Goal: Task Accomplishment & Management: Complete application form

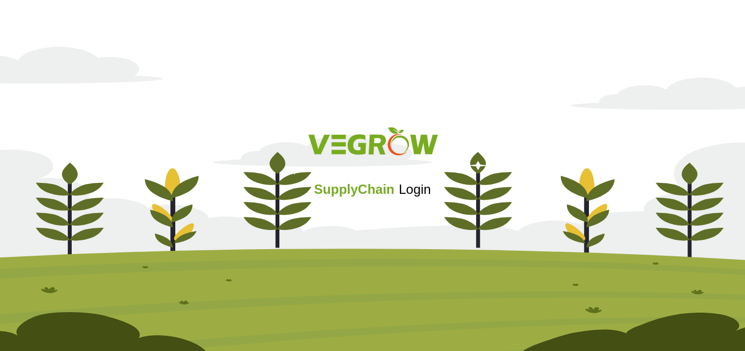
drag, startPoint x: 398, startPoint y: 231, endPoint x: 190, endPoint y: 160, distance: 219.9
click at [190, 160] on div at bounding box center [372, 143] width 723 height 45
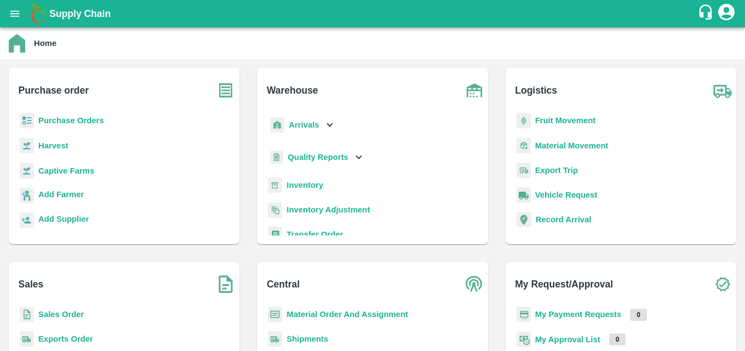
click at [13, 12] on icon "open drawer" at bounding box center [14, 13] width 9 height 6
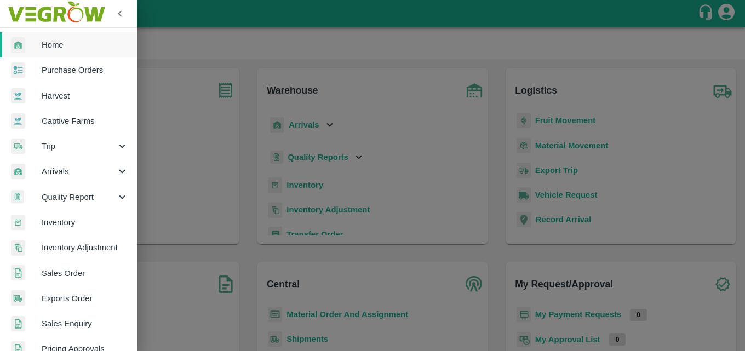
click at [81, 264] on link "Sales Order" at bounding box center [68, 273] width 137 height 25
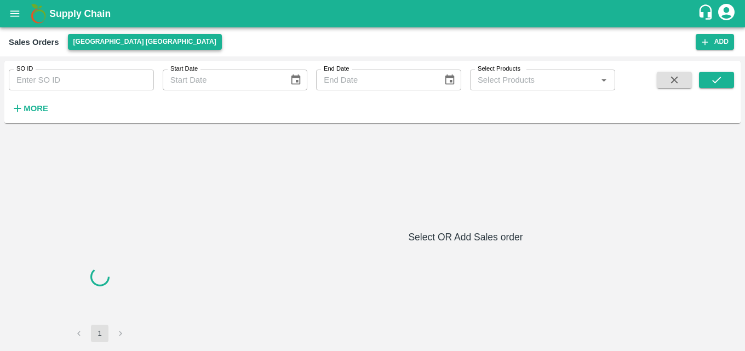
click at [105, 37] on button "[GEOGRAPHIC_DATA] [GEOGRAPHIC_DATA]" at bounding box center [145, 42] width 154 height 16
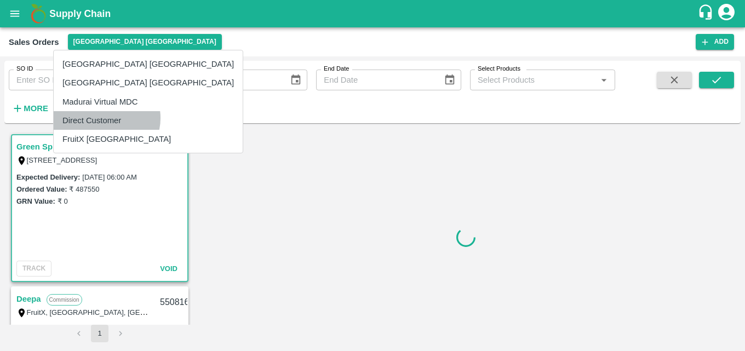
click at [106, 118] on li "Direct Customer" at bounding box center [148, 120] width 189 height 19
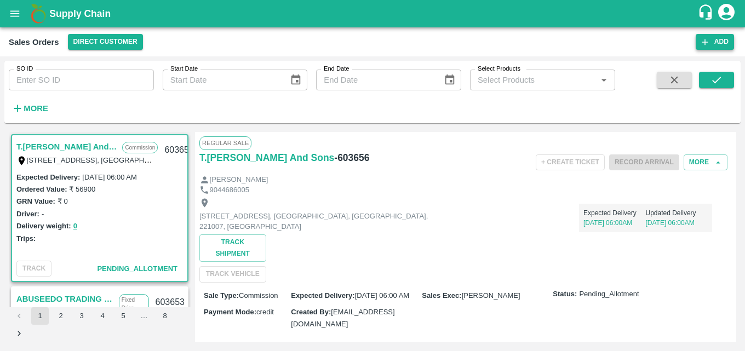
click at [720, 37] on button "Add" at bounding box center [715, 42] width 38 height 16
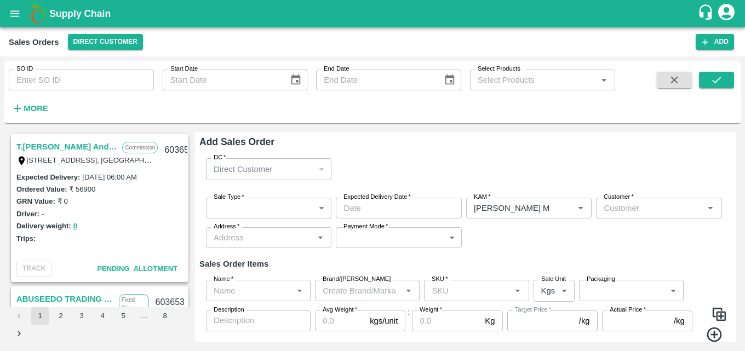
type input "[PERSON_NAME] M"
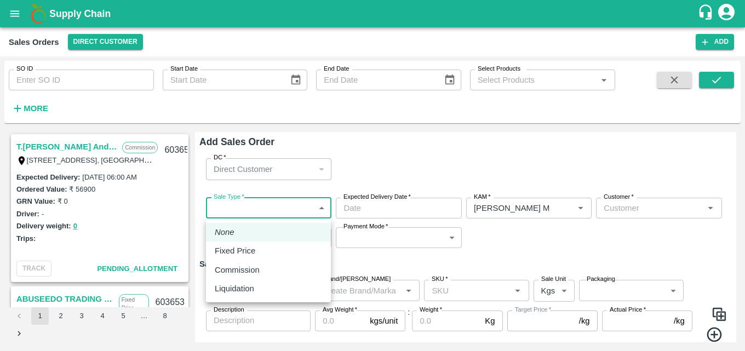
click at [324, 203] on body "Supply Chain Sales Orders Direct Customer Add SO ID SO ID Start Date Start Date…" at bounding box center [372, 175] width 745 height 351
click at [250, 275] on p "Commission" at bounding box center [237, 270] width 45 height 12
type input "2"
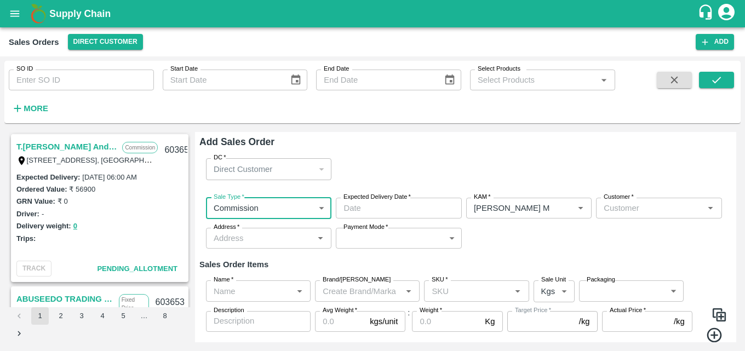
click at [433, 206] on input "Expected Delivery Date   *" at bounding box center [395, 208] width 118 height 21
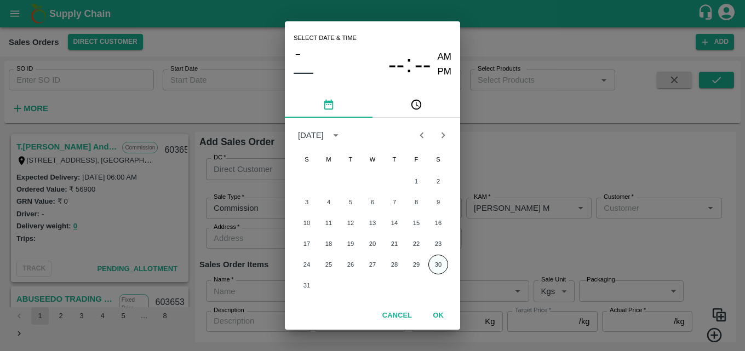
click at [436, 270] on button "30" at bounding box center [439, 265] width 20 height 20
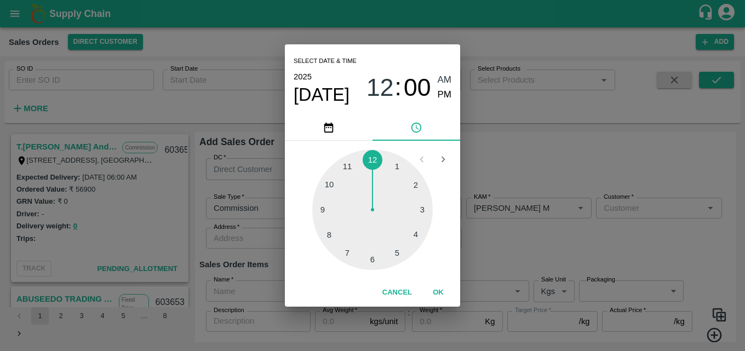
click at [398, 171] on div at bounding box center [372, 210] width 121 height 121
click at [332, 204] on div at bounding box center [372, 210] width 121 height 121
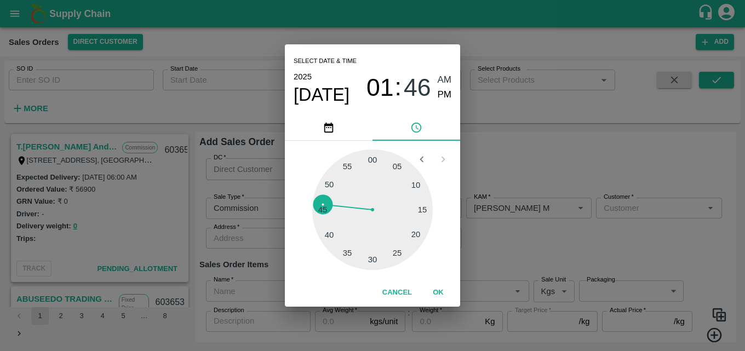
click at [448, 95] on span "PM" at bounding box center [445, 95] width 14 height 15
type input "[DATE] 01:46 PM"
click at [438, 293] on button "OK" at bounding box center [438, 292] width 35 height 19
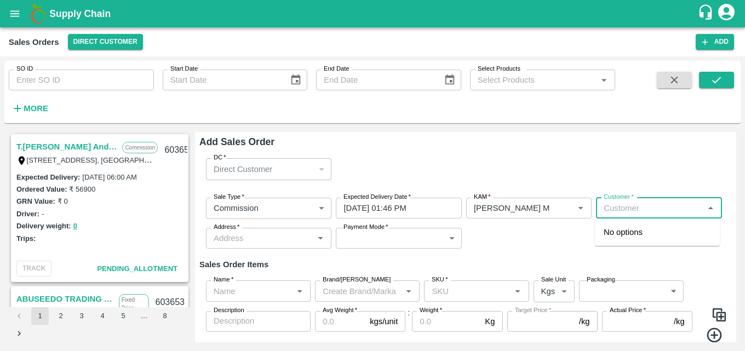
click at [663, 210] on input "Customer   *" at bounding box center [650, 208] width 101 height 14
click at [665, 231] on p "Green Spices Hut" at bounding box center [636, 232] width 64 height 12
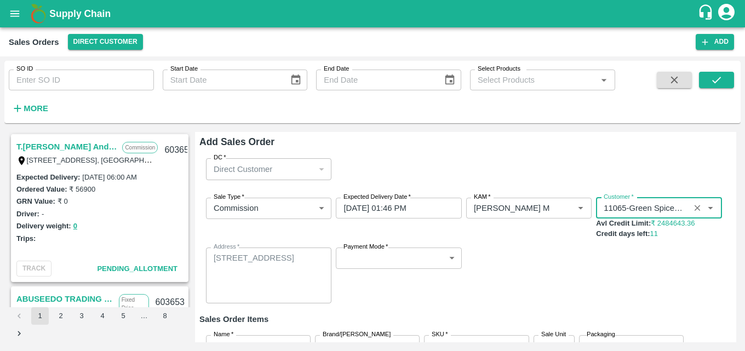
type input "11065-Green Spices Hut"
click at [459, 258] on body "Supply Chain Sales Orders Direct Customer Add SO ID SO ID Start Date Start Date…" at bounding box center [372, 175] width 745 height 351
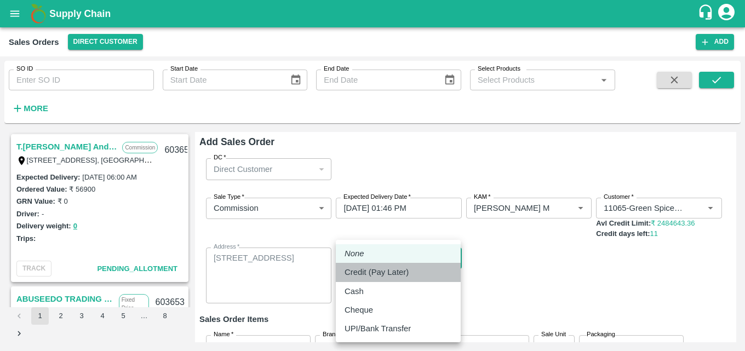
click at [406, 275] on p "Credit (Pay Later)" at bounding box center [377, 272] width 64 height 12
type input "credit"
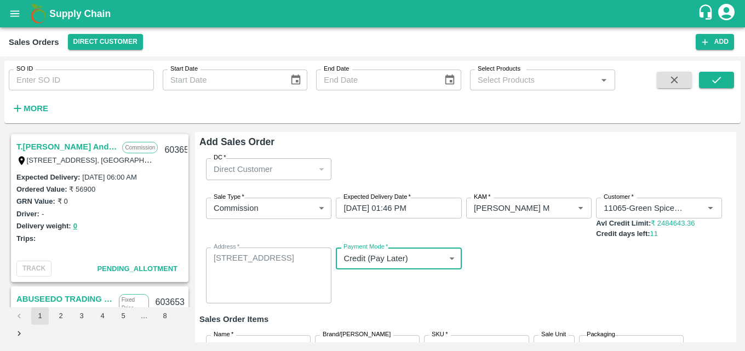
scroll to position [91, 0]
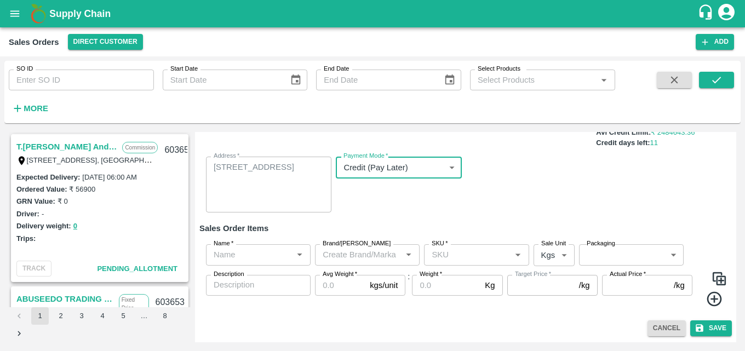
click at [282, 263] on div "Name   *" at bounding box center [258, 254] width 105 height 21
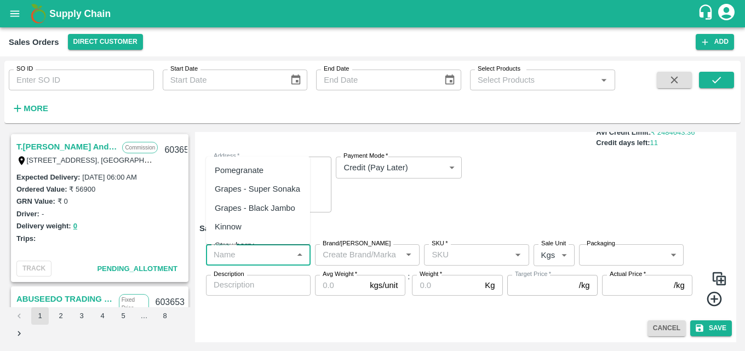
click at [253, 166] on div "Pomegranate" at bounding box center [239, 170] width 49 height 12
type input "Pomegranate"
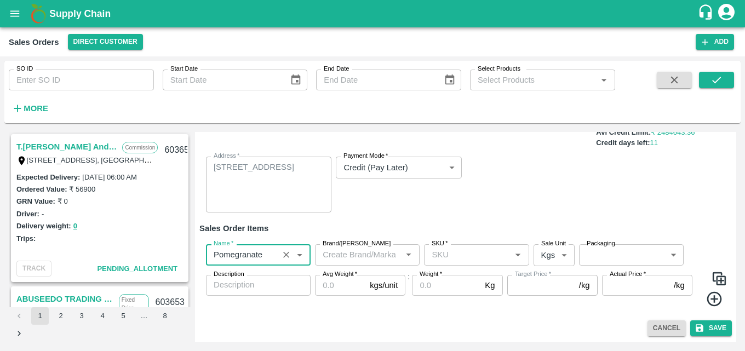
click at [379, 257] on input "Brand/[PERSON_NAME]" at bounding box center [358, 255] width 80 height 14
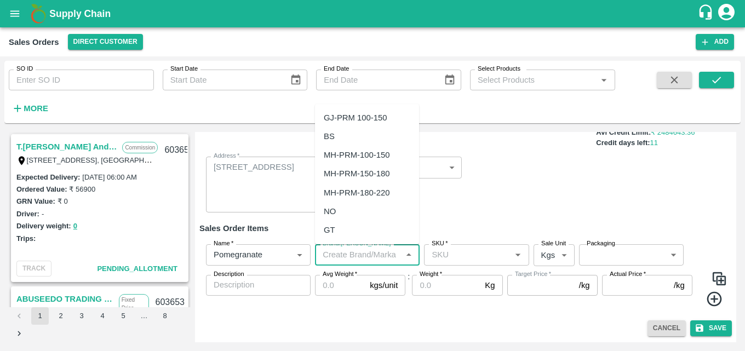
click at [473, 256] on input "SKU   *" at bounding box center [467, 255] width 80 height 14
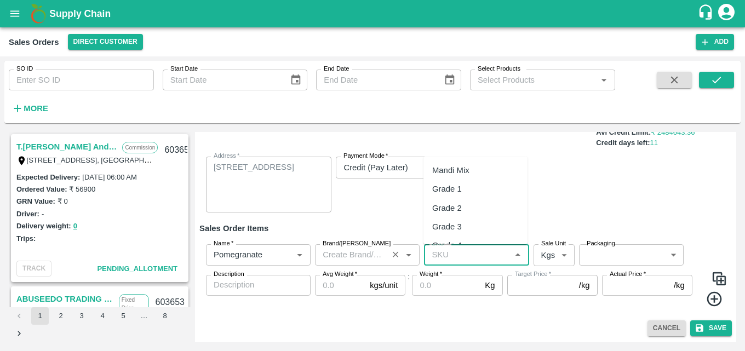
click at [362, 261] on input "Brand/[PERSON_NAME]" at bounding box center [351, 255] width 66 height 14
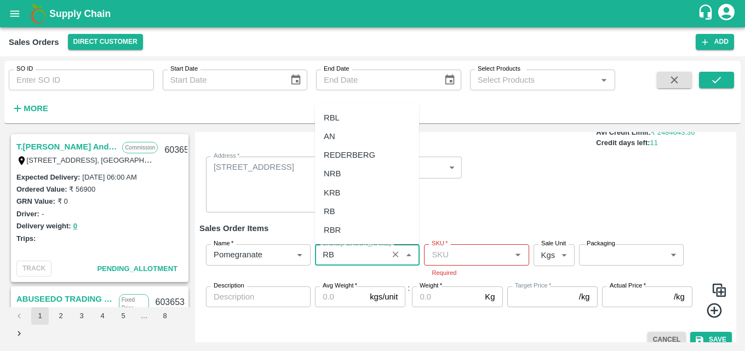
click at [346, 115] on div "RBL" at bounding box center [367, 118] width 104 height 19
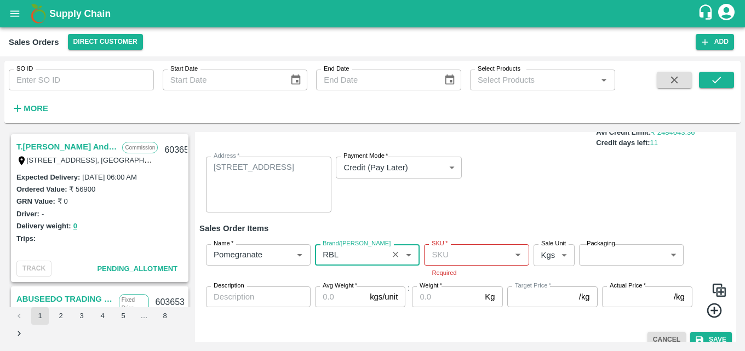
type input "RBL"
click at [481, 256] on input "SKU   *" at bounding box center [467, 255] width 80 height 14
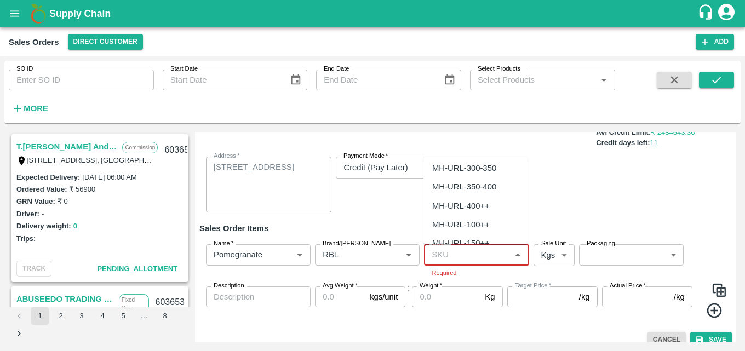
scroll to position [384, 0]
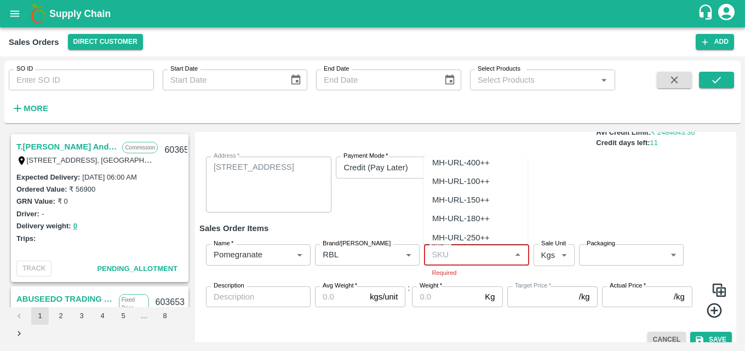
click at [472, 189] on div "MH-URL-100++" at bounding box center [476, 181] width 104 height 19
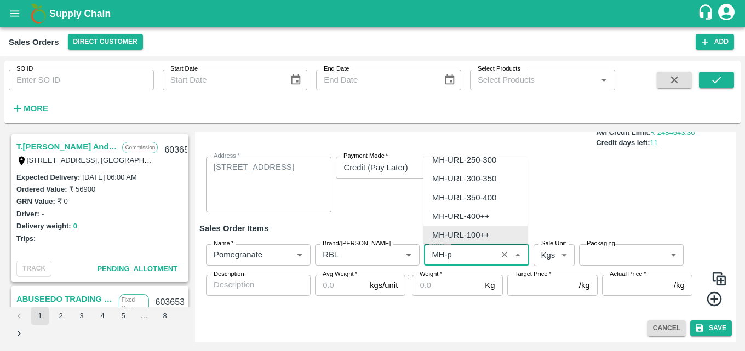
scroll to position [0, 0]
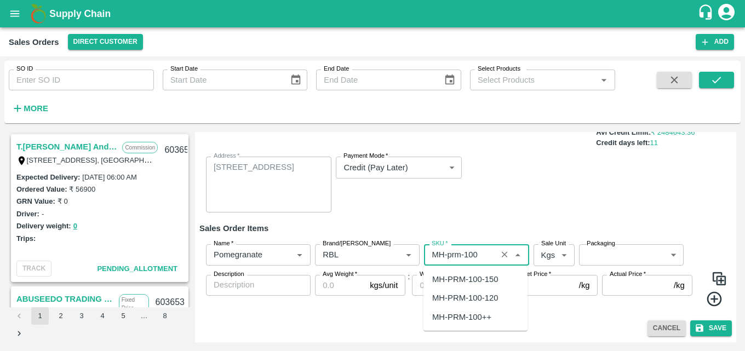
click at [489, 281] on div "MH-PRM-100-150" at bounding box center [465, 279] width 66 height 12
type input "MH-PRM-100-150"
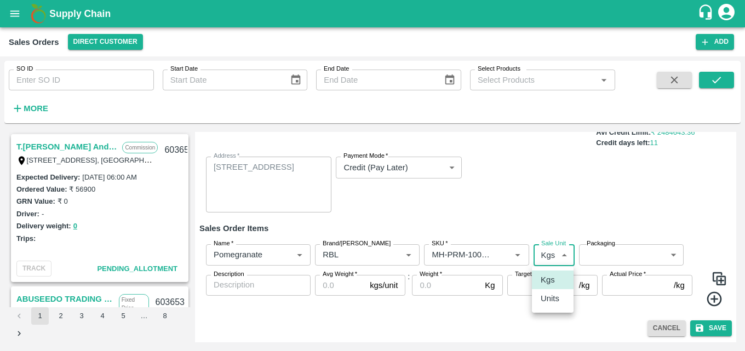
click at [538, 256] on body "Supply Chain Sales Orders Direct Customer Add SO ID SO ID Start Date Start Date…" at bounding box center [372, 175] width 745 height 351
click at [548, 295] on p "Units" at bounding box center [550, 299] width 19 height 12
type input "2"
click at [626, 257] on body "Supply Chain Sales Orders Direct Customer Add SO ID SO ID Start Date Start Date…" at bounding box center [372, 175] width 745 height 351
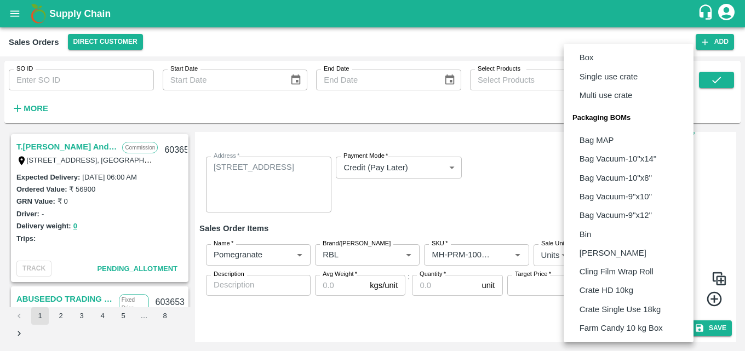
scroll to position [49, 0]
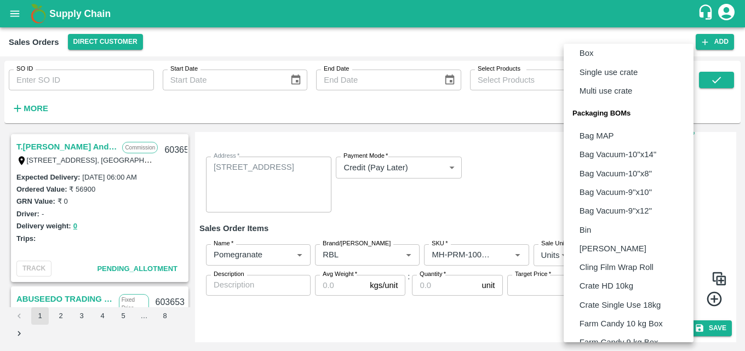
click at [618, 125] on li "Packaging BOMs" at bounding box center [629, 113] width 130 height 26
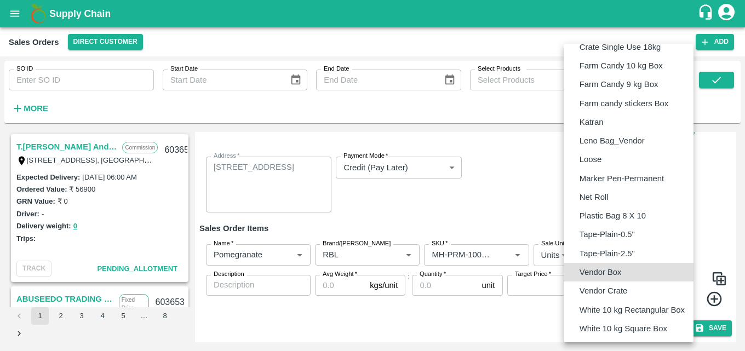
type input "BOM/276"
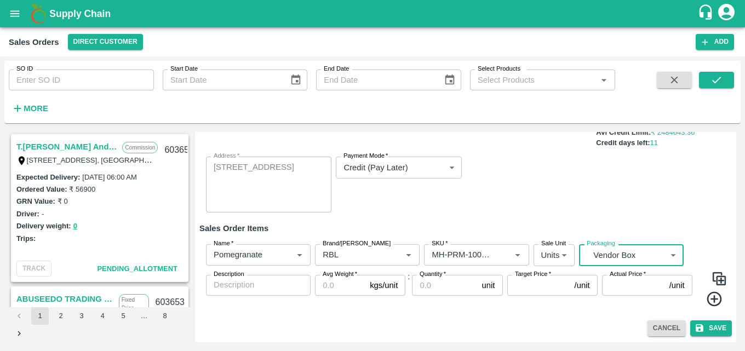
click at [331, 290] on input "Avg Weight   *" at bounding box center [340, 285] width 50 height 21
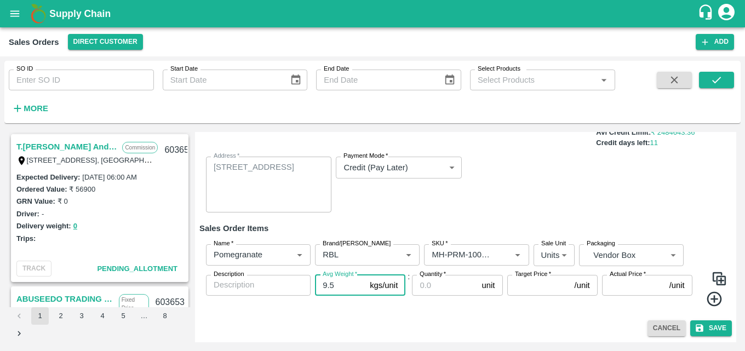
type input "9.5"
click at [279, 288] on textarea "Description" at bounding box center [258, 286] width 89 height 12
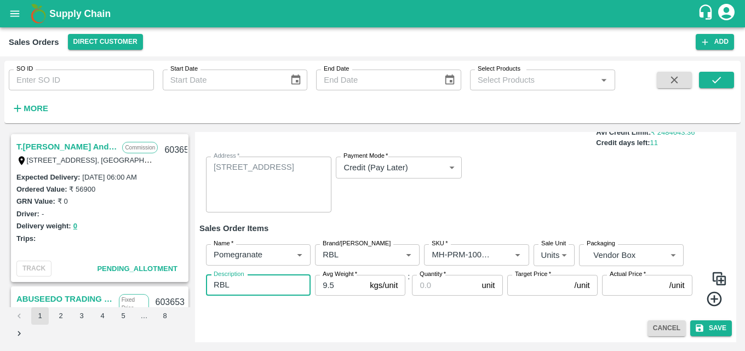
type textarea "RBL"
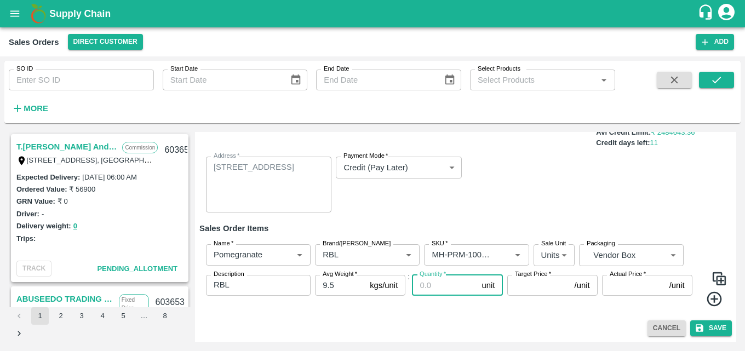
click at [437, 292] on input "Quantity   *" at bounding box center [444, 285] width 65 height 21
type input "209"
click at [531, 284] on input "Target Price   *" at bounding box center [539, 285] width 63 height 21
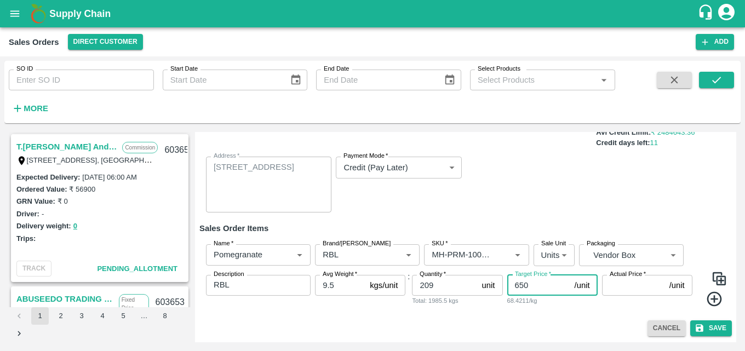
type input "650"
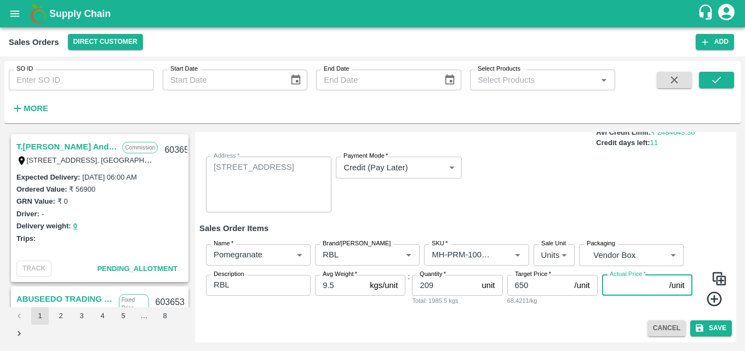
click at [618, 288] on input "Actual Price   *" at bounding box center [633, 285] width 63 height 21
type input "5"
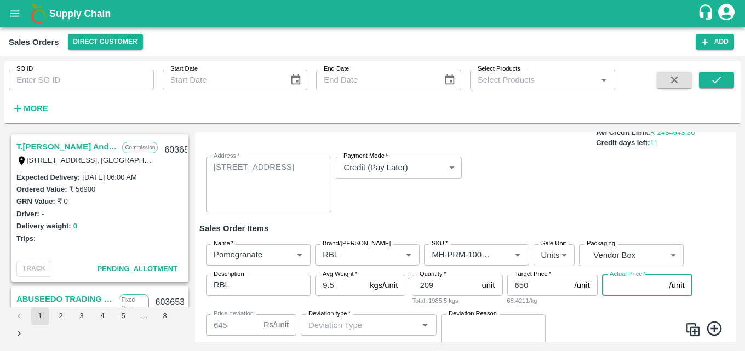
type input "6"
type input "644"
type input "65"
type input "585"
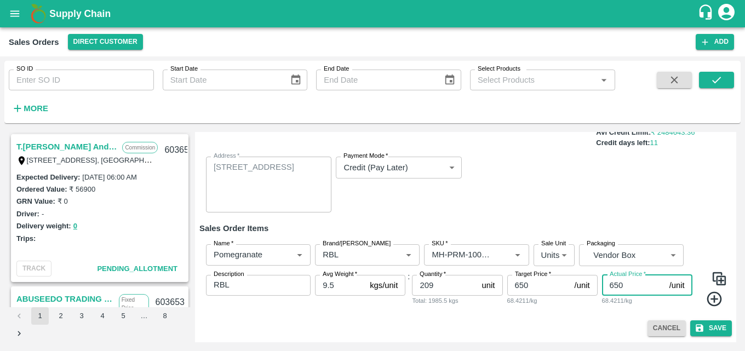
type input "650"
click at [710, 301] on icon at bounding box center [715, 299] width 18 height 18
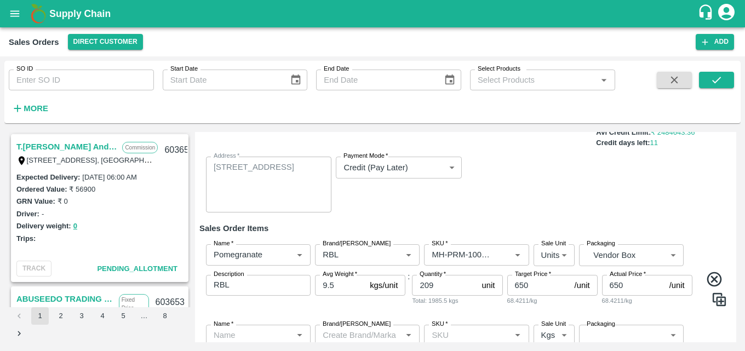
click at [733, 306] on div "Add Sales Order DC   * Direct Customer 6 DC Sale Type   * Commission 2 Sale Typ…" at bounding box center [465, 237] width 541 height 210
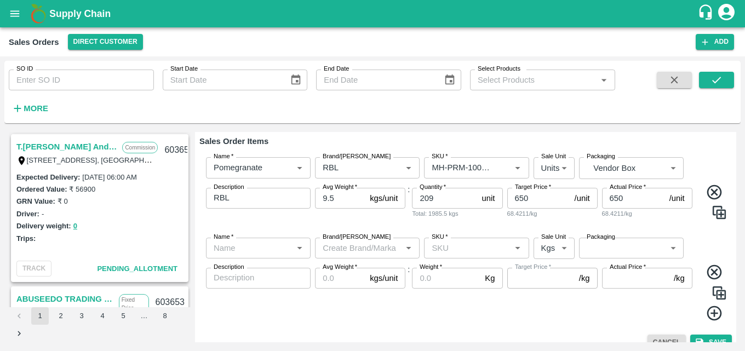
scroll to position [192, 0]
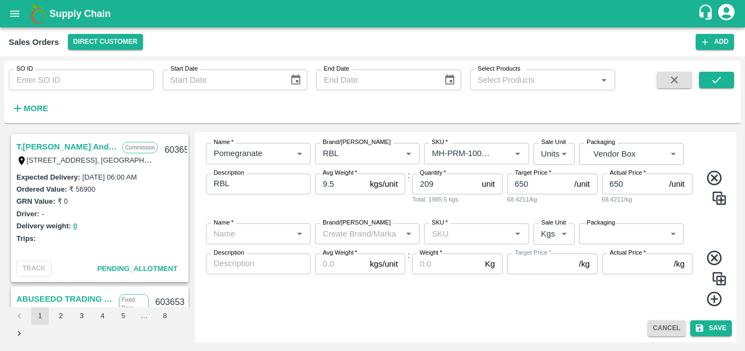
click at [242, 240] on input "Name   *" at bounding box center [249, 234] width 80 height 14
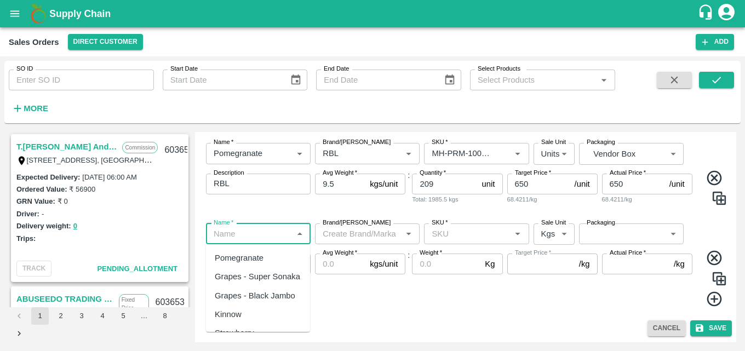
click at [261, 260] on div "Pomegranate" at bounding box center [239, 258] width 49 height 12
type input "Pomegranate"
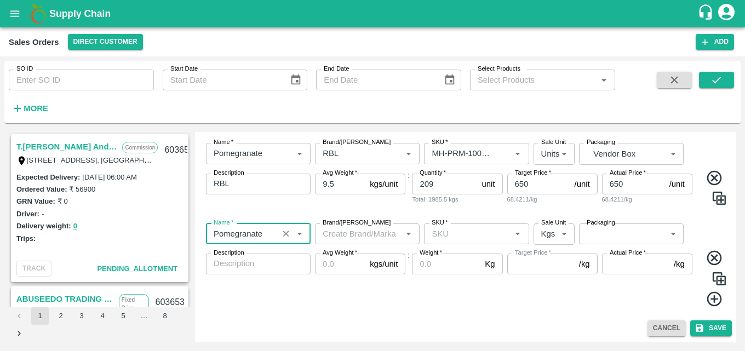
click at [362, 227] on input "Brand/[PERSON_NAME]" at bounding box center [358, 234] width 80 height 14
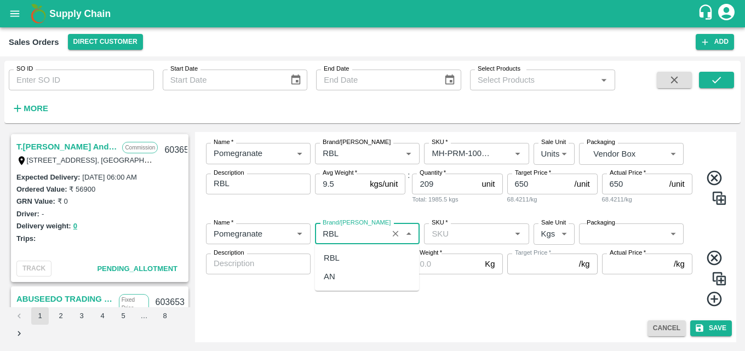
click at [351, 252] on div "RBL" at bounding box center [367, 258] width 104 height 19
type input "RBL"
click at [444, 232] on input "SKU   *" at bounding box center [467, 234] width 80 height 14
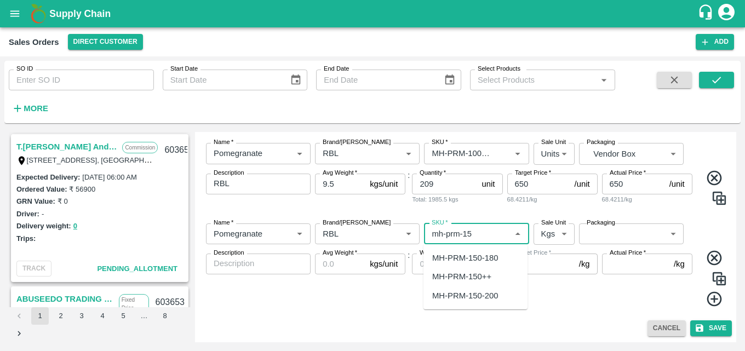
click at [485, 261] on div "MH-PRM-150-180" at bounding box center [465, 258] width 66 height 12
type input "MH-PRM-150-180"
click at [478, 157] on input "SKU   *" at bounding box center [460, 153] width 66 height 14
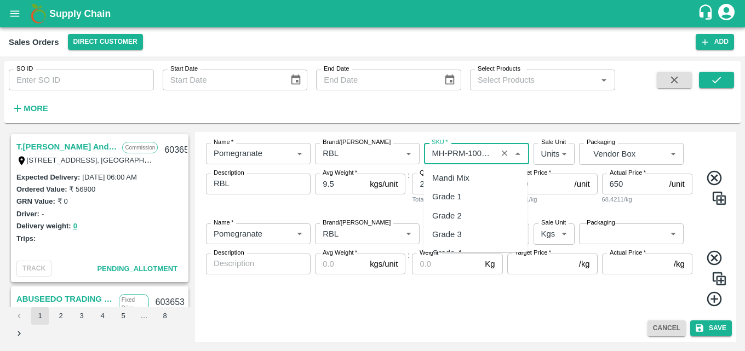
scroll to position [687, 0]
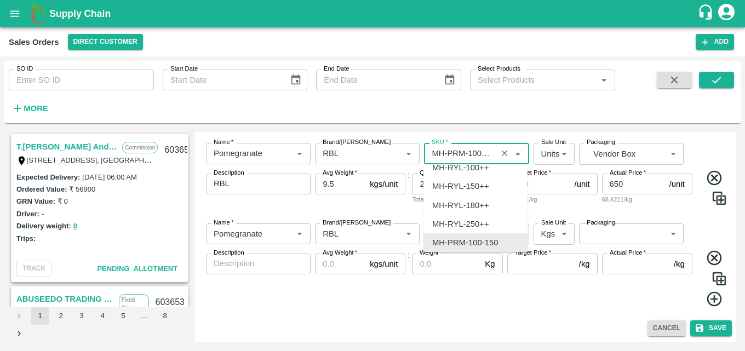
click at [485, 247] on div "MH-PRM-100-150" at bounding box center [465, 243] width 66 height 12
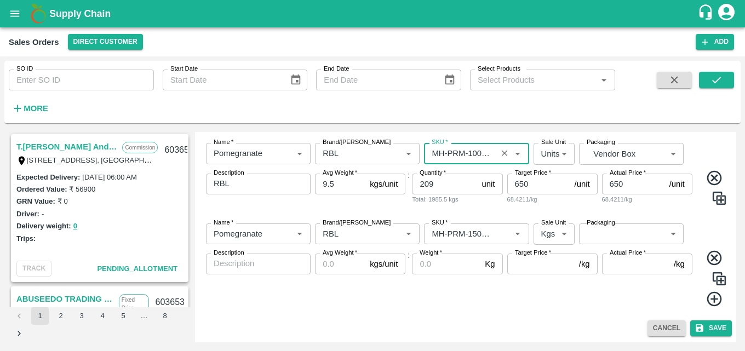
click at [537, 283] on div "Target Price   * /kg Target Price" at bounding box center [553, 281] width 90 height 54
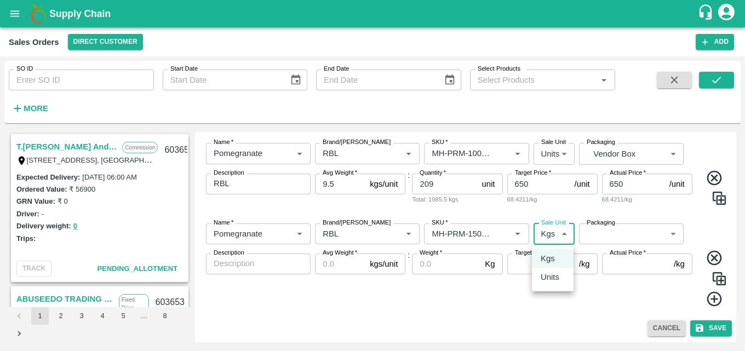
click at [548, 238] on body "Supply Chain Sales Orders Direct Customer Add SO ID SO ID Start Date Start Date…" at bounding box center [372, 175] width 745 height 351
click at [553, 278] on p "Units" at bounding box center [550, 277] width 19 height 12
type input "2"
click at [626, 232] on body "Supply Chain Sales Orders Direct Customer Add SO ID SO ID Start Date Start Date…" at bounding box center [372, 175] width 745 height 351
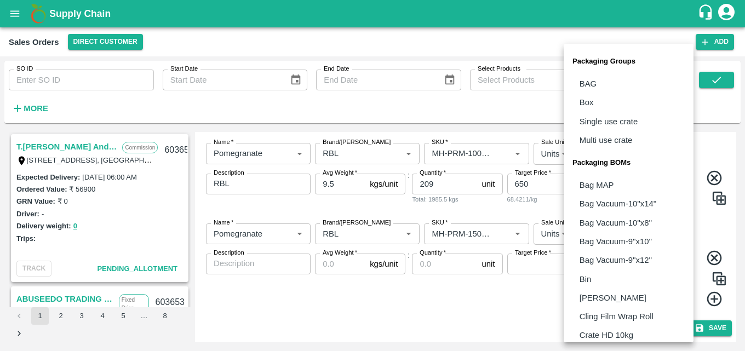
scroll to position [307, 0]
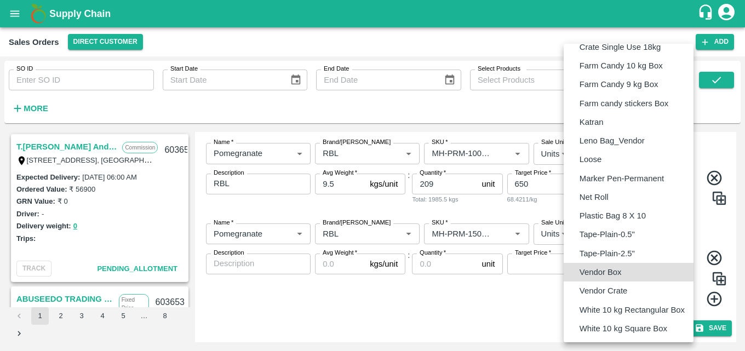
type input "BOM/276"
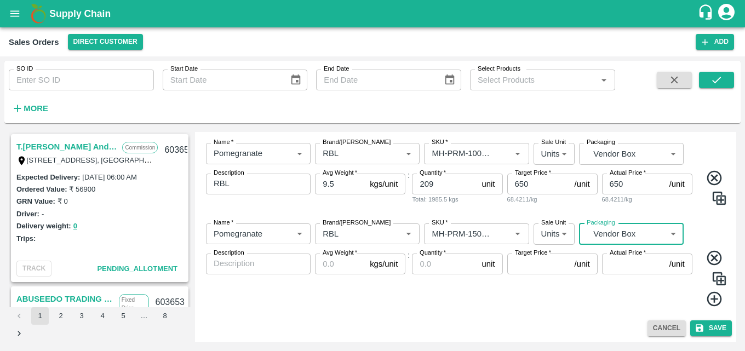
click at [253, 264] on textarea "Description" at bounding box center [258, 264] width 89 height 12
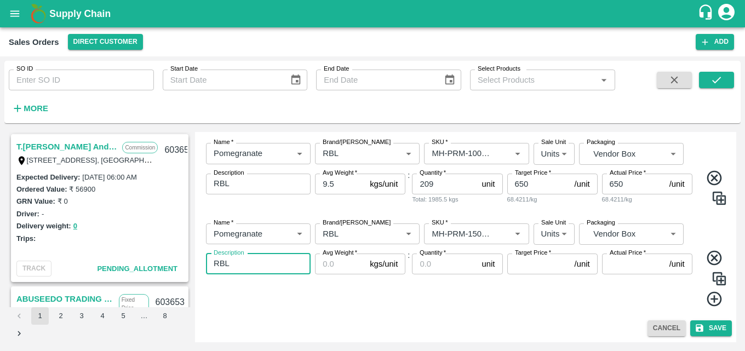
type textarea "RBL"
click at [334, 266] on input "Avg Weight   *" at bounding box center [340, 264] width 50 height 21
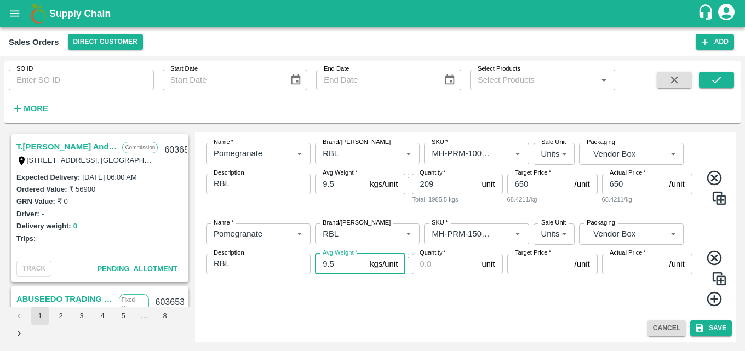
type input "9.5"
click at [432, 265] on input "Quantity   *" at bounding box center [444, 264] width 65 height 21
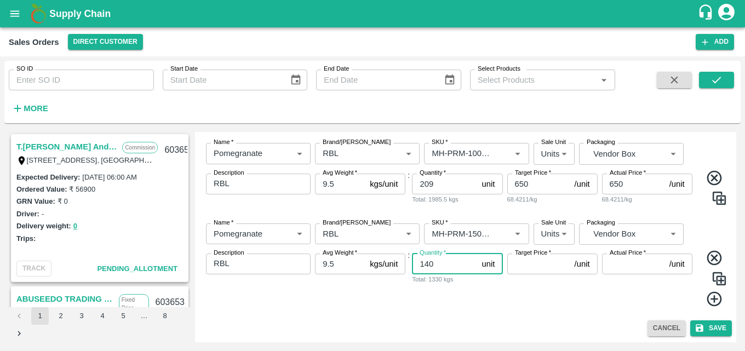
type input "140"
click at [523, 263] on input "Target Price   *" at bounding box center [539, 264] width 63 height 21
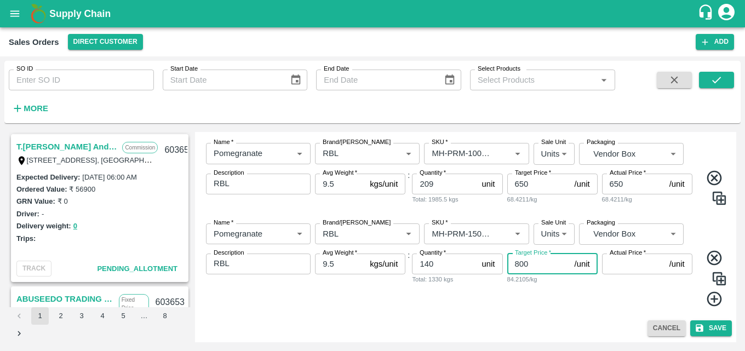
type input "800"
click at [616, 269] on input "Actual Price   *" at bounding box center [633, 264] width 63 height 21
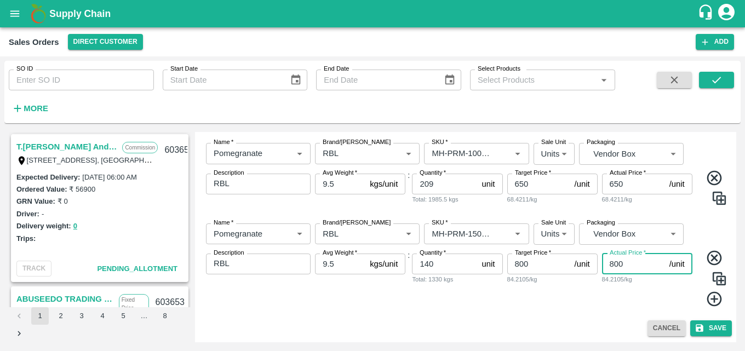
type input "800"
click at [715, 299] on icon at bounding box center [714, 299] width 15 height 15
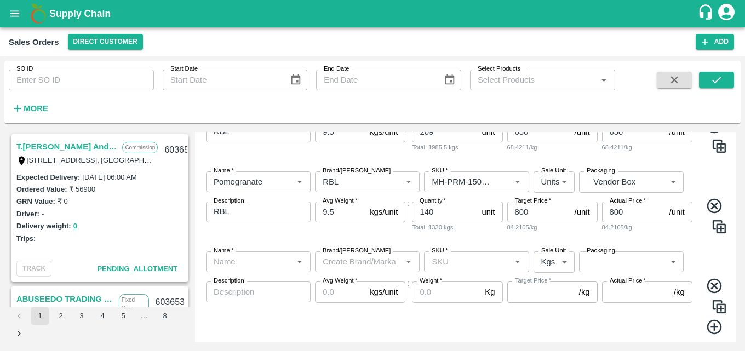
scroll to position [273, 0]
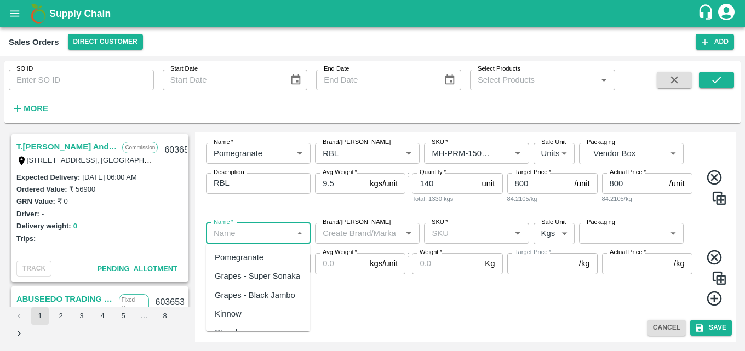
click at [225, 239] on input "Name   *" at bounding box center [249, 233] width 80 height 14
click at [249, 261] on div "Pomegranate" at bounding box center [239, 258] width 49 height 12
type input "Pomegranate"
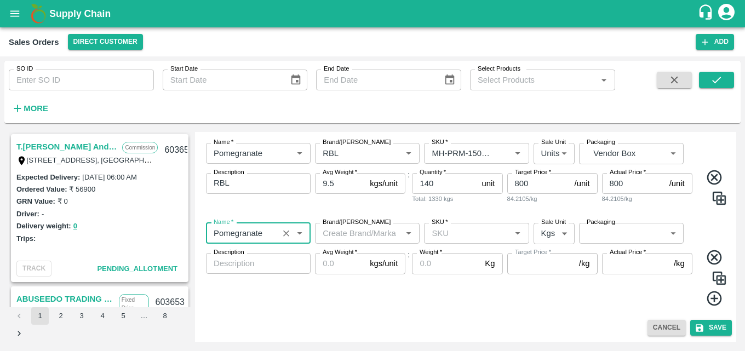
click at [357, 239] on input "Brand/[PERSON_NAME]" at bounding box center [358, 233] width 80 height 14
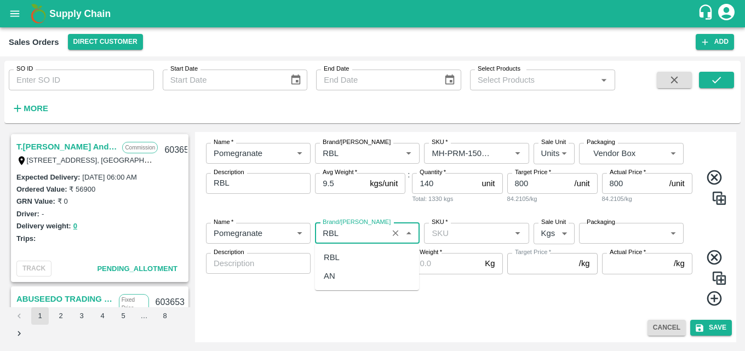
click at [333, 261] on div "RBL" at bounding box center [332, 258] width 16 height 12
click at [487, 223] on div "SKU   *" at bounding box center [476, 233] width 105 height 21
type input "RBL"
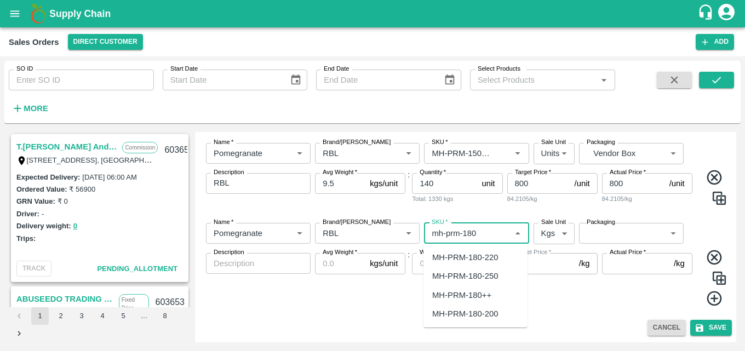
click at [491, 256] on div "MH-PRM-180-220" at bounding box center [465, 258] width 66 height 12
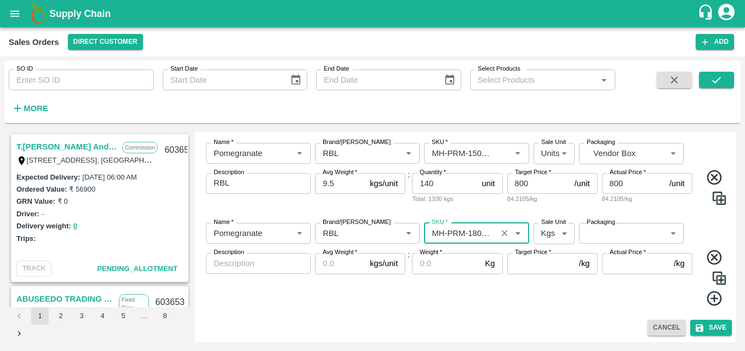
type input "MH-PRM-180-220"
click at [556, 231] on body "Supply Chain Sales Orders Direct Customer Add SO ID SO ID Start Date Start Date…" at bounding box center [372, 175] width 745 height 351
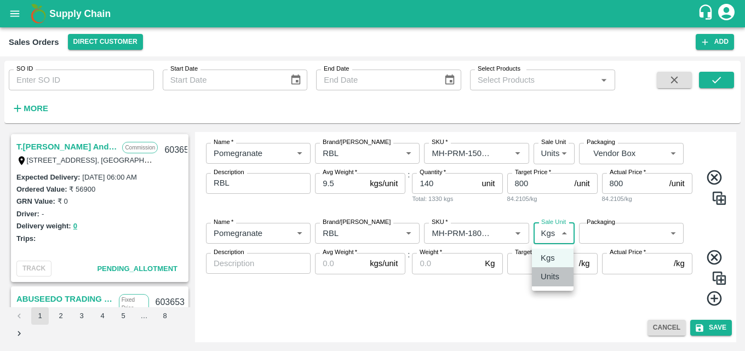
click at [553, 281] on p "Units" at bounding box center [550, 277] width 19 height 12
type input "2"
click at [632, 228] on body "Supply Chain Sales Orders Direct Customer Add SO ID SO ID Start Date Start Date…" at bounding box center [372, 175] width 745 height 351
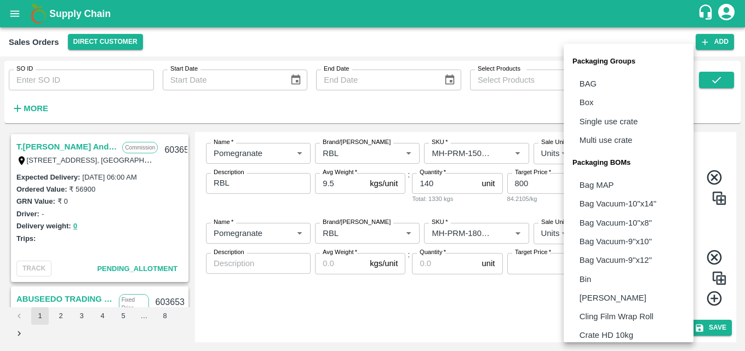
scroll to position [307, 0]
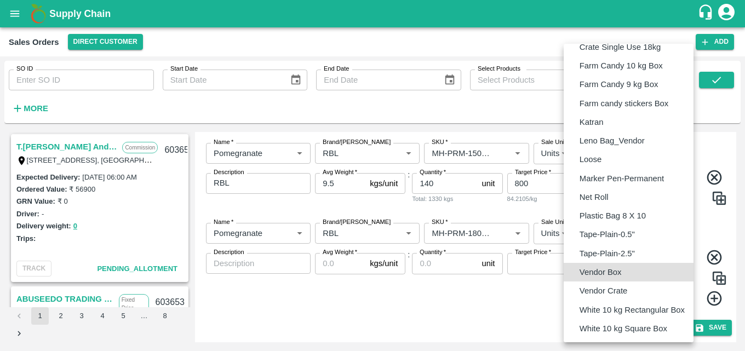
type input "BOM/276"
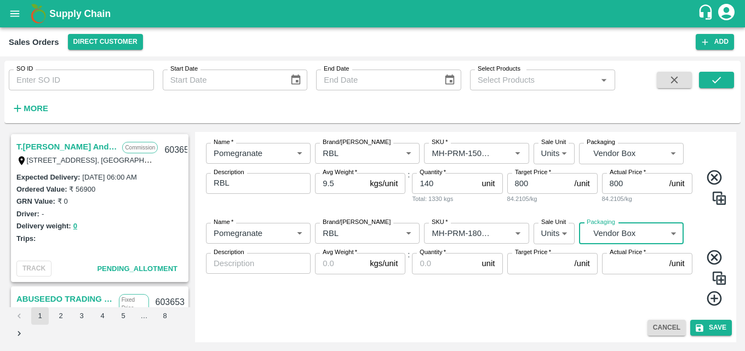
click at [255, 272] on div "x Description" at bounding box center [258, 263] width 105 height 21
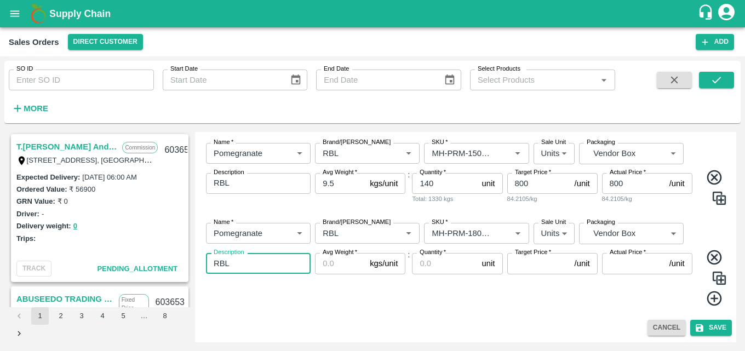
type textarea "RBL"
click at [332, 267] on input "Avg Weight   *" at bounding box center [340, 263] width 50 height 21
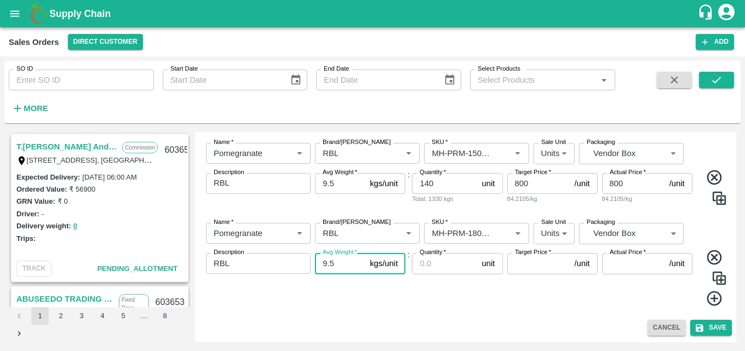
type input "9.5"
click at [435, 264] on input "Quantity   *" at bounding box center [444, 263] width 65 height 21
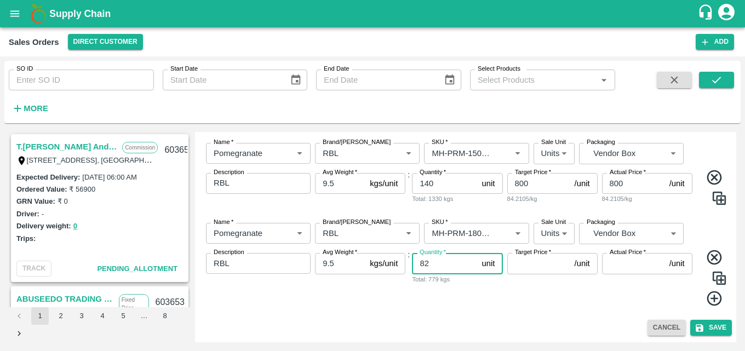
type input "82"
click at [515, 264] on input "Target Price   *" at bounding box center [539, 263] width 63 height 21
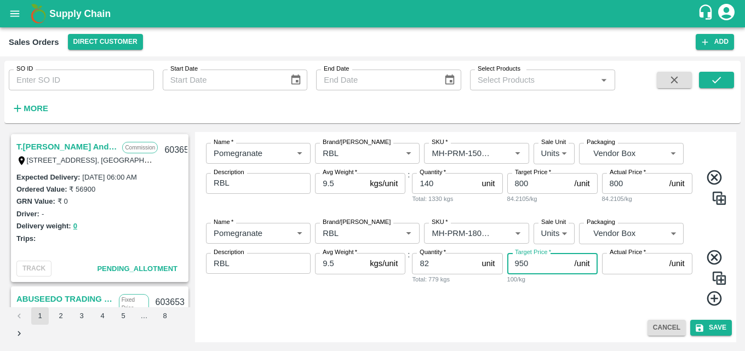
type input "950"
click at [616, 267] on input "Actual Price   *" at bounding box center [633, 263] width 63 height 21
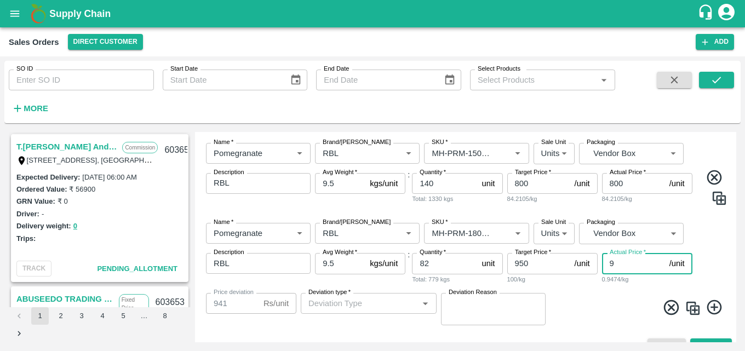
type input "95"
type input "855"
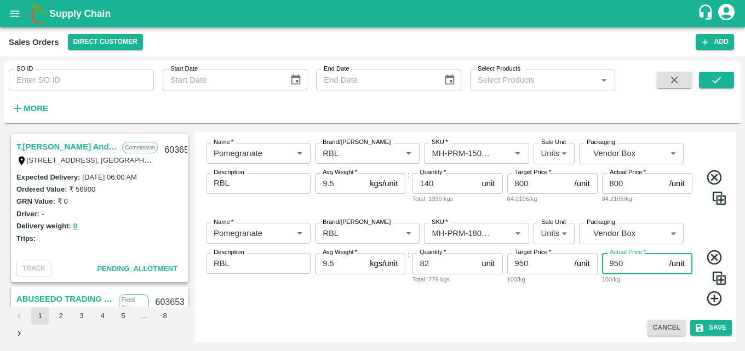
type input "950"
click at [714, 303] on icon at bounding box center [715, 299] width 18 height 18
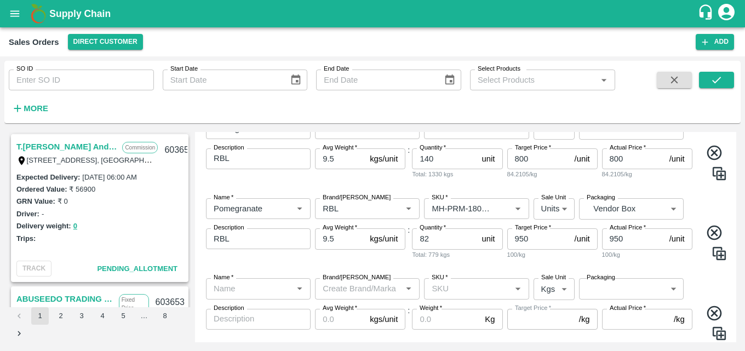
scroll to position [299, 0]
click at [617, 337] on div "Actual Price   * /kg Actual Price" at bounding box center [647, 334] width 90 height 54
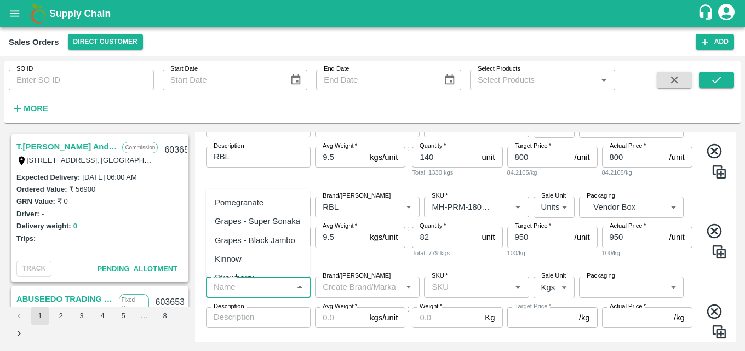
click at [256, 286] on input "Name   *" at bounding box center [249, 287] width 80 height 14
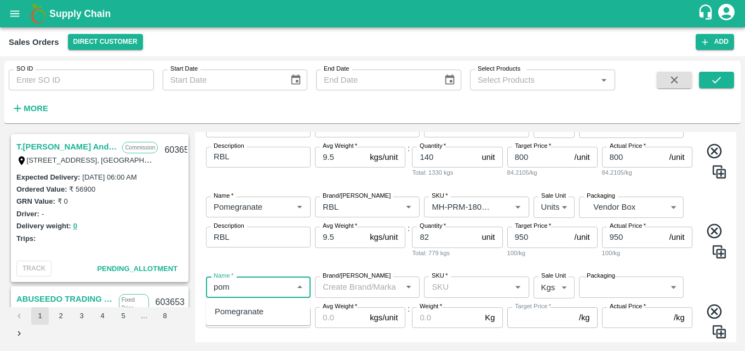
click at [255, 307] on div "Pomegranate" at bounding box center [239, 312] width 49 height 12
type input "Pomegranate"
click at [363, 286] on input "Brand/[PERSON_NAME]" at bounding box center [358, 287] width 80 height 14
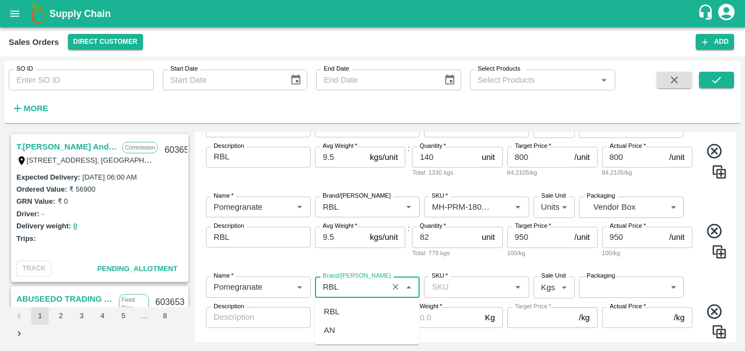
click at [337, 309] on div "RBL" at bounding box center [332, 312] width 16 height 12
type input "RBL"
click at [458, 289] on input "SKU   *" at bounding box center [467, 287] width 80 height 14
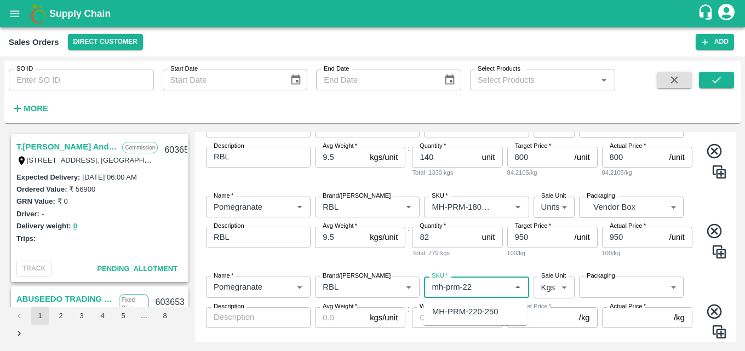
click at [475, 311] on div "MH-PRM-220-250" at bounding box center [465, 312] width 66 height 12
type input "MH-PRM-220-250"
click at [541, 290] on body "Supply Chain Sales Orders Direct Customer Add SO ID SO ID Start Date Start Date…" at bounding box center [372, 175] width 745 height 351
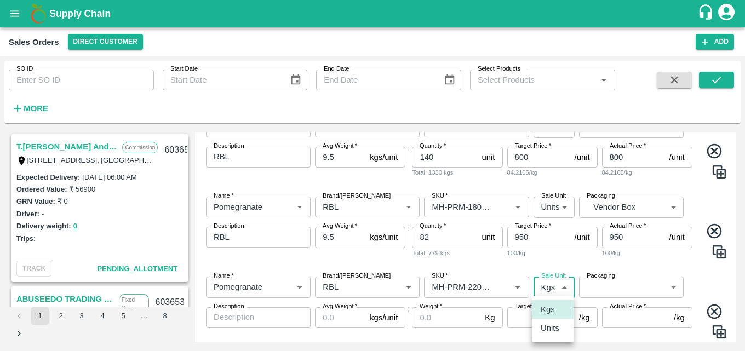
click at [554, 327] on p "Units" at bounding box center [550, 328] width 19 height 12
type input "2"
click at [616, 288] on body "Supply Chain Sales Orders Direct Customer Add SO ID SO ID Start Date Start Date…" at bounding box center [372, 175] width 745 height 351
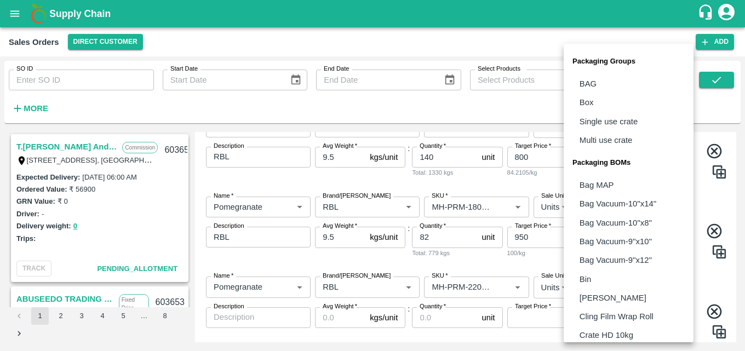
scroll to position [307, 0]
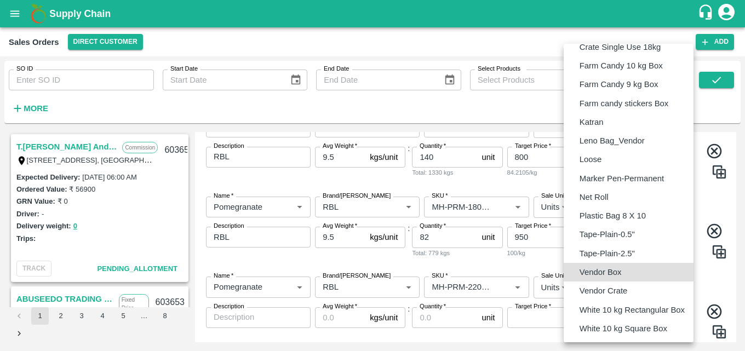
type input "BOM/276"
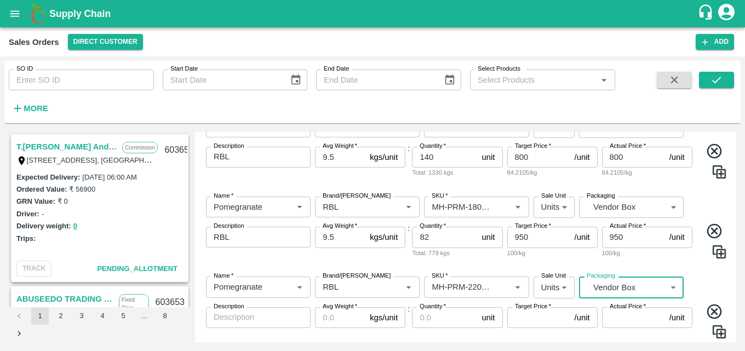
click at [238, 321] on textarea "Description" at bounding box center [258, 318] width 89 height 12
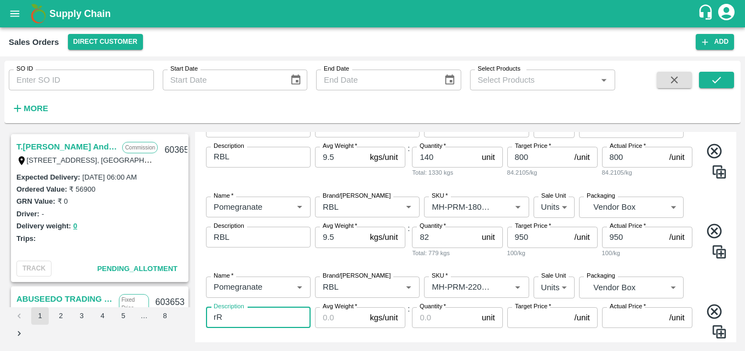
type textarea "r"
type textarea "RBL"
click at [327, 322] on input "Avg Weight   *" at bounding box center [340, 317] width 50 height 21
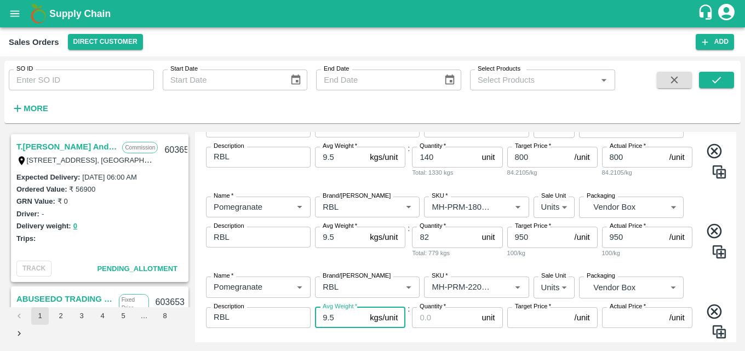
type input "9.5"
click at [437, 312] on input "Quantity   *" at bounding box center [444, 317] width 65 height 21
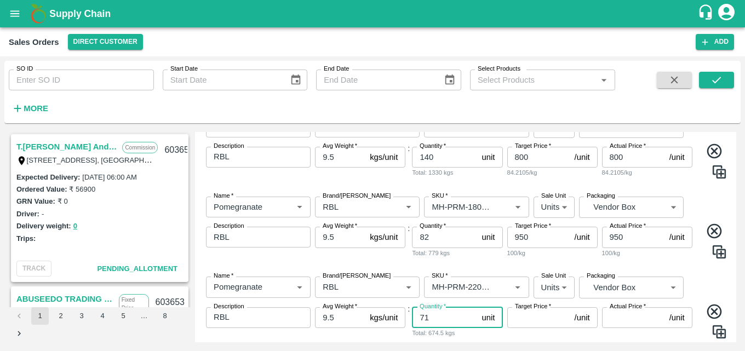
type input "71"
click at [537, 315] on input "Target Price   *" at bounding box center [539, 317] width 63 height 21
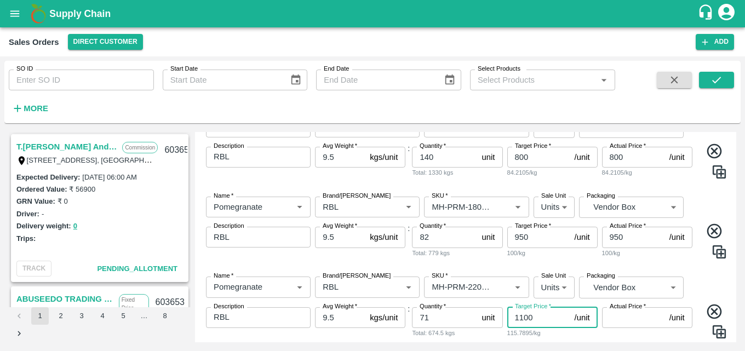
type input "1100"
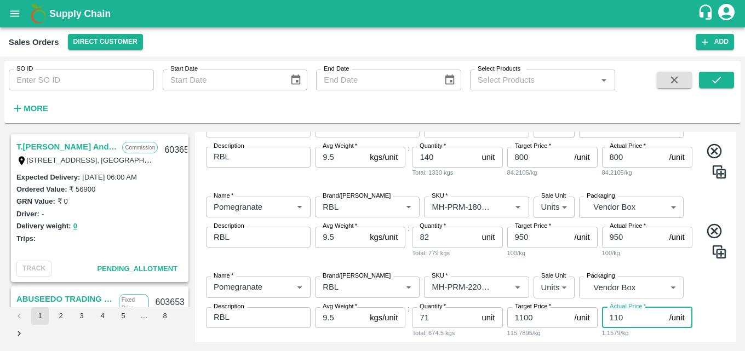
type input "1100"
click at [716, 313] on icon at bounding box center [715, 312] width 18 height 18
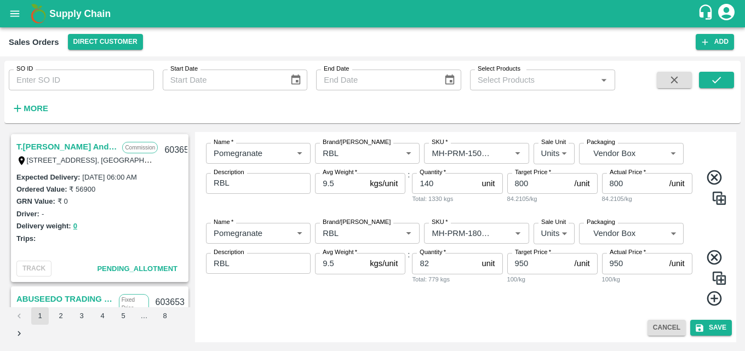
scroll to position [273, 0]
click at [710, 298] on icon at bounding box center [715, 299] width 18 height 18
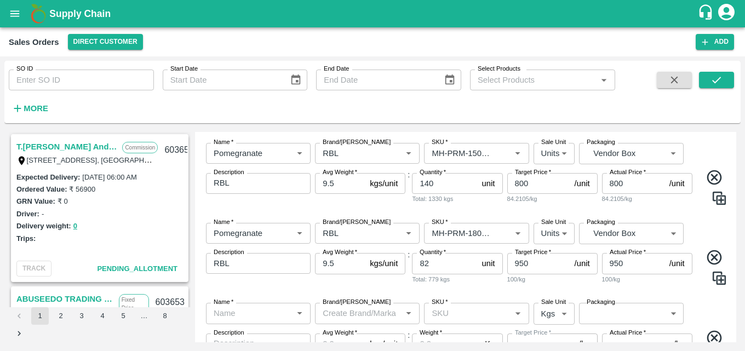
scroll to position [299, 0]
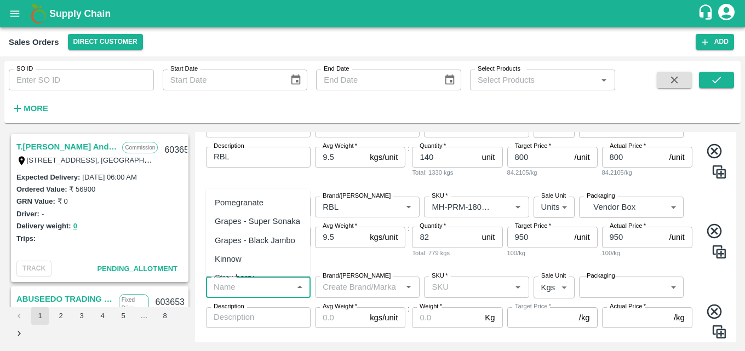
click at [232, 286] on input "Name   *" at bounding box center [249, 287] width 80 height 14
click at [243, 209] on div "Pomegranate" at bounding box center [239, 203] width 49 height 12
type input "Pomegranate"
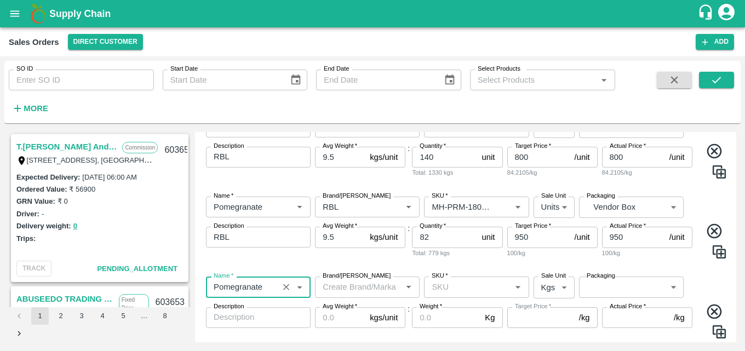
click at [370, 288] on input "Brand/[PERSON_NAME]" at bounding box center [358, 287] width 80 height 14
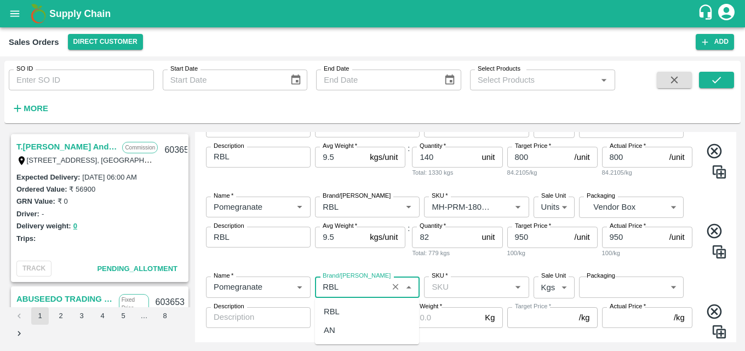
click at [337, 311] on div "RBL" at bounding box center [332, 312] width 16 height 12
type input "RBL"
click at [481, 281] on input "SKU   *" at bounding box center [467, 287] width 80 height 14
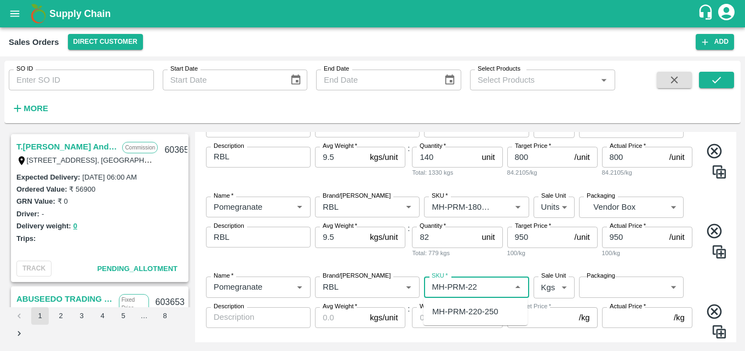
click at [485, 311] on div "MH-PRM-220-250" at bounding box center [465, 312] width 66 height 12
type input "MH-PRM-220-250"
click at [552, 284] on body "Supply Chain Sales Orders Direct Customer Add SO ID SO ID Start Date Start Date…" at bounding box center [372, 175] width 745 height 351
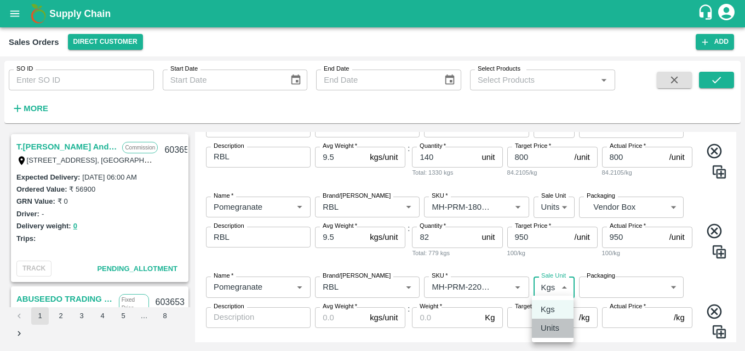
click at [558, 325] on p "Units" at bounding box center [550, 328] width 19 height 12
type input "2"
click at [613, 290] on body "Supply Chain Sales Orders Direct Customer Add SO ID SO ID Start Date Start Date…" at bounding box center [372, 175] width 745 height 351
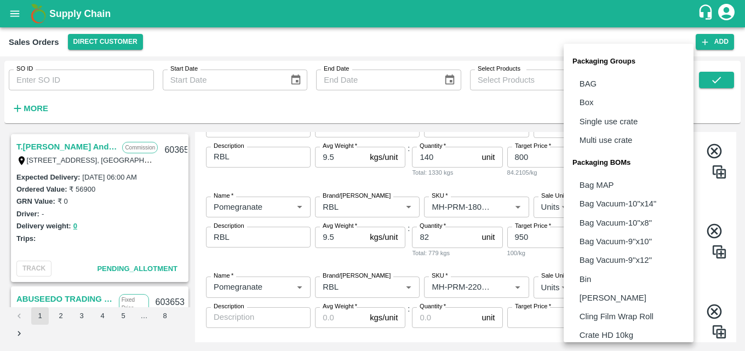
scroll to position [307, 0]
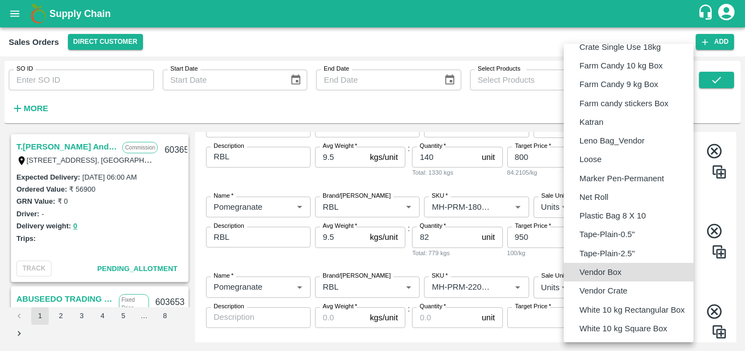
type input "BOM/276"
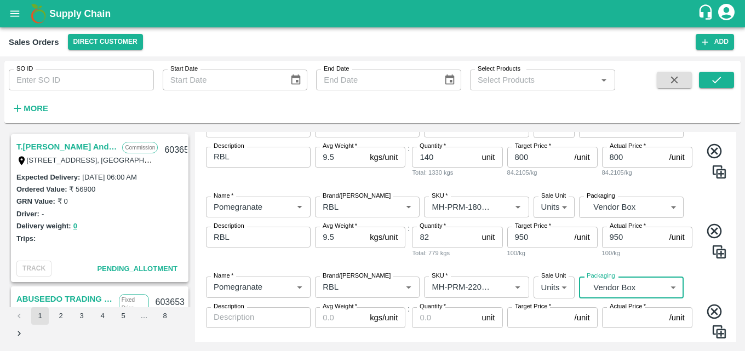
click at [243, 317] on textarea "Description" at bounding box center [258, 318] width 89 height 12
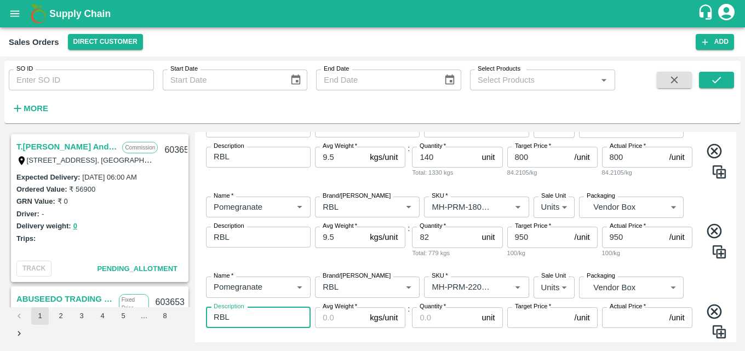
type textarea "RBL"
click at [331, 322] on input "Avg Weight   *" at bounding box center [340, 317] width 50 height 21
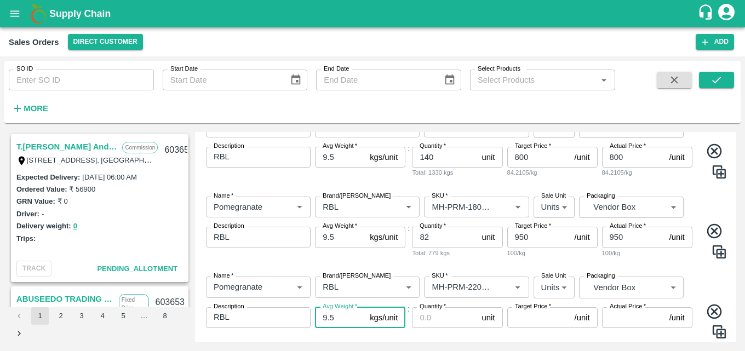
type input "9.5"
click at [432, 320] on input "Quantity   *" at bounding box center [444, 317] width 65 height 21
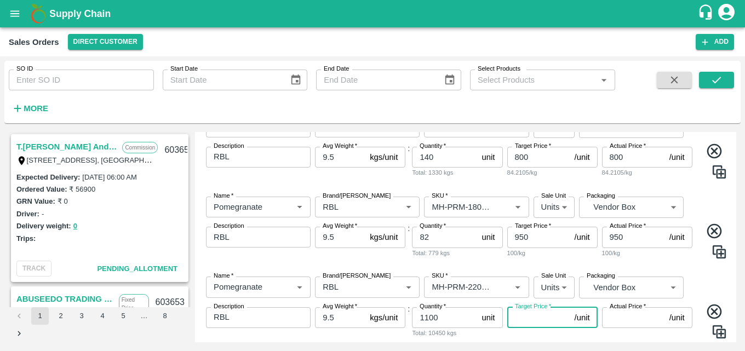
click at [443, 318] on input "1100" at bounding box center [444, 317] width 65 height 21
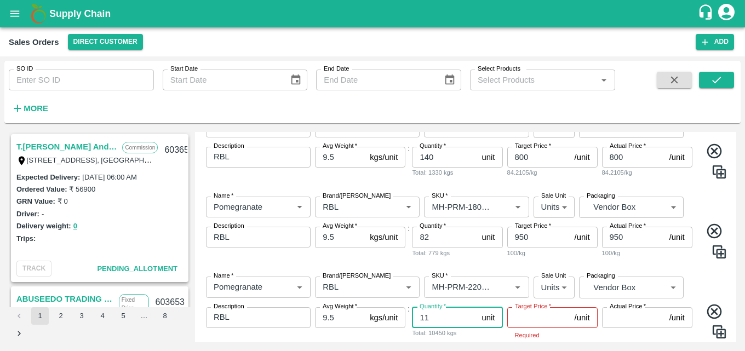
type input "1"
type input "71"
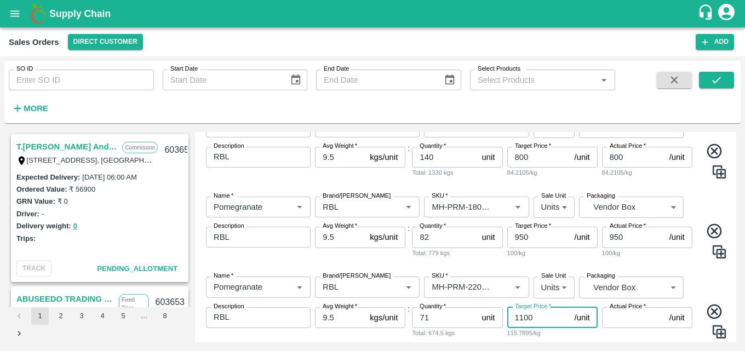
type input "1100"
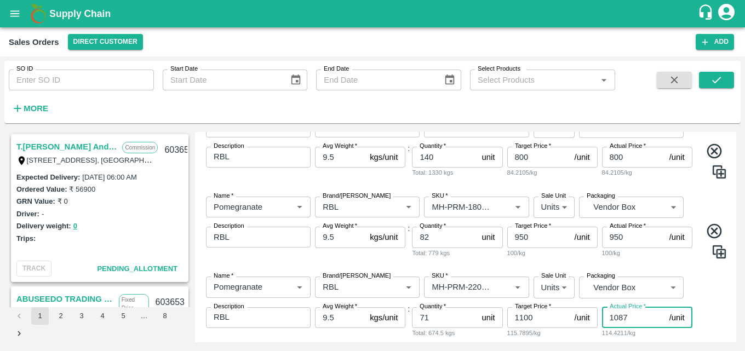
type input "1086"
type input "14"
type input "1087"
type input "13"
type input "1090"
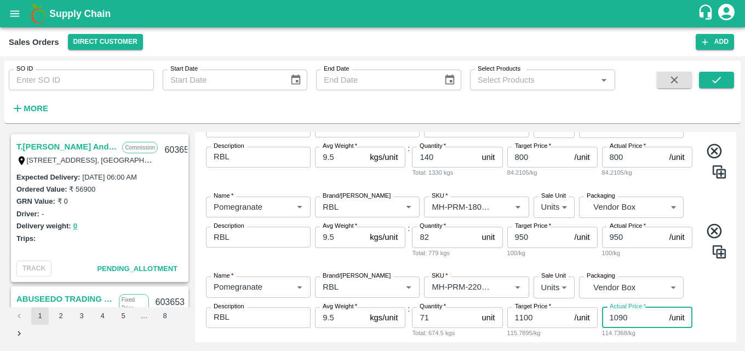
type input "10"
type input "1091"
type input "9"
type input "1100"
click at [738, 324] on div "T.[PERSON_NAME] And Sons Commission Shop [STREET_ADDRESS] 221007, [GEOGRAPHIC_D…" at bounding box center [372, 237] width 737 height 219
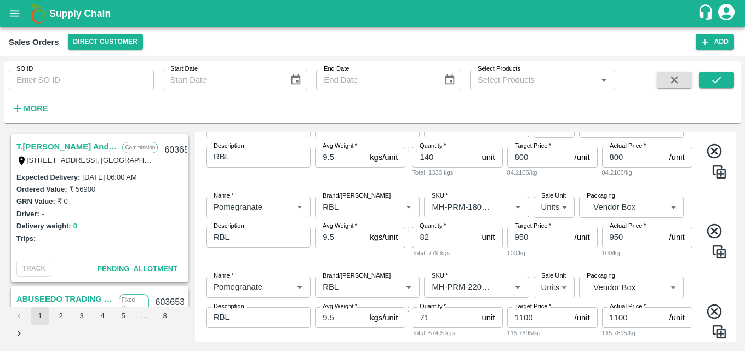
scroll to position [353, 0]
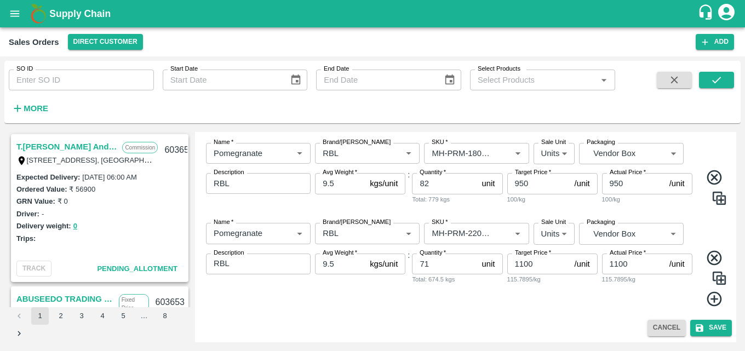
click at [717, 300] on icon at bounding box center [715, 299] width 18 height 18
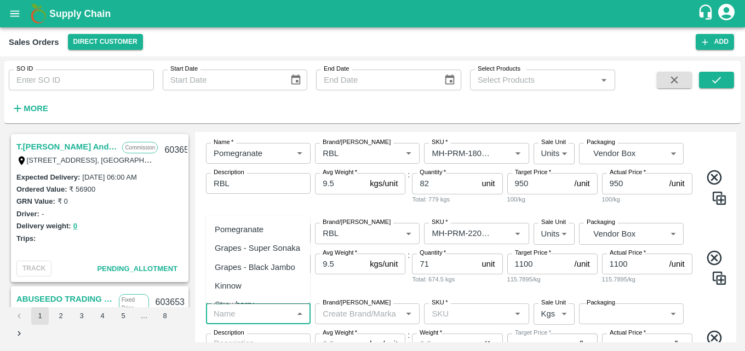
click at [264, 319] on input "Name   *" at bounding box center [249, 314] width 80 height 14
click at [261, 230] on div "Pomegranate" at bounding box center [239, 230] width 49 height 12
type input "Pomegranate"
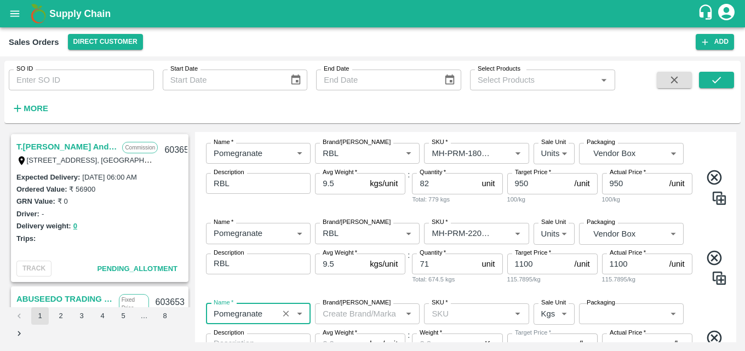
click at [381, 320] on input "Brand/[PERSON_NAME]" at bounding box center [358, 314] width 80 height 14
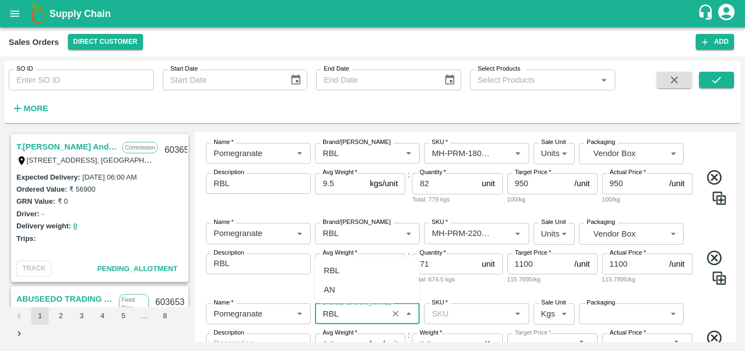
click at [332, 271] on div "RBL" at bounding box center [332, 271] width 16 height 12
type input "RBL"
click at [471, 320] on input "SKU   *" at bounding box center [467, 314] width 80 height 14
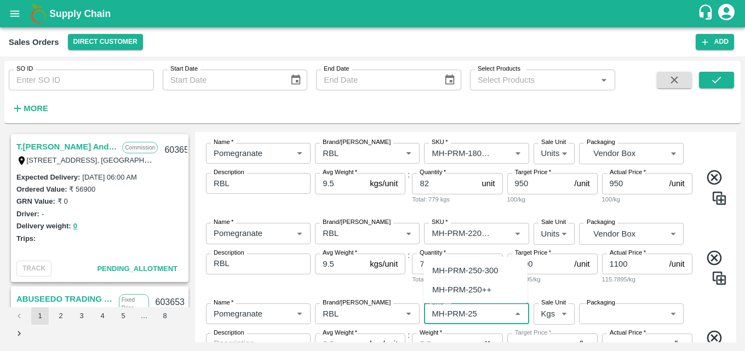
click at [484, 270] on div "MH-PRM-250-300" at bounding box center [465, 271] width 66 height 12
type input "MH-PRM-250-300"
click at [565, 313] on body "Supply Chain Sales Orders Direct Customer Add SO ID SO ID Start Date Start Date…" at bounding box center [372, 175] width 745 height 351
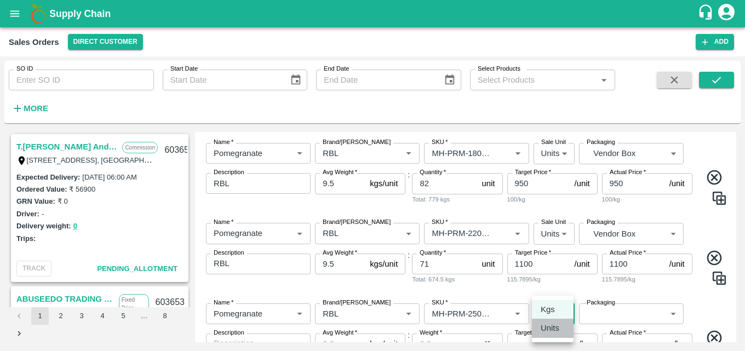
click at [554, 334] on p "Units" at bounding box center [550, 328] width 19 height 12
type input "2"
click at [604, 317] on body "Supply Chain Sales Orders Direct Customer Add SO ID SO ID Start Date Start Date…" at bounding box center [372, 175] width 745 height 351
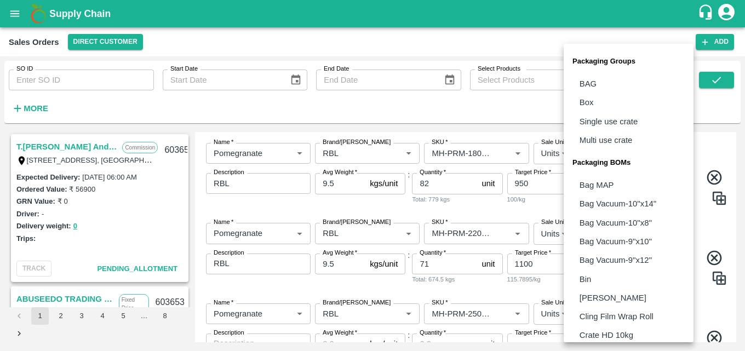
scroll to position [307, 0]
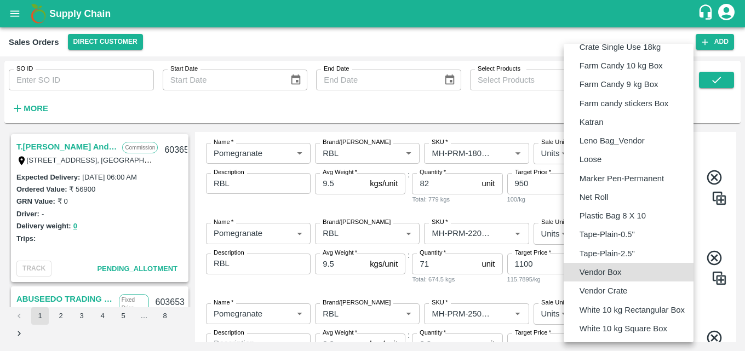
type input "BOM/276"
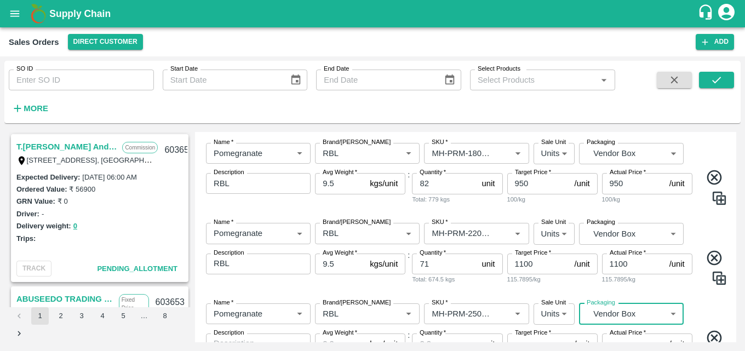
scroll to position [433, 0]
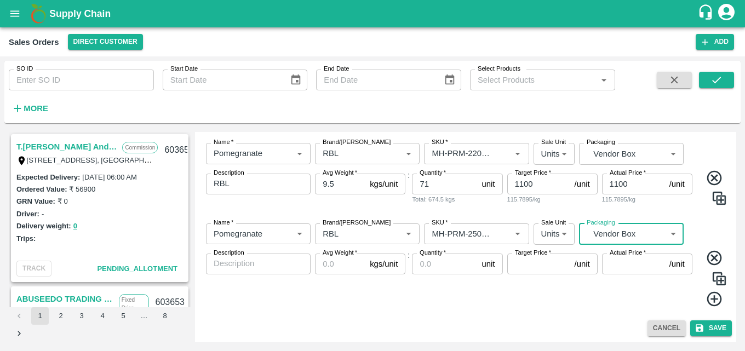
click at [255, 266] on textarea "Description" at bounding box center [258, 264] width 89 height 12
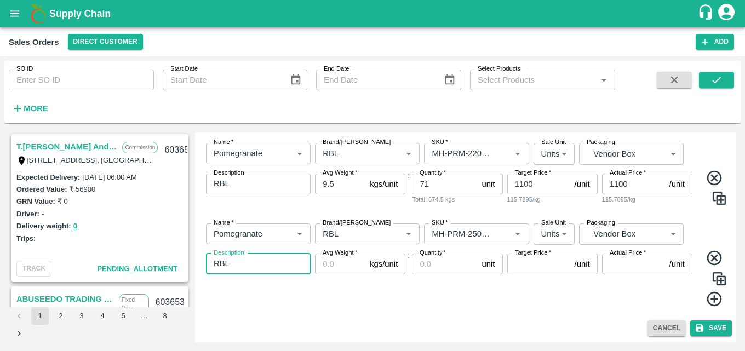
type textarea "RBL"
click at [331, 267] on input "Avg Weight   *" at bounding box center [340, 264] width 50 height 21
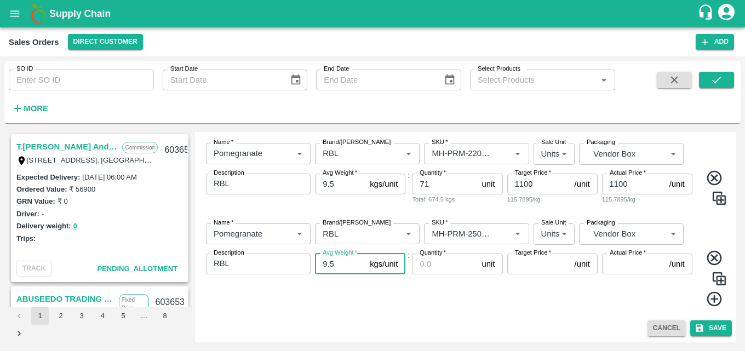
type input "9.5"
click at [428, 263] on input "Quantity   *" at bounding box center [444, 264] width 65 height 21
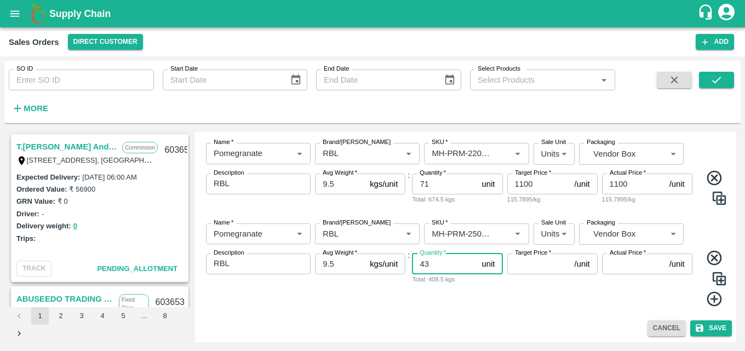
type input "43"
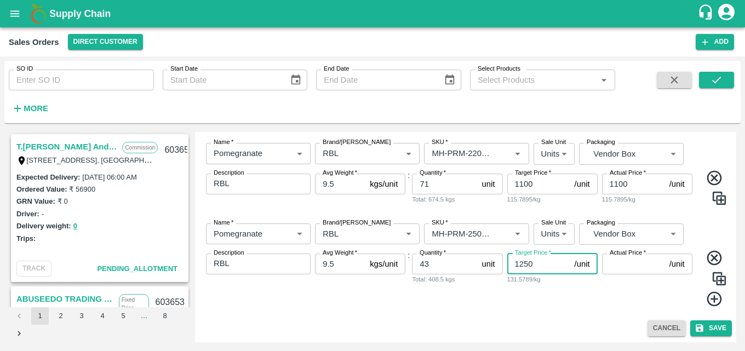
type input "1250"
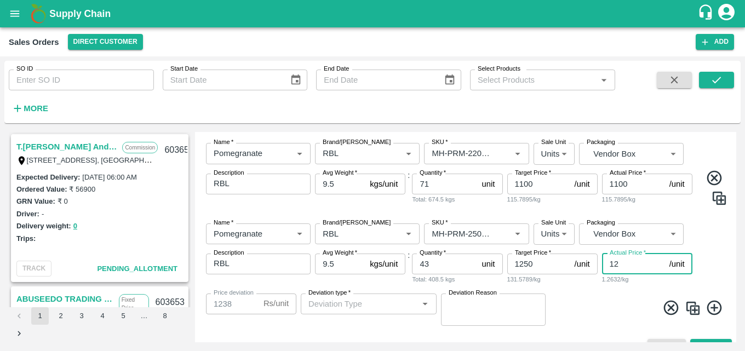
type input "125"
type input "1125"
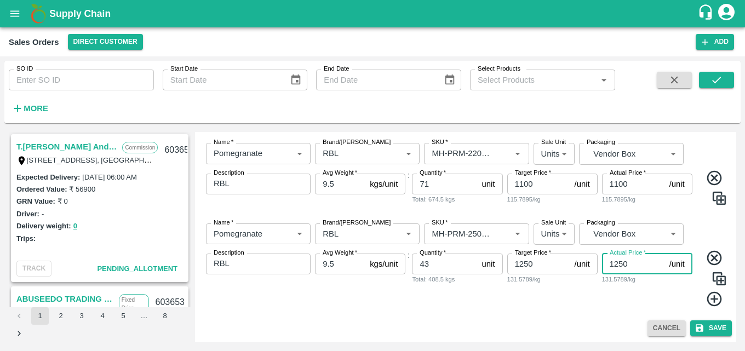
type input "1250"
click at [716, 300] on icon at bounding box center [715, 299] width 18 height 18
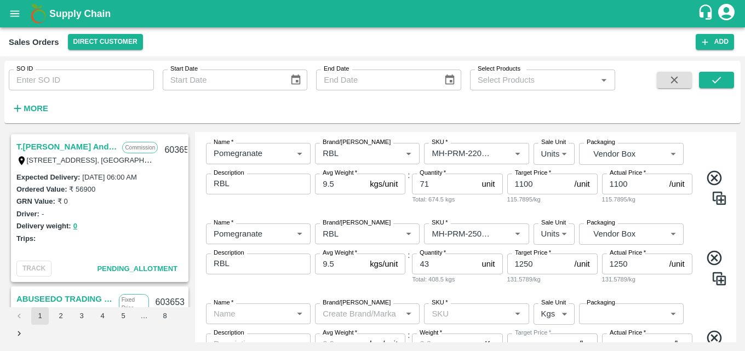
click at [716, 300] on div "Name   * Name   * Brand/[PERSON_NAME]/[PERSON_NAME]   * SKU   * Sale Unit Kgs 1…" at bounding box center [465, 345] width 533 height 101
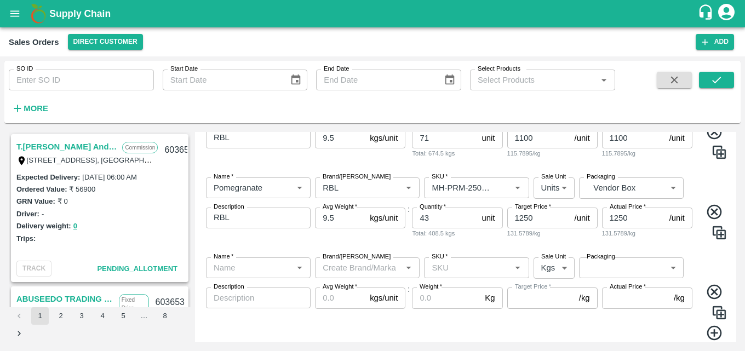
scroll to position [514, 0]
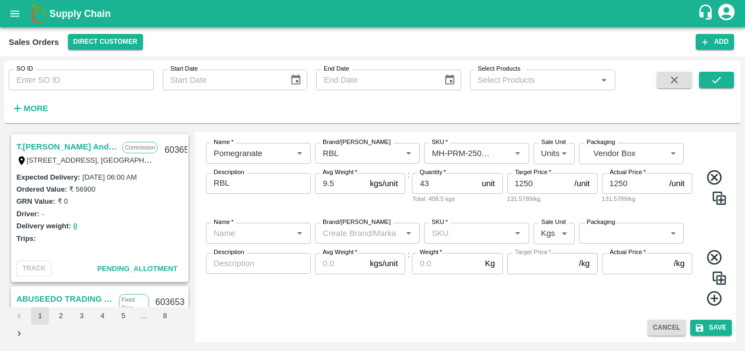
click at [250, 233] on input "Name   *" at bounding box center [249, 233] width 80 height 14
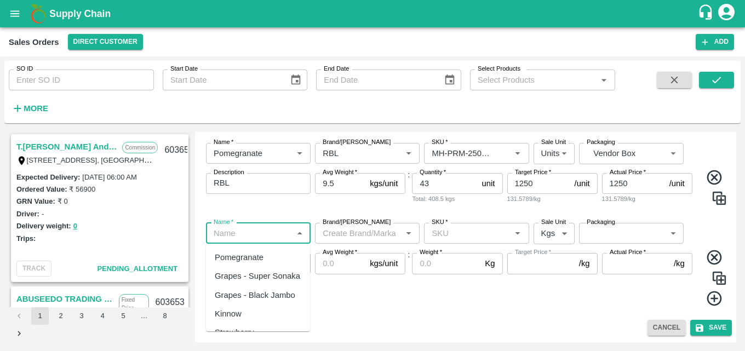
click at [258, 253] on div "Pomegranate" at bounding box center [239, 258] width 49 height 12
type input "Pomegranate"
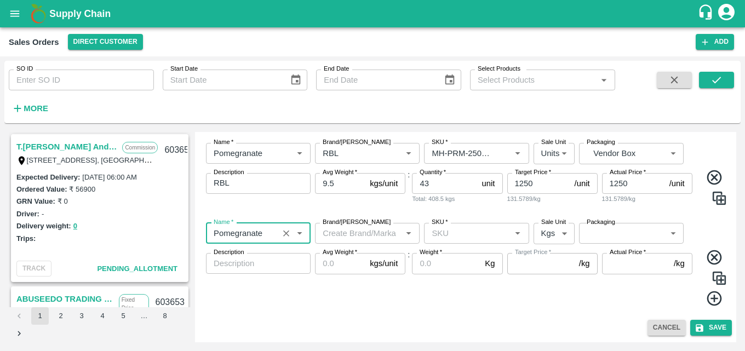
click at [365, 230] on input "Brand/[PERSON_NAME]" at bounding box center [358, 233] width 80 height 14
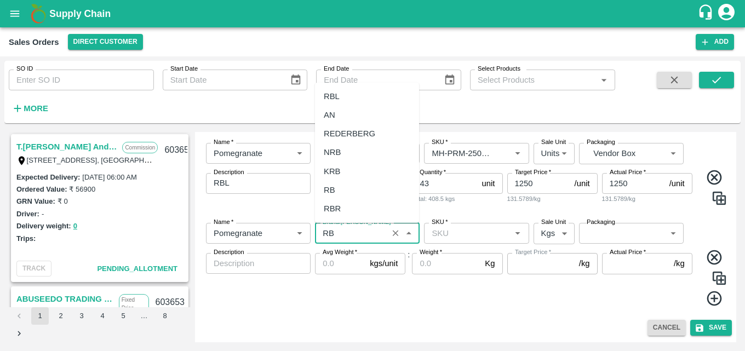
click at [345, 95] on div "RBL" at bounding box center [367, 96] width 104 height 19
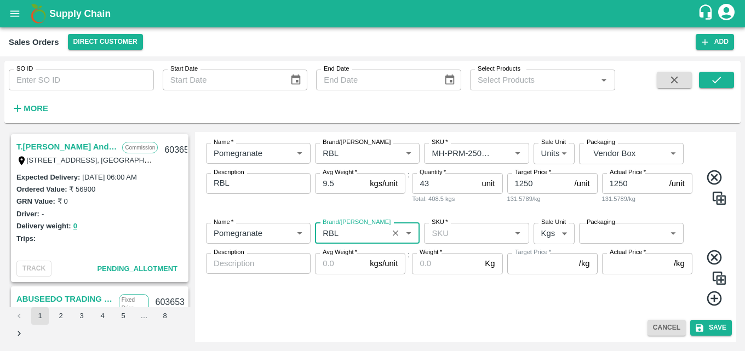
type input "RBL"
click at [475, 235] on input "SKU   *" at bounding box center [467, 233] width 80 height 14
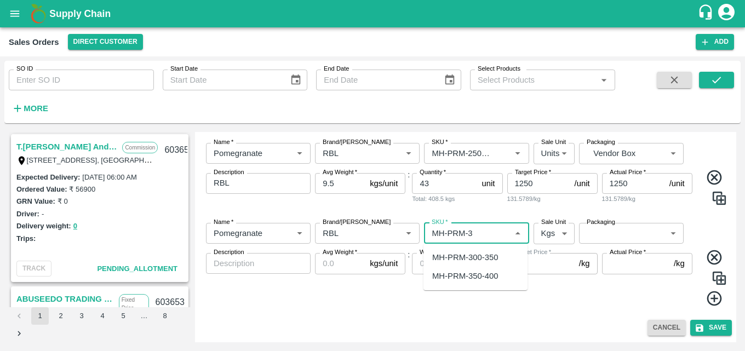
click at [479, 250] on div "MH-PRM-300-350" at bounding box center [476, 257] width 104 height 19
type input "MH-PRM-300-350"
click at [554, 237] on body "Supply Chain Sales Orders Direct Customer Add SO ID SO ID Start Date Start Date…" at bounding box center [372, 175] width 745 height 351
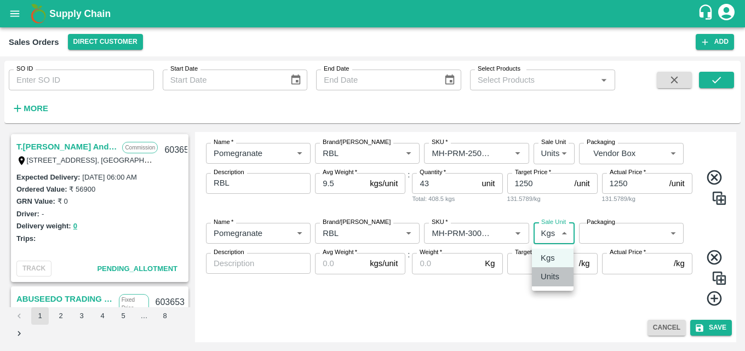
click at [556, 281] on p "Units" at bounding box center [550, 277] width 19 height 12
type input "2"
click at [643, 233] on body "Supply Chain Sales Orders Direct Customer Add SO ID SO ID Start Date Start Date…" at bounding box center [372, 175] width 745 height 351
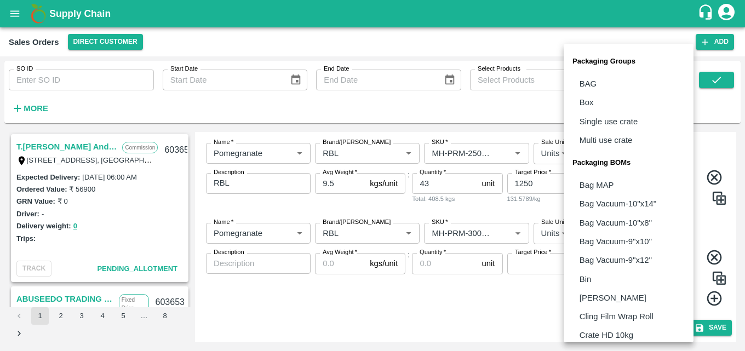
scroll to position [307, 0]
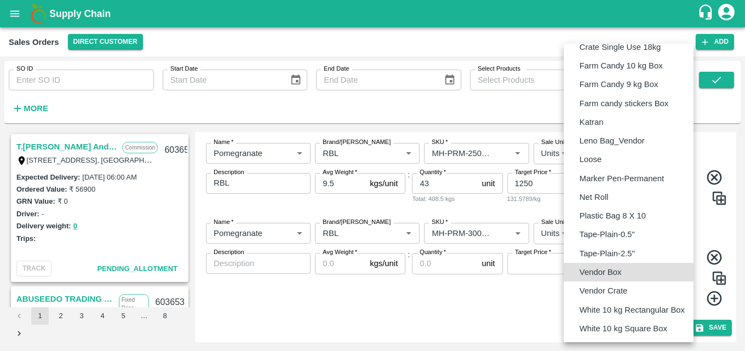
type input "BOM/276"
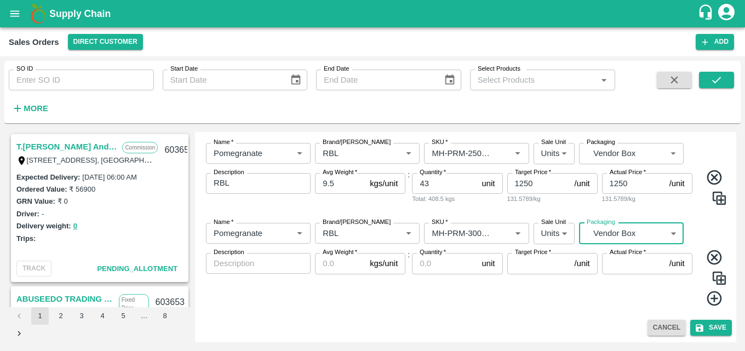
click at [276, 269] on textarea "Description" at bounding box center [258, 264] width 89 height 12
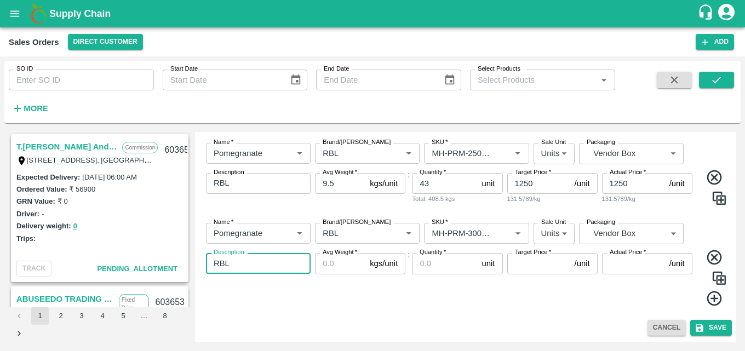
type textarea "RBL"
click at [338, 268] on input "Avg Weight   *" at bounding box center [340, 263] width 50 height 21
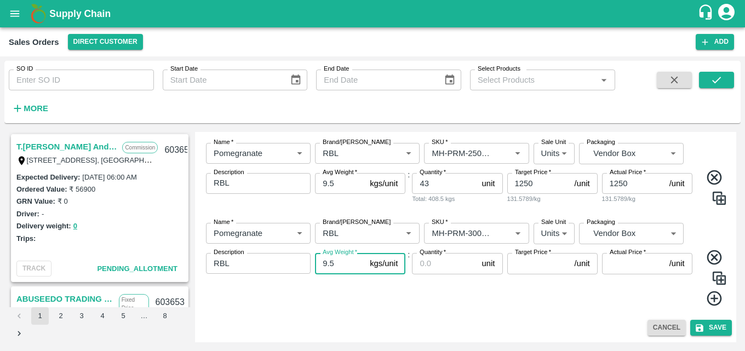
type input "9.5"
click at [429, 267] on input "Quantity   *" at bounding box center [444, 263] width 65 height 21
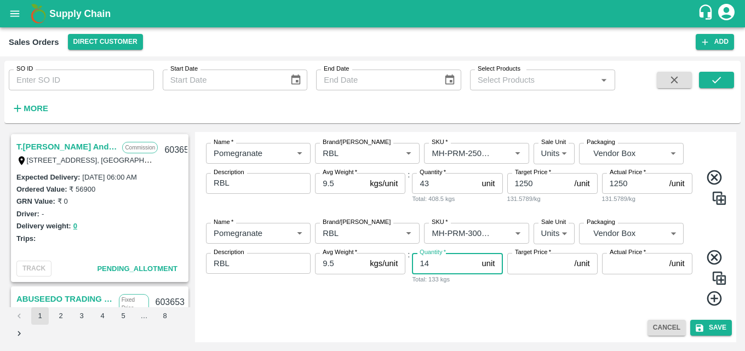
type input "14"
click at [521, 266] on input "Target Price   *" at bounding box center [539, 263] width 63 height 21
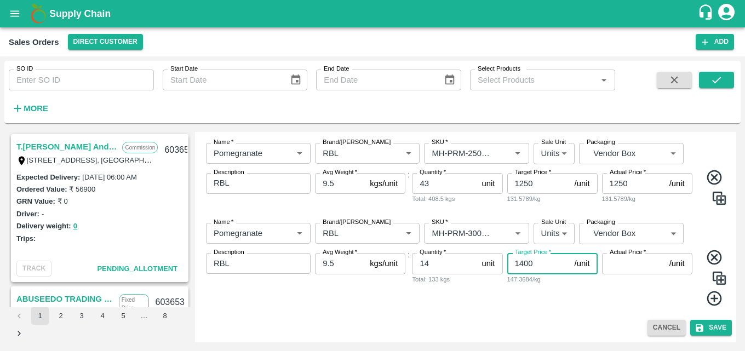
type input "1400"
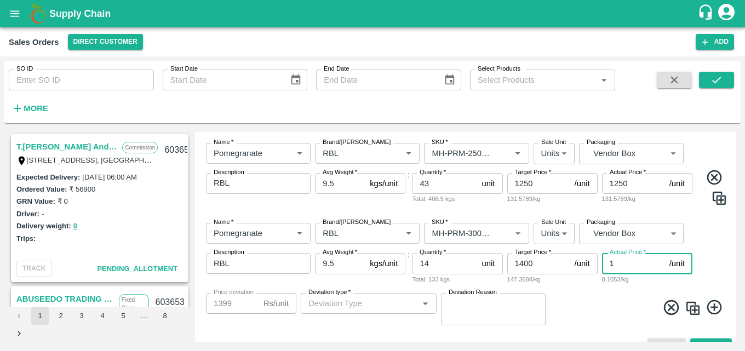
type input "14"
type input "1386"
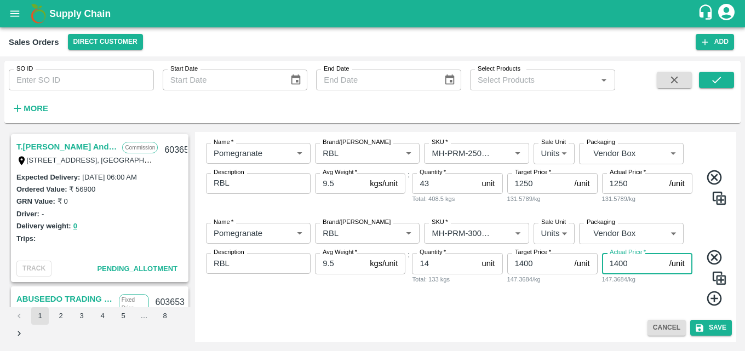
type input "1400"
click at [711, 301] on icon at bounding box center [715, 299] width 18 height 18
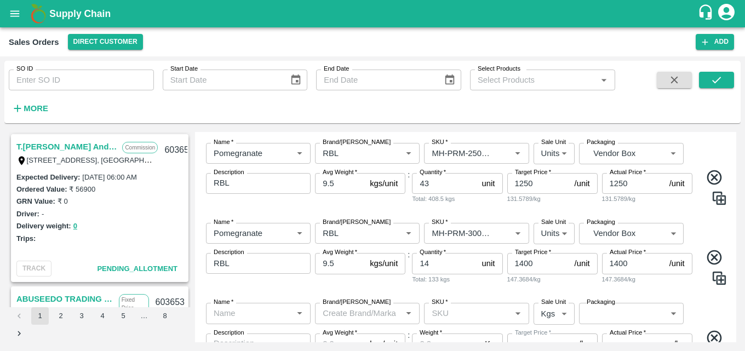
click at [237, 312] on input "Name   *" at bounding box center [249, 313] width 80 height 14
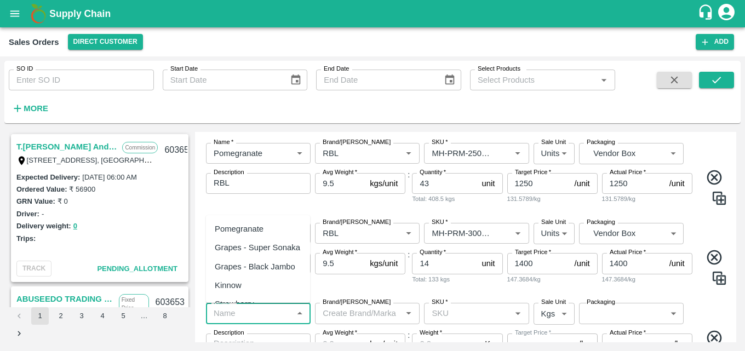
click at [266, 227] on div "Pomegranate" at bounding box center [258, 229] width 104 height 19
type input "Pomegranate"
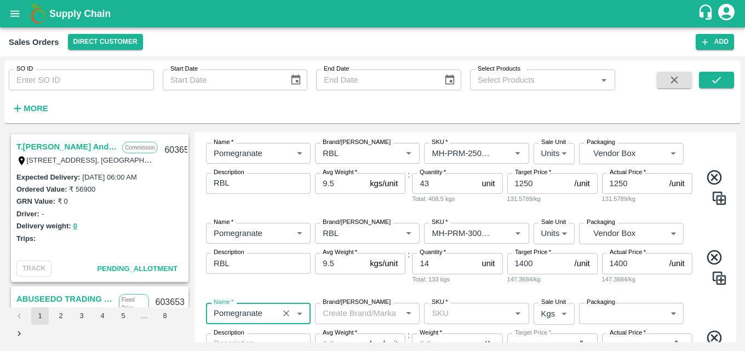
click at [395, 311] on input "Brand/[PERSON_NAME]" at bounding box center [358, 313] width 80 height 14
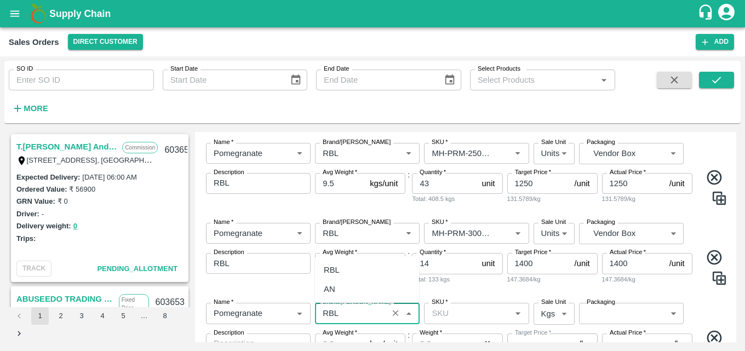
click at [338, 270] on div "RBL" at bounding box center [332, 270] width 16 height 12
type input "RBL"
click at [476, 320] on input "SKU   *" at bounding box center [467, 313] width 80 height 14
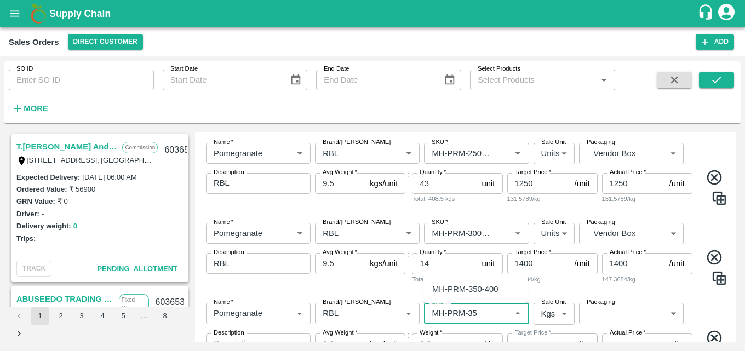
click at [477, 293] on div "MH-PRM-350-400" at bounding box center [465, 289] width 66 height 12
type input "MH-PRM-350-400"
click at [549, 313] on body "Supply Chain Sales Orders Direct Customer Add SO ID SO ID Start Date Start Date…" at bounding box center [372, 175] width 745 height 351
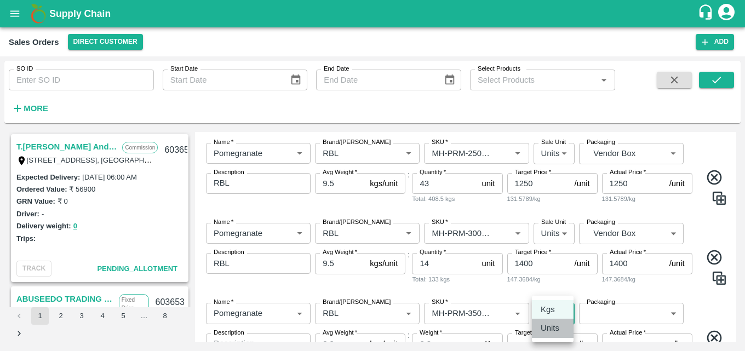
click at [553, 332] on p "Units" at bounding box center [550, 328] width 19 height 12
type input "2"
click at [617, 309] on body "Supply Chain Sales Orders Direct Customer Add SO ID SO ID Start Date Start Date…" at bounding box center [372, 175] width 745 height 351
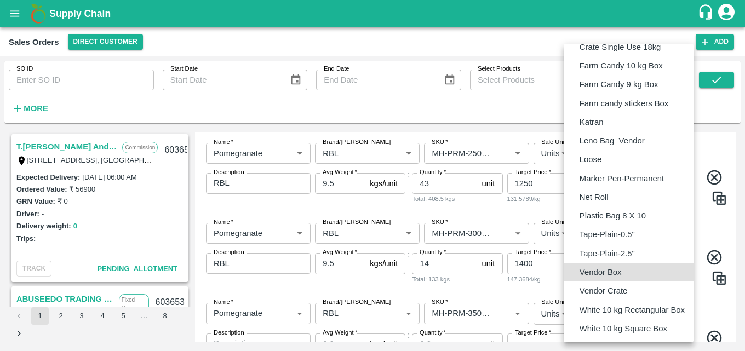
type input "BOM/276"
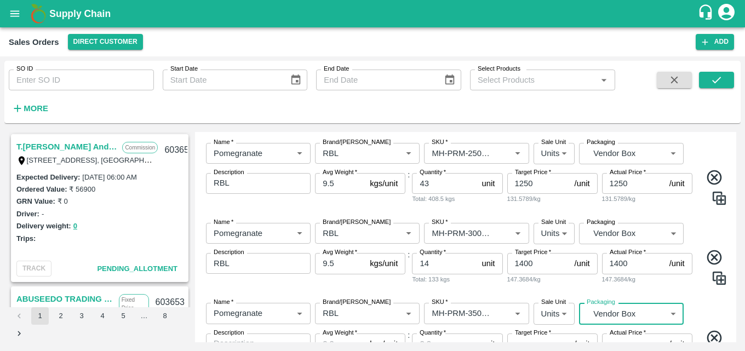
scroll to position [594, 0]
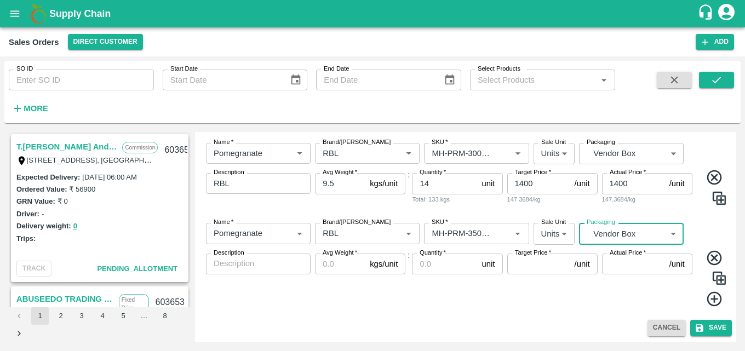
click at [243, 268] on textarea "Description" at bounding box center [258, 264] width 89 height 12
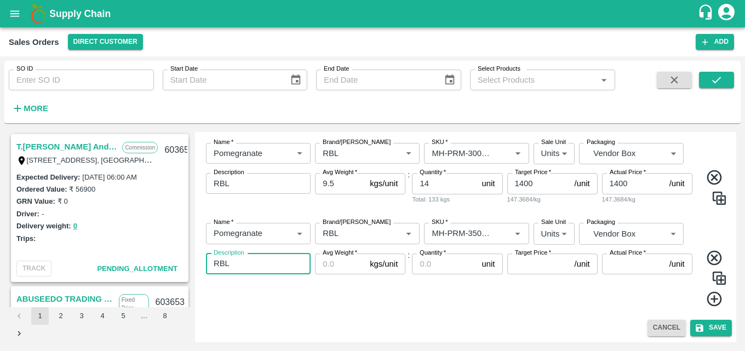
type textarea "RBL"
click at [326, 267] on input "Avg Weight   *" at bounding box center [340, 264] width 50 height 21
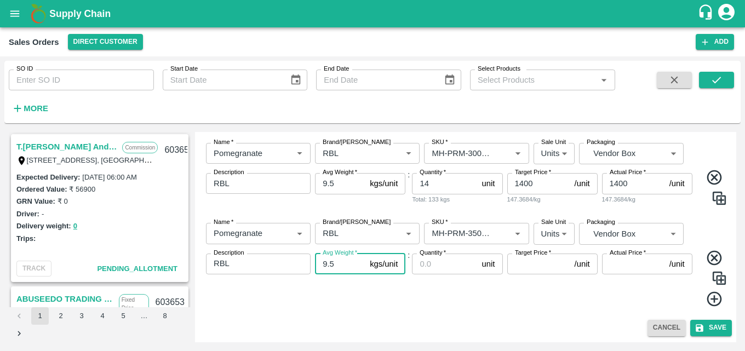
type input "9.5"
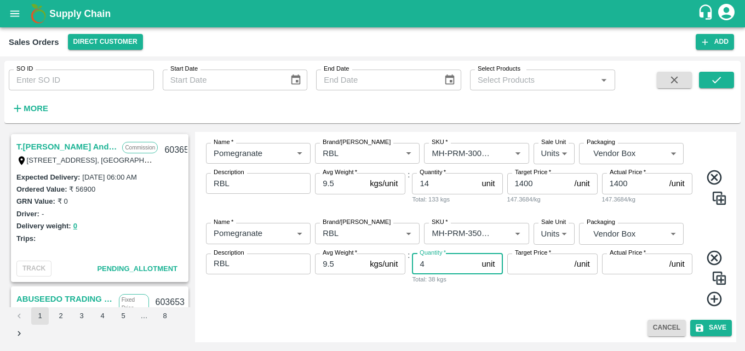
type input "4"
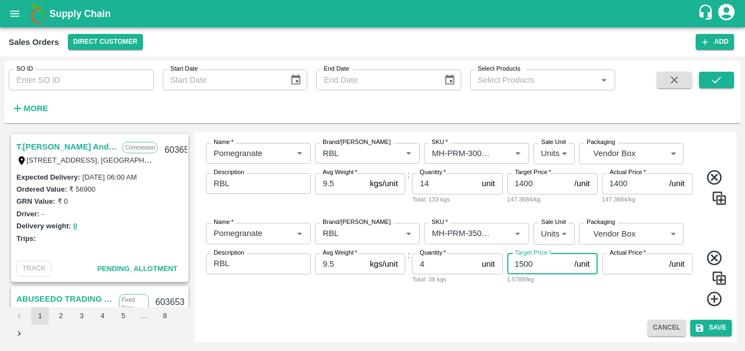
type input "1500"
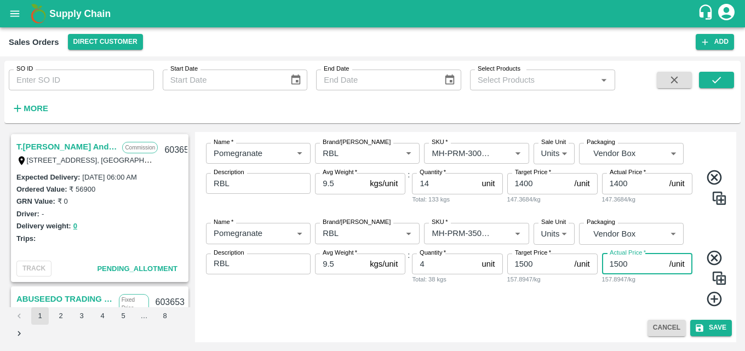
type input "1500"
click at [709, 298] on icon at bounding box center [715, 299] width 18 height 18
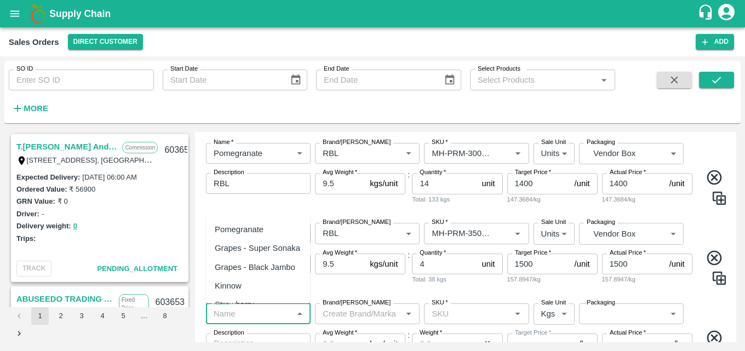
click at [247, 318] on input "Name   *" at bounding box center [249, 314] width 80 height 14
click at [258, 230] on div "Pomegranate" at bounding box center [239, 230] width 49 height 12
type input "Pomegranate"
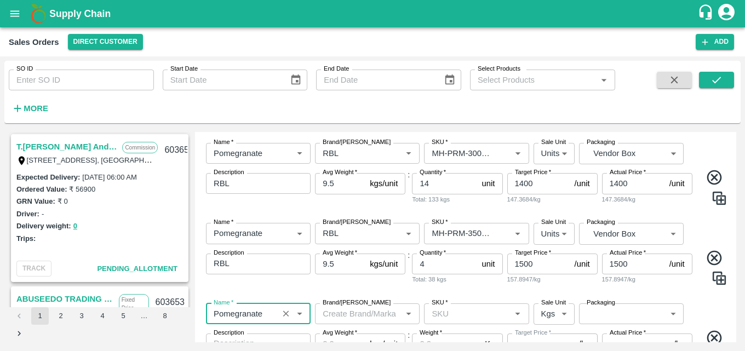
click at [372, 318] on input "Brand/[PERSON_NAME]" at bounding box center [358, 314] width 80 height 14
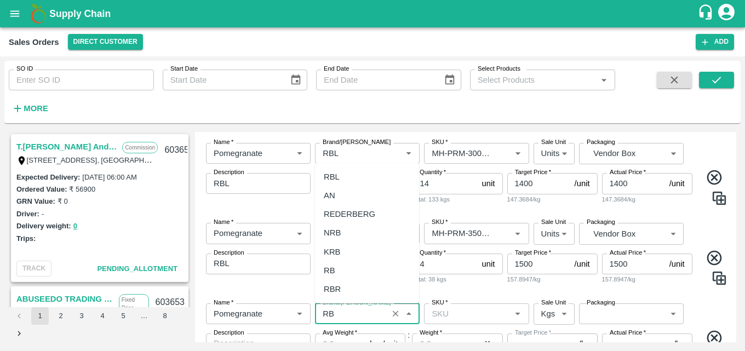
click at [335, 172] on div "RBL" at bounding box center [332, 177] width 16 height 12
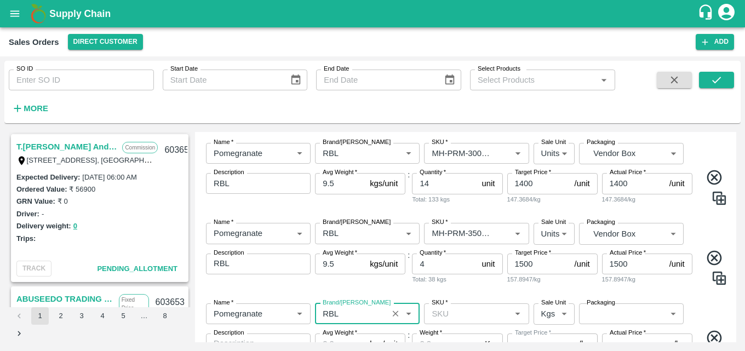
type input "RBL"
click at [476, 311] on input "SKU   *" at bounding box center [467, 314] width 80 height 14
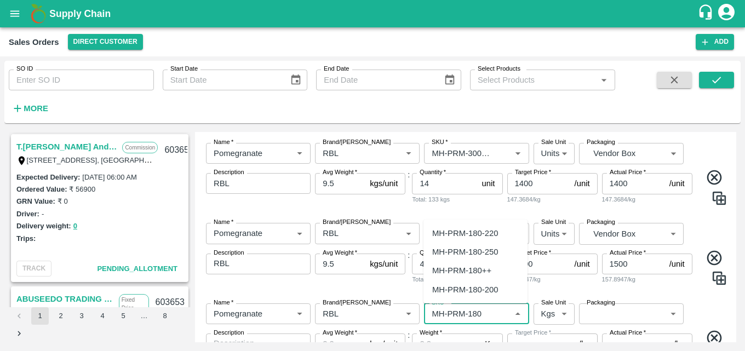
click at [472, 274] on div "MH-PRM-180++" at bounding box center [461, 271] width 59 height 12
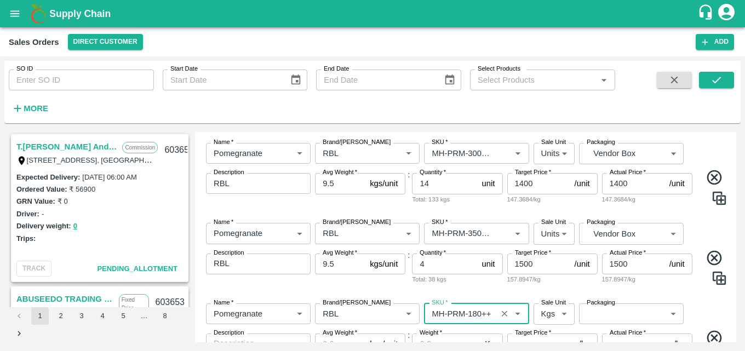
type input "MH-PRM-180++"
click at [551, 317] on body "Supply Chain Sales Orders Direct Customer Add SO ID SO ID Start Date Start Date…" at bounding box center [372, 175] width 745 height 351
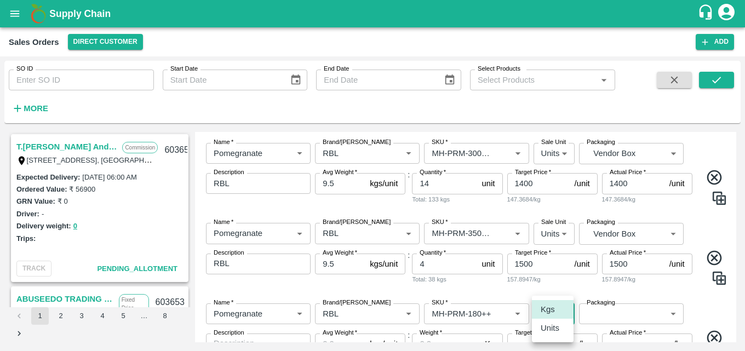
click at [551, 328] on p "Units" at bounding box center [550, 328] width 19 height 12
type input "2"
click at [627, 313] on body "Supply Chain Sales Orders Direct Customer Add SO ID SO ID Start Date Start Date…" at bounding box center [372, 175] width 745 height 351
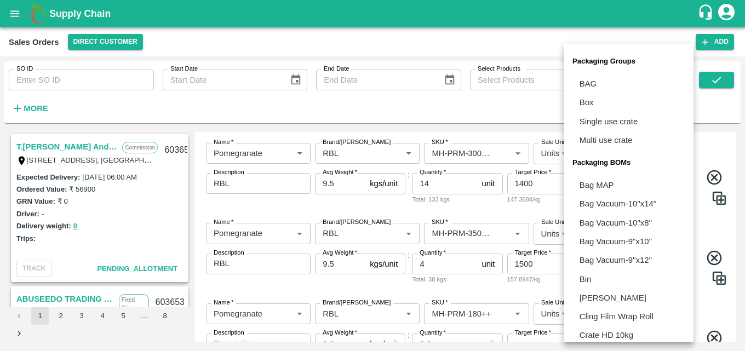
scroll to position [307, 0]
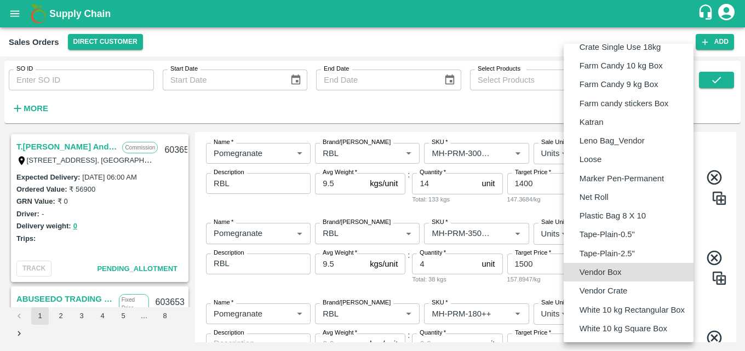
type input "BOM/276"
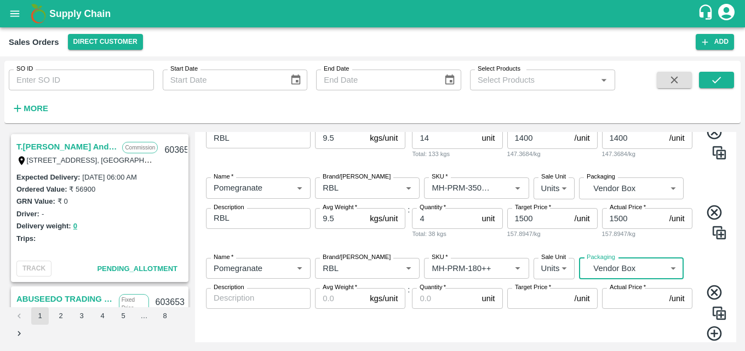
scroll to position [643, 0]
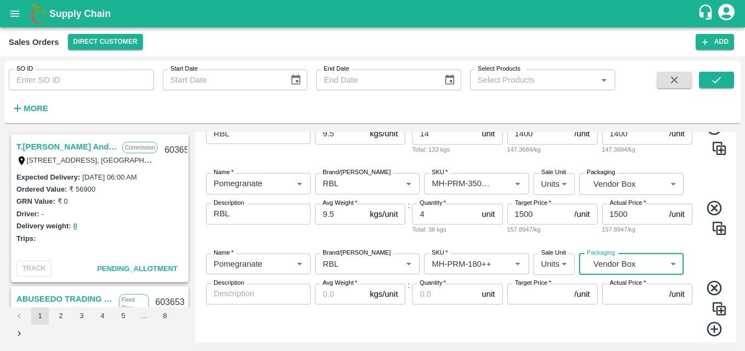
click at [269, 294] on textarea "Description" at bounding box center [258, 294] width 89 height 12
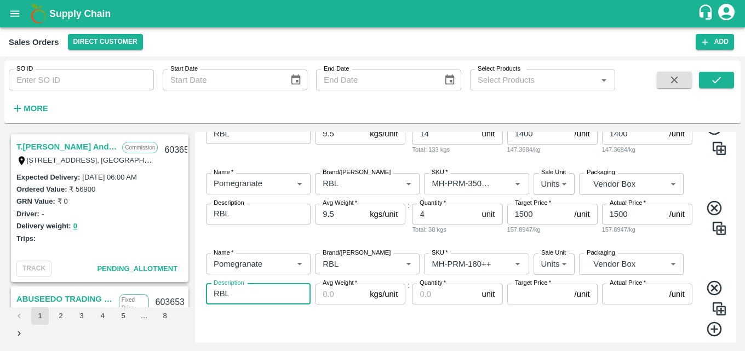
type textarea "RBL"
click at [330, 294] on input "Avg Weight   *" at bounding box center [340, 294] width 50 height 21
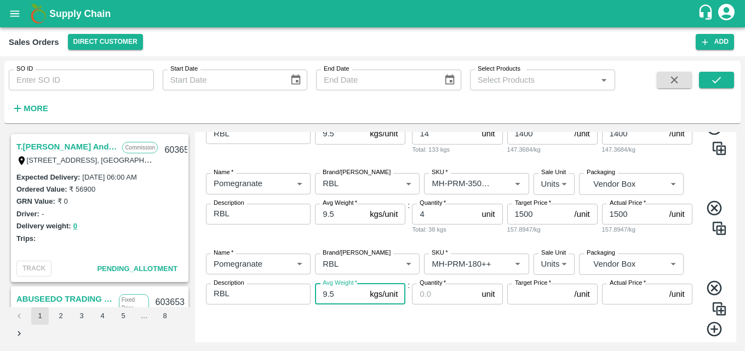
type input "9.5"
click at [432, 294] on input "Quantity   *" at bounding box center [444, 294] width 65 height 21
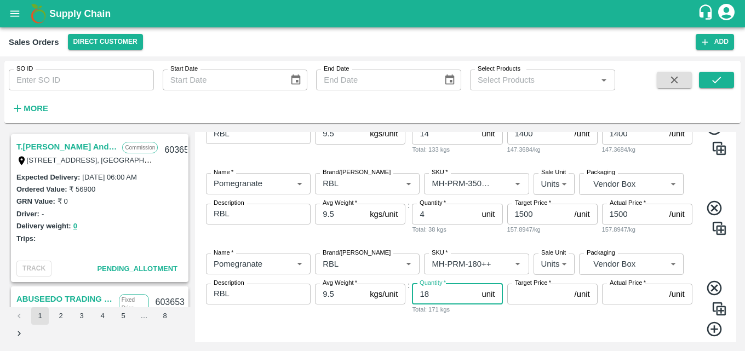
type input "18"
click at [523, 295] on input "Target Price   *" at bounding box center [539, 294] width 63 height 21
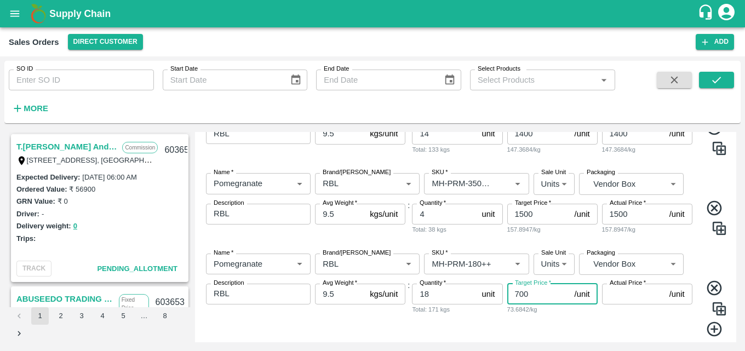
type input "700"
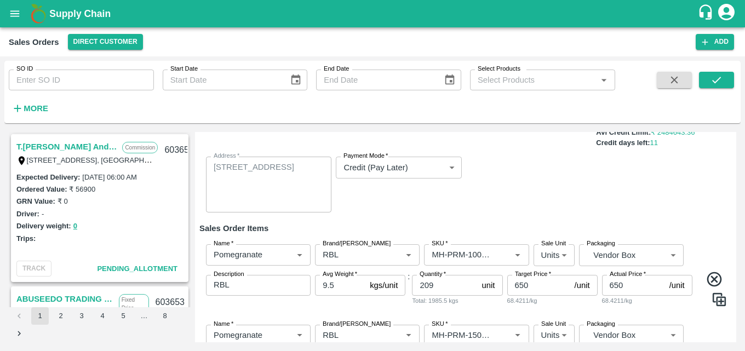
scroll to position [0, 0]
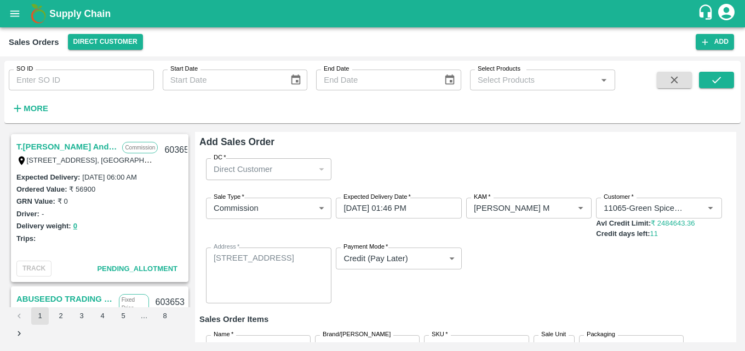
type input "700"
click at [734, 195] on div "Add Sales Order DC   * Direct Customer 6 DC Sale Type   * Commission 2 Sale Typ…" at bounding box center [465, 237] width 541 height 210
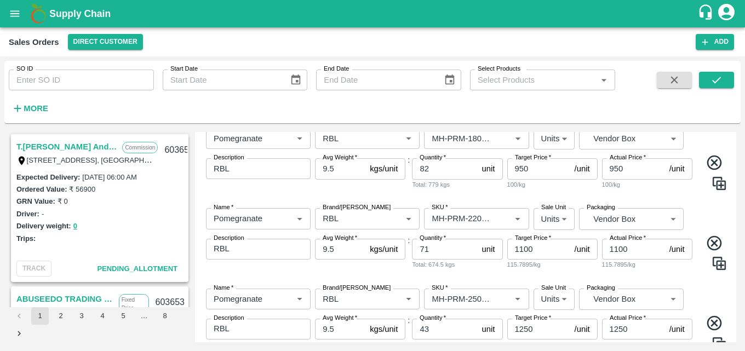
scroll to position [368, 0]
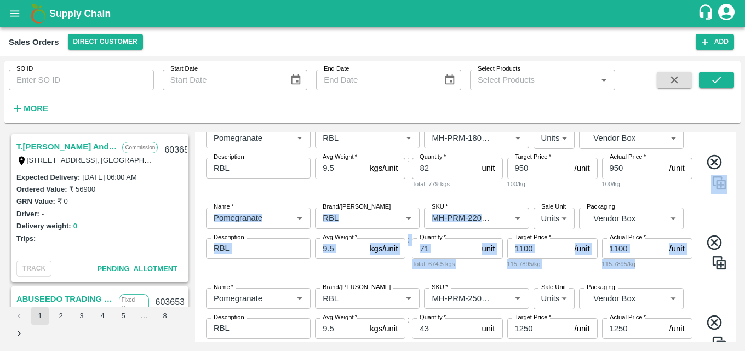
drag, startPoint x: 745, startPoint y: 227, endPoint x: 745, endPoint y: 175, distance: 51.5
click at [745, 177] on div "SO ID SO ID Start Date Start Date End Date End Date Select Products Select Prod…" at bounding box center [372, 203] width 745 height 295
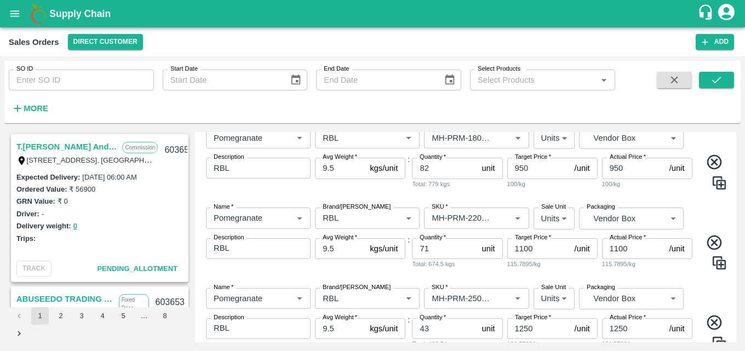
click at [745, 152] on div "SO ID SO ID Start Date Start Date End Date End Date Select Products Select Prod…" at bounding box center [372, 203] width 745 height 295
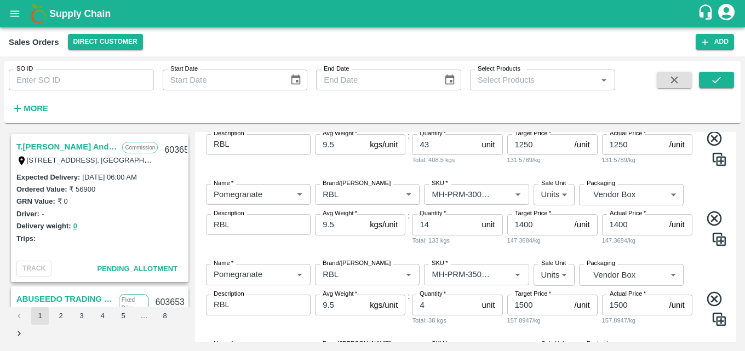
scroll to position [674, 0]
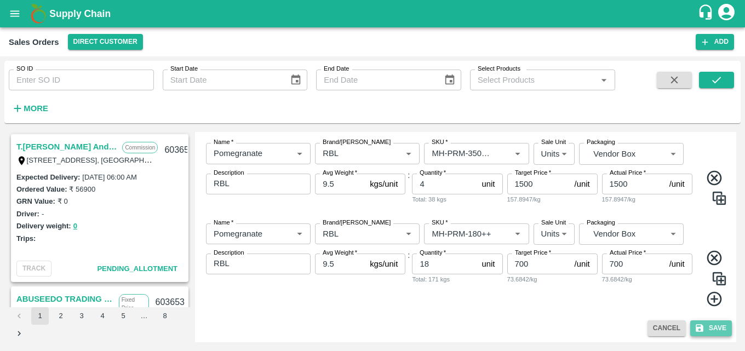
click at [716, 328] on button "Save" at bounding box center [712, 329] width 42 height 16
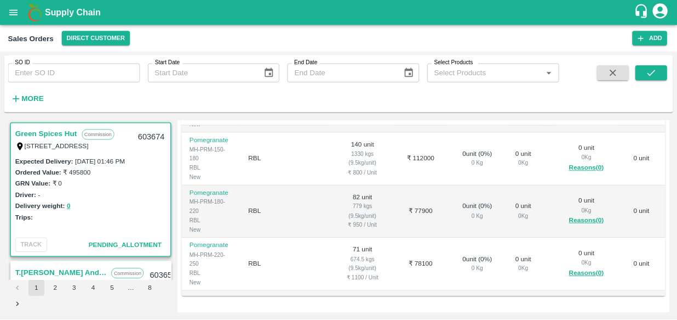
scroll to position [52, 0]
click at [542, 202] on td "0 unit ( 0 %) 0 Kg" at bounding box center [525, 173] width 66 height 58
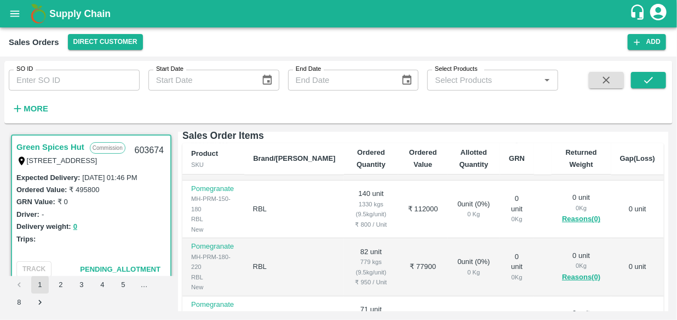
drag, startPoint x: 542, startPoint y: 240, endPoint x: 493, endPoint y: 218, distance: 54.0
click at [500, 218] on td "0 unit 0 Kg" at bounding box center [517, 209] width 34 height 58
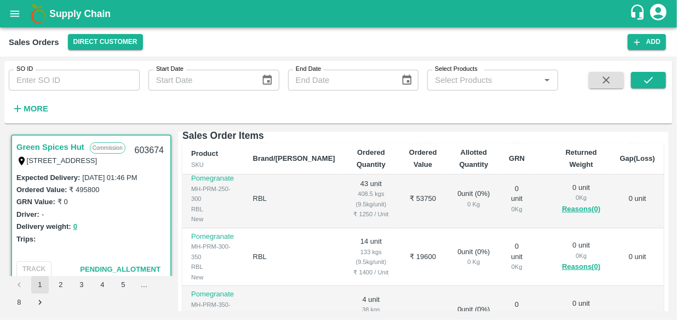
scroll to position [244, 0]
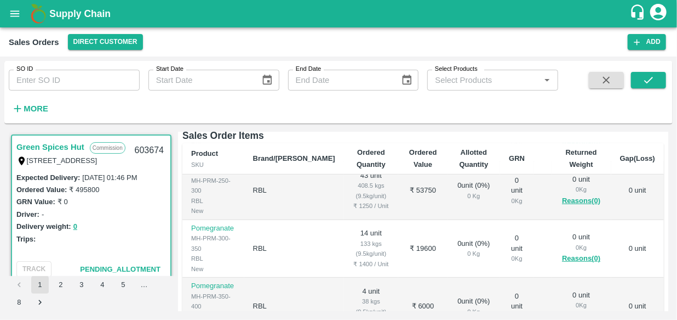
click at [669, 282] on div "Regular Sale Green Spices Hut - 603674 + Create Ticket Record Arrival More [PER…" at bounding box center [423, 221] width 491 height 179
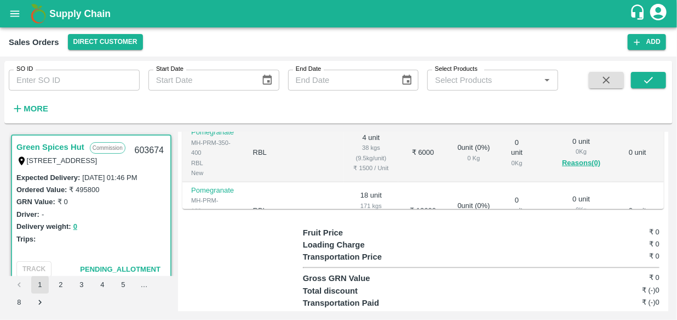
scroll to position [380, 0]
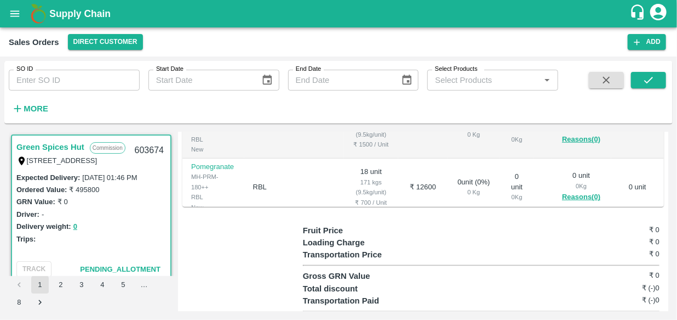
drag, startPoint x: 558, startPoint y: 182, endPoint x: 600, endPoint y: 189, distance: 42.3
click at [579, 184] on div "0 unit 0 Kg Reasons(0)" at bounding box center [582, 186] width 42 height 33
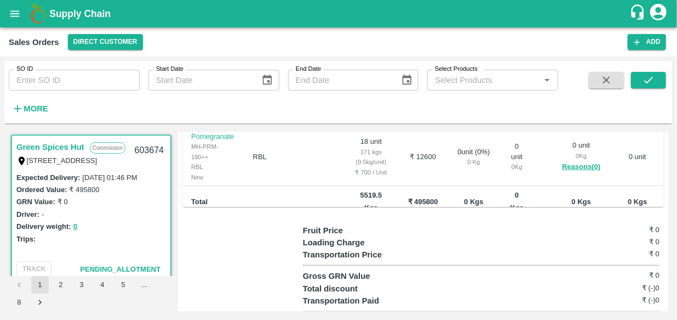
click at [546, 260] on div "Transportation Price ₹ 0" at bounding box center [481, 254] width 357 height 12
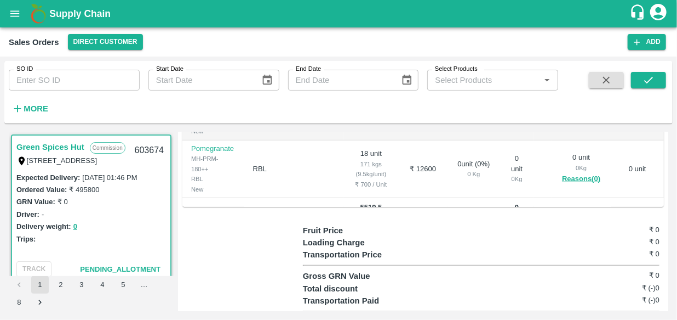
scroll to position [282, 0]
click at [669, 177] on div "Regular Sale Green Spices Hut - 603674 + Create Ticket Record Arrival More [PER…" at bounding box center [423, 221] width 491 height 179
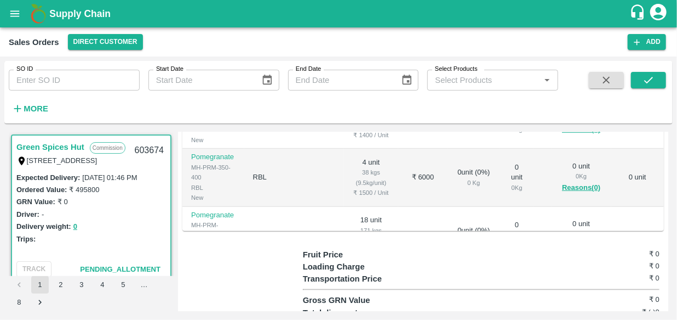
scroll to position [380, 0]
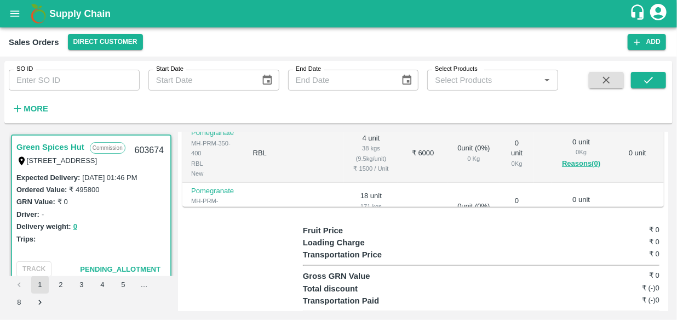
click at [660, 210] on td "0 unit" at bounding box center [638, 212] width 53 height 58
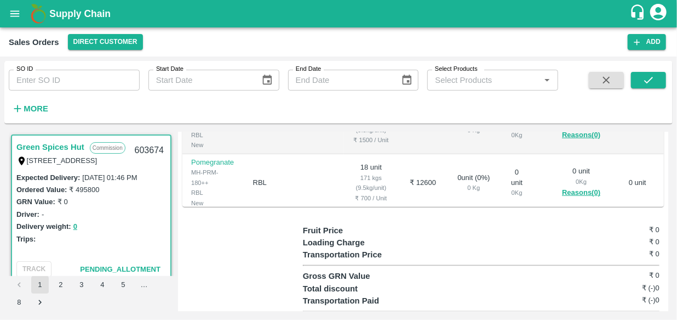
scroll to position [295, 0]
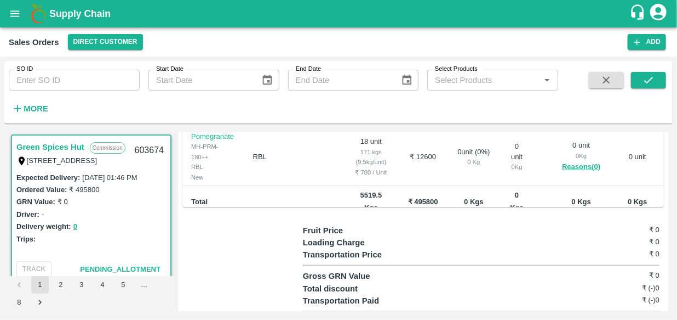
click at [669, 158] on div "Regular Sale Green Spices Hut - 603674 + Create Ticket Record Arrival More [PER…" at bounding box center [423, 221] width 491 height 179
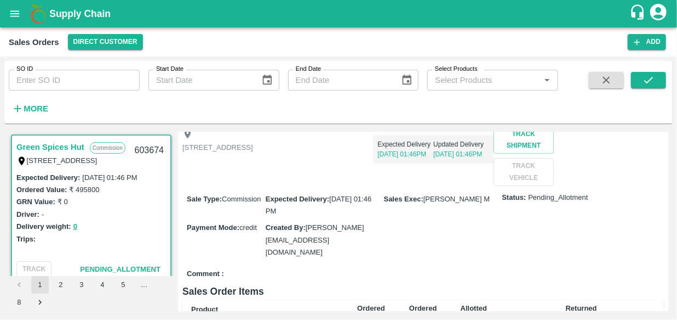
scroll to position [0, 0]
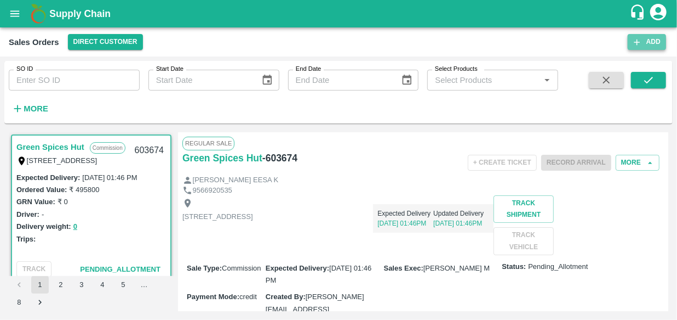
click at [649, 42] on button "Add" at bounding box center [647, 42] width 38 height 16
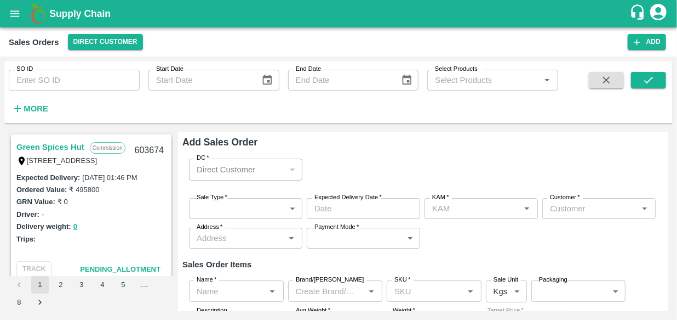
type input "[PERSON_NAME] M"
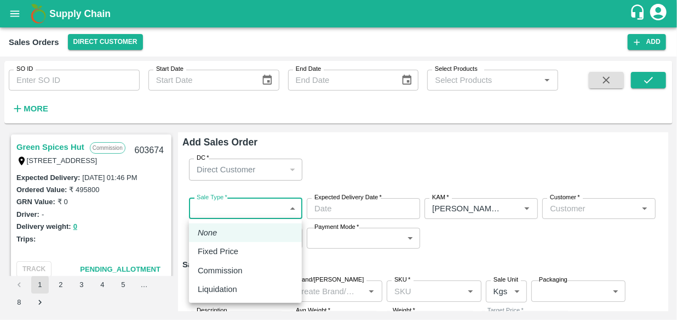
click at [296, 206] on body "Supply Chain Sales Orders Direct Customer Add SO ID SO ID Start Date Start Date…" at bounding box center [338, 160] width 677 height 320
click at [234, 270] on p "Commission" at bounding box center [220, 270] width 45 height 12
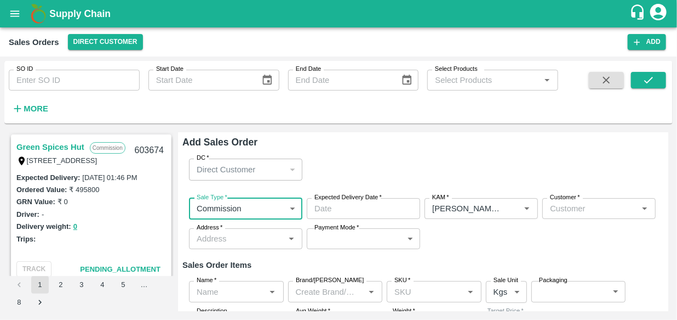
type input "2"
type input "DD/MM/YYYY hh:mm aa"
click at [395, 211] on input "DD/MM/YYYY hh:mm aa" at bounding box center [360, 208] width 106 height 21
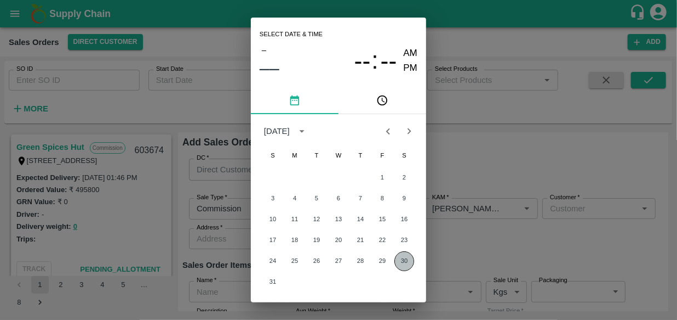
click at [403, 261] on button "30" at bounding box center [405, 261] width 20 height 20
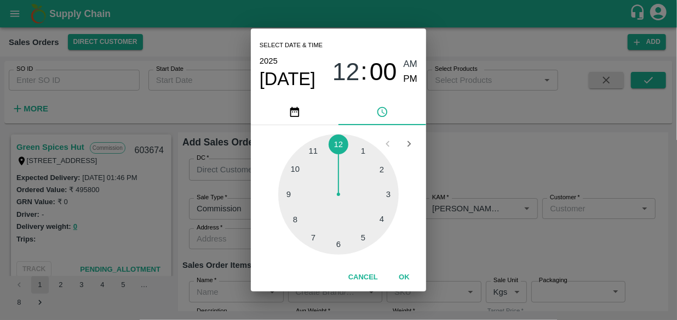
click at [378, 170] on div at bounding box center [338, 194] width 121 height 121
click at [297, 216] on div at bounding box center [338, 194] width 121 height 121
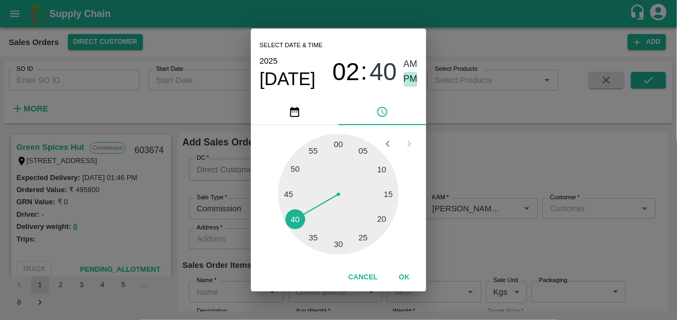
click at [414, 79] on span "PM" at bounding box center [411, 79] width 14 height 15
type input "[DATE] 02:40 PM"
click at [406, 275] on button "OK" at bounding box center [404, 276] width 35 height 19
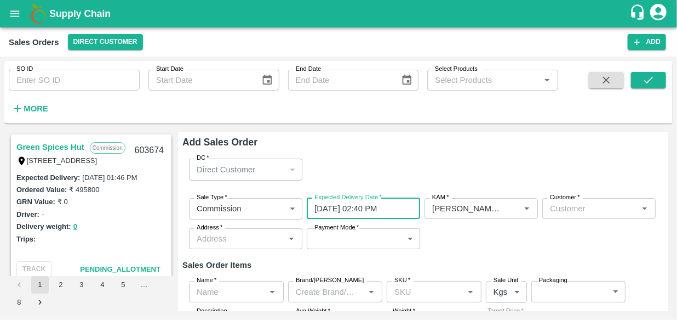
click at [578, 202] on input "Customer   *" at bounding box center [590, 208] width 89 height 14
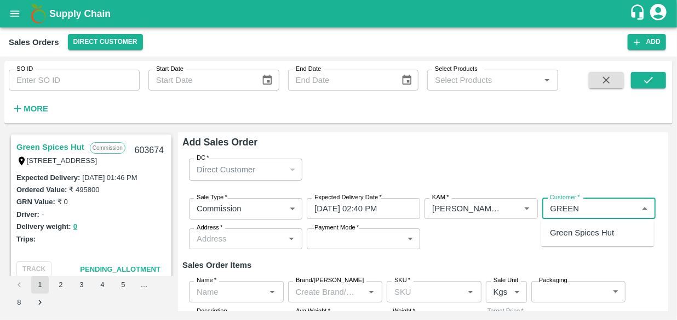
click at [588, 230] on p "Green Spices Hut" at bounding box center [582, 232] width 64 height 12
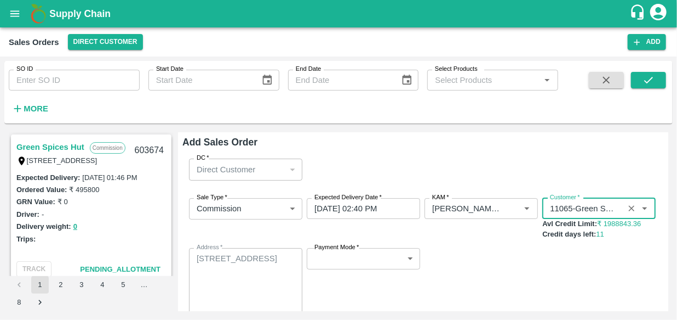
type input "11065-Green Spices Hut"
click at [412, 260] on body "Supply Chain Sales Orders Direct Customer Add SO ID SO ID Start Date Start Date…" at bounding box center [338, 160] width 677 height 320
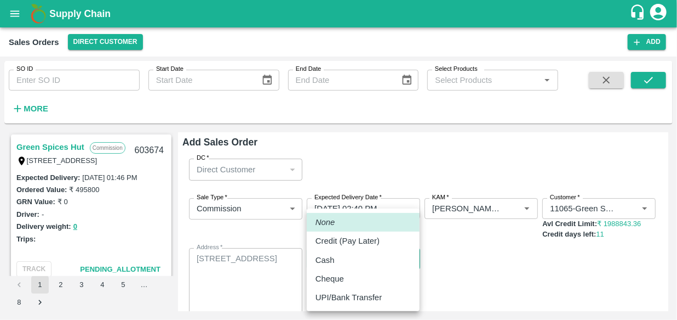
click at [360, 247] on li "Credit (Pay Later)" at bounding box center [363, 240] width 113 height 19
type input "credit"
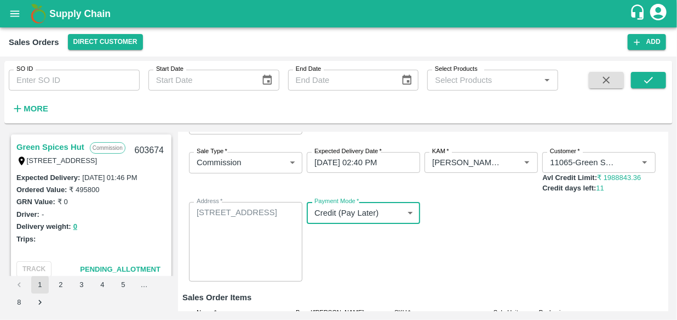
scroll to position [49, 0]
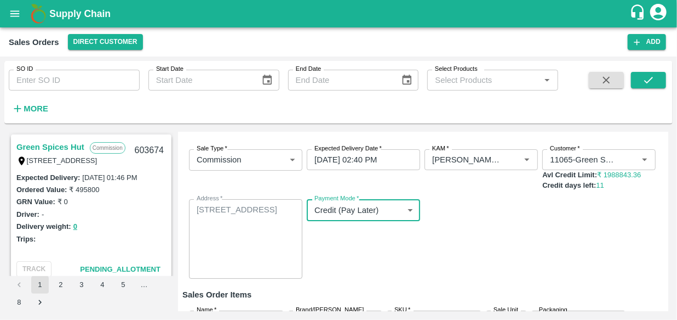
click at [666, 266] on div "Add Sales Order DC   * Direct Customer 6 DC Sale Type   * Commission 2 Sale Typ…" at bounding box center [423, 221] width 491 height 179
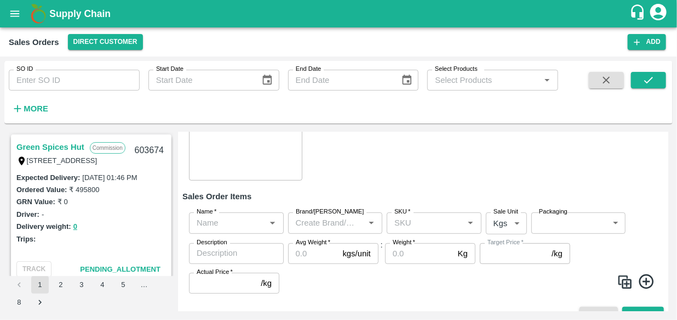
scroll to position [164, 0]
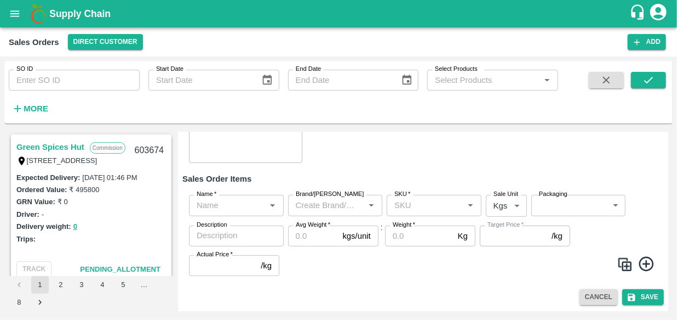
click at [247, 200] on input "Name   *" at bounding box center [227, 205] width 70 height 14
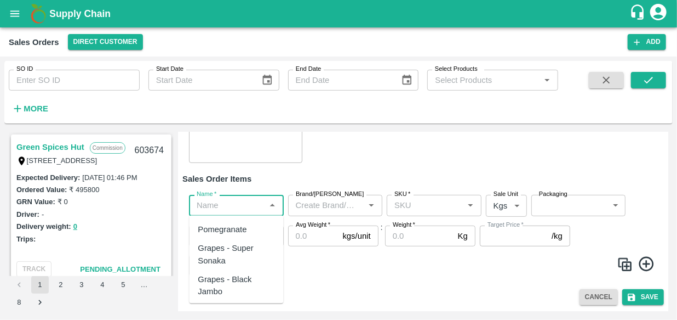
click at [246, 227] on div "Pomegranate" at bounding box center [222, 229] width 49 height 12
type input "Pomegranate"
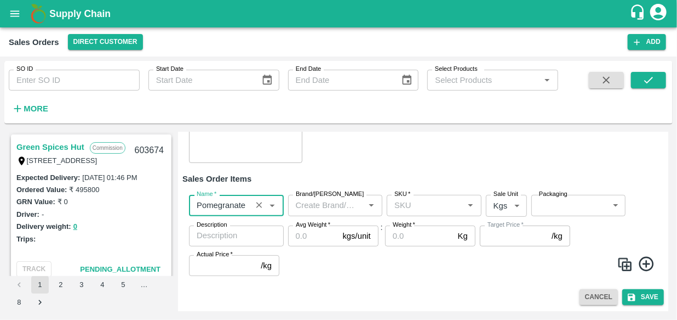
click at [339, 203] on input "Brand/[PERSON_NAME]" at bounding box center [327, 205] width 70 height 14
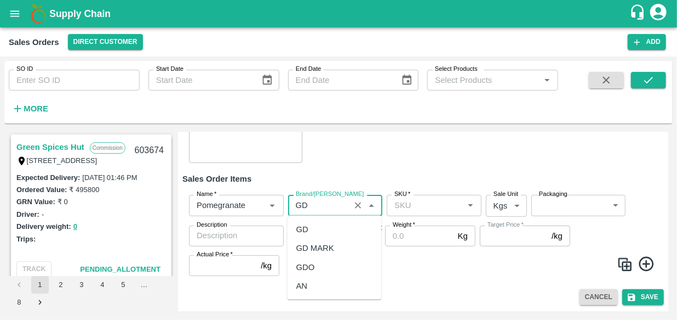
click at [299, 229] on div "GD" at bounding box center [303, 229] width 12 height 12
type input "GD"
click at [416, 205] on input "SKU   *" at bounding box center [425, 205] width 70 height 14
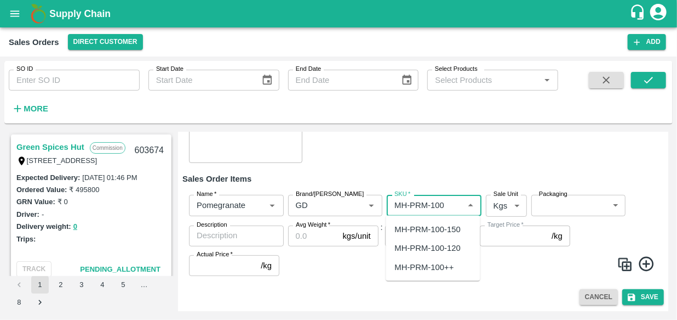
click at [436, 230] on div "MH-PRM-100-150" at bounding box center [428, 229] width 66 height 12
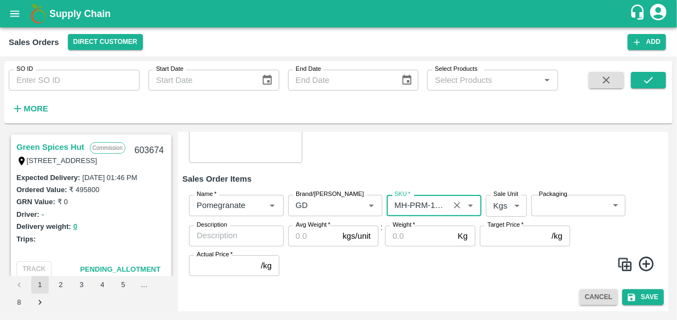
type input "MH-PRM-100-150"
click at [499, 203] on body "Supply Chain Sales Orders Direct Customer Add SO ID SO ID Start Date Start Date…" at bounding box center [338, 160] width 677 height 320
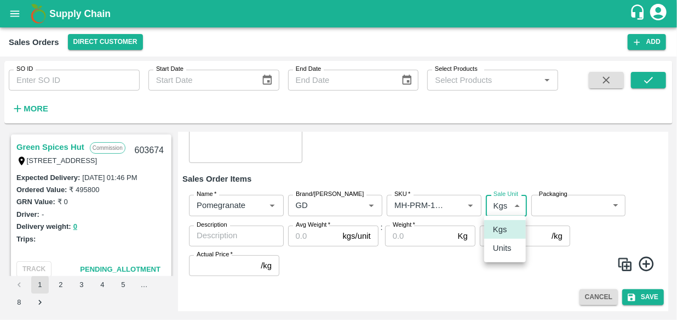
click at [501, 248] on p "Units" at bounding box center [502, 248] width 19 height 12
type input "2"
click at [586, 195] on body "Supply Chain Sales Orders Direct Customer Add SO ID SO ID Start Date Start Date…" at bounding box center [338, 160] width 677 height 320
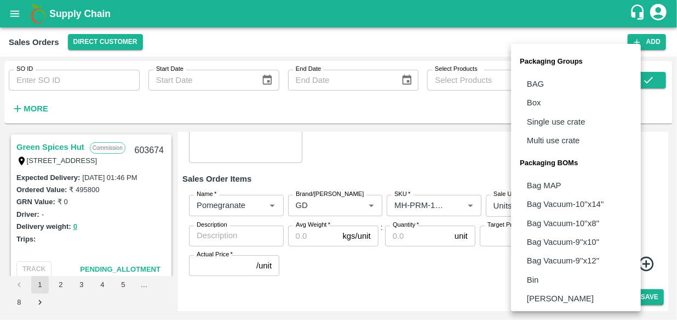
scroll to position [340, 0]
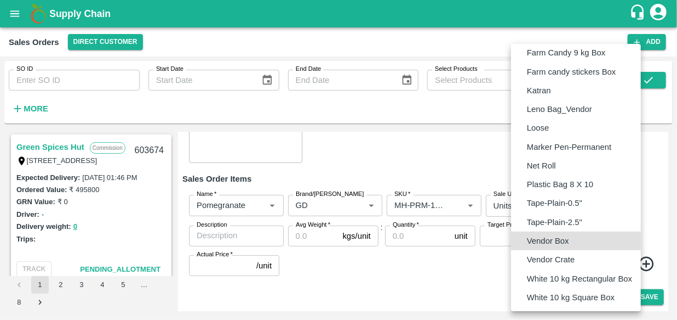
type input "BOM/276"
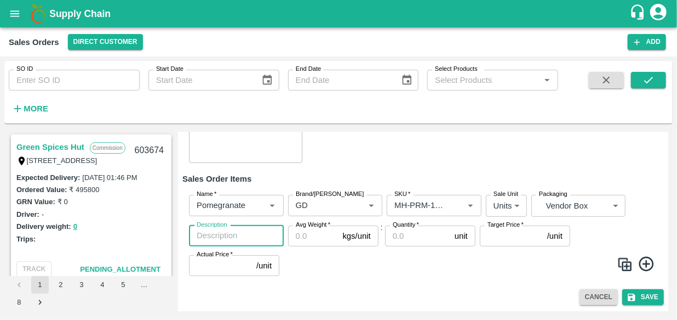
click at [247, 239] on textarea "Description" at bounding box center [236, 236] width 79 height 12
type textarea "GD"
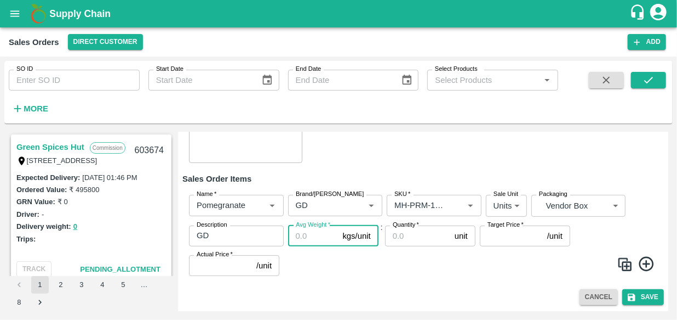
click at [301, 237] on input "Avg Weight   *" at bounding box center [313, 235] width 50 height 21
type input "9.5"
click at [411, 236] on input "Quantity   *" at bounding box center [417, 235] width 65 height 21
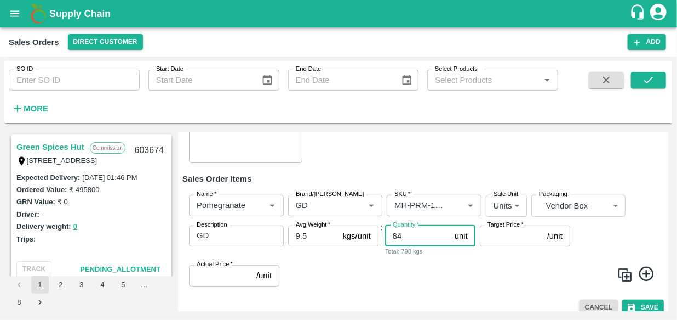
type input "84"
click at [503, 235] on input "Target Price   *" at bounding box center [511, 235] width 63 height 21
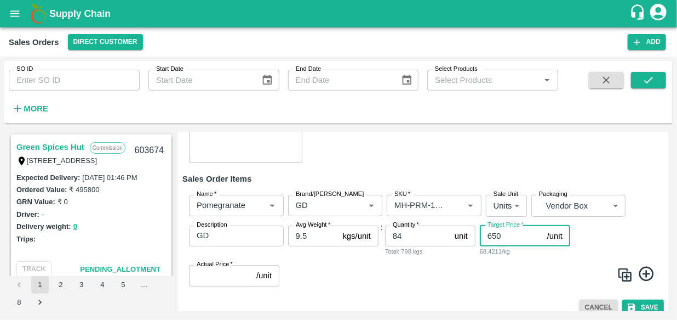
type input "650"
click at [229, 276] on input "Actual Price   *" at bounding box center [220, 275] width 63 height 21
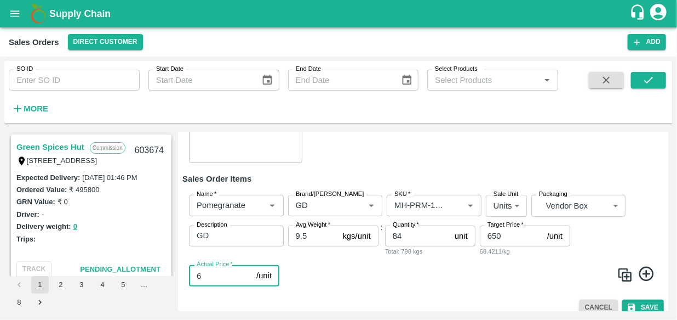
type input "65"
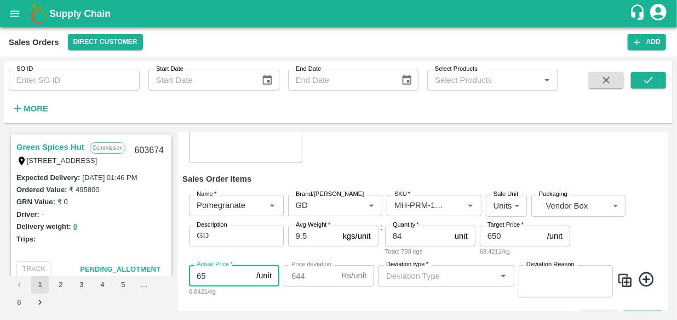
type input "585"
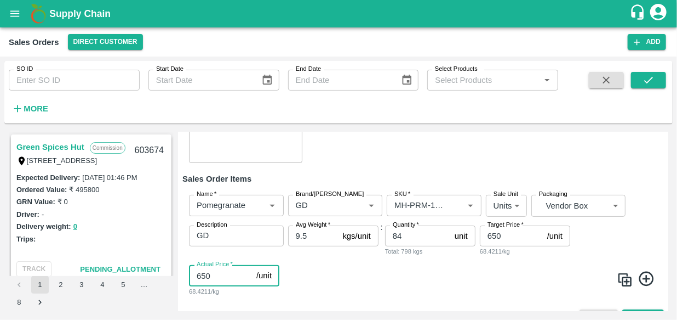
type input "650"
click at [647, 280] on icon at bounding box center [647, 279] width 18 height 18
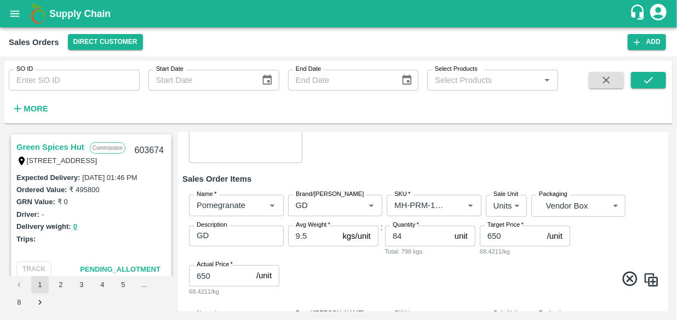
scroll to position [284, 0]
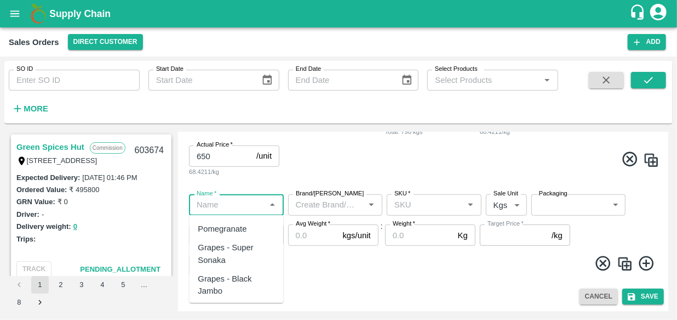
click at [255, 203] on input "Name   *" at bounding box center [227, 204] width 70 height 14
click at [246, 225] on div "Pomegranate" at bounding box center [222, 229] width 49 height 12
type input "Pomegranate"
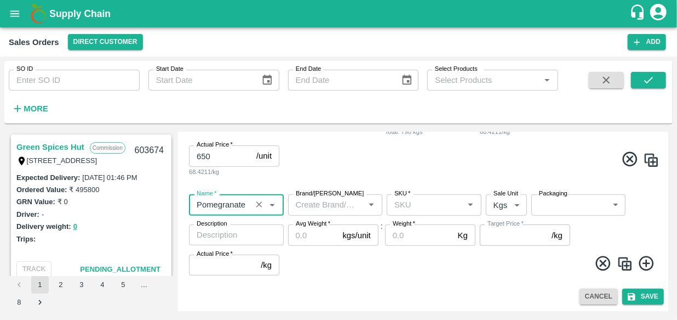
click at [328, 206] on input "Brand/[PERSON_NAME]" at bounding box center [327, 204] width 70 height 14
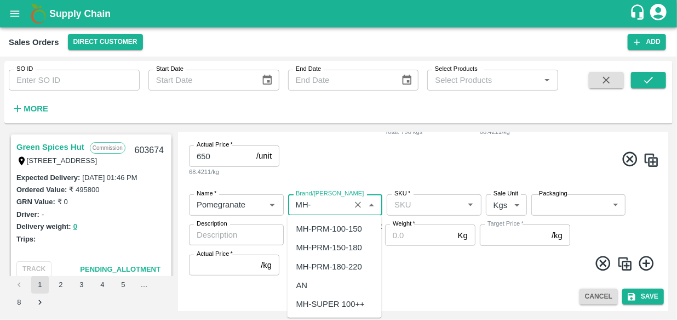
click at [340, 247] on div "MH-PRM-150-180" at bounding box center [330, 247] width 66 height 12
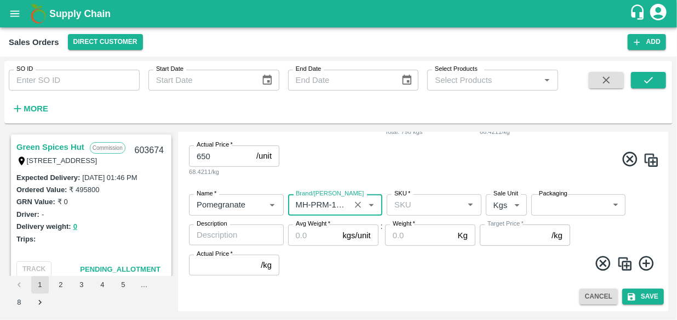
click at [420, 210] on input "SKU   *" at bounding box center [425, 204] width 70 height 14
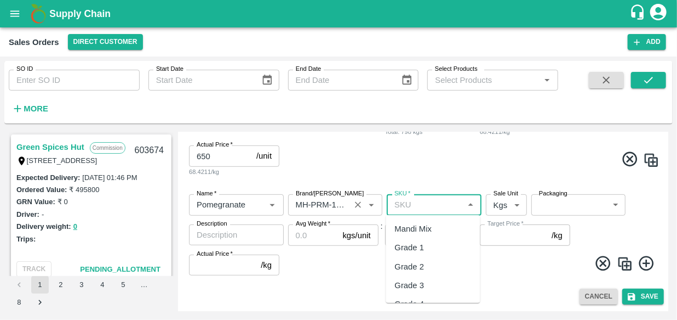
click at [338, 203] on input "Brand/[PERSON_NAME]" at bounding box center [320, 204] width 56 height 14
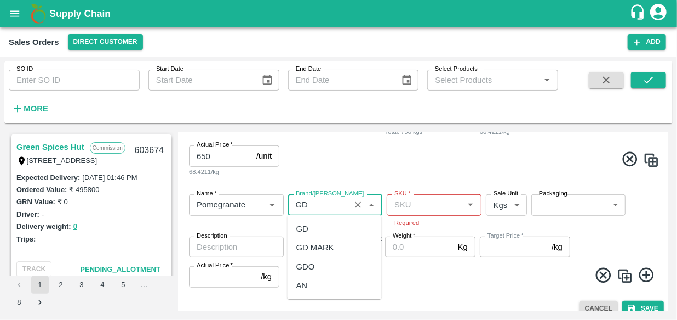
click at [315, 225] on div "GD" at bounding box center [335, 228] width 94 height 19
type input "GD"
click at [426, 201] on input "SKU   *" at bounding box center [425, 204] width 70 height 14
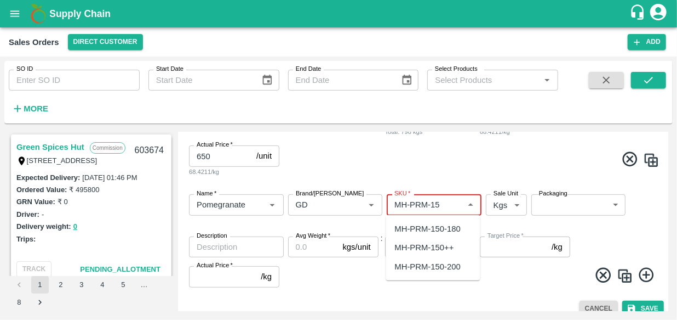
click at [437, 223] on div "MH-PRM-150-180" at bounding box center [428, 229] width 66 height 12
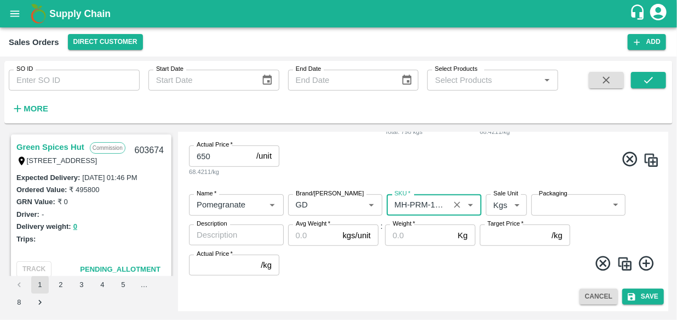
type input "MH-PRM-150-180"
click at [499, 202] on body "Supply Chain Sales Orders Direct Customer Add SO ID SO ID Start Date Start Date…" at bounding box center [338, 160] width 677 height 320
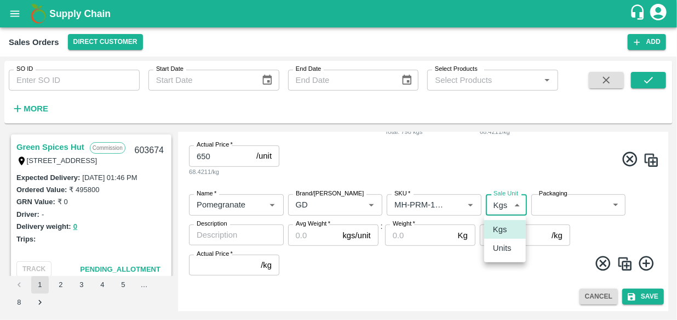
click at [502, 255] on li "Units" at bounding box center [505, 247] width 42 height 19
type input "2"
click at [565, 206] on body "Supply Chain Sales Orders Direct Customer Add SO ID SO ID Start Date Start Date…" at bounding box center [338, 160] width 677 height 320
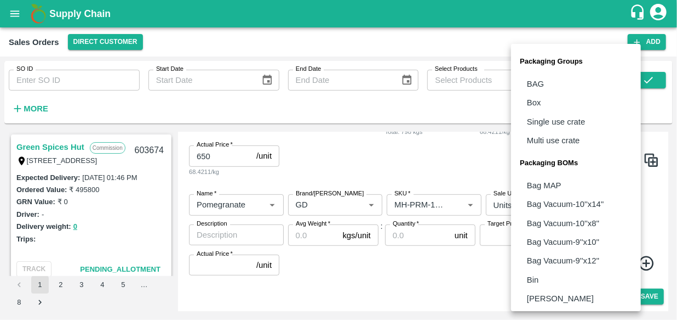
scroll to position [340, 0]
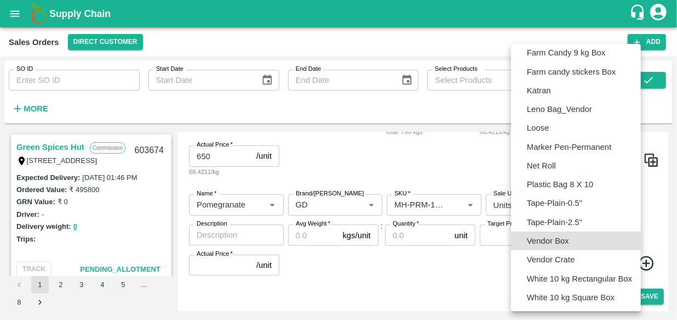
type input "BOM/276"
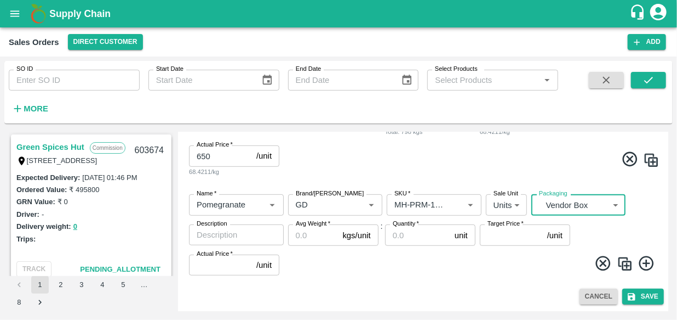
click at [239, 239] on textarea "Description" at bounding box center [236, 235] width 79 height 12
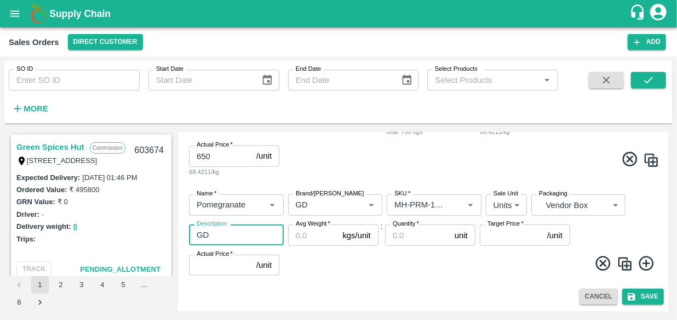
type textarea "GD"
click at [304, 238] on input "Avg Weight   *" at bounding box center [313, 234] width 50 height 21
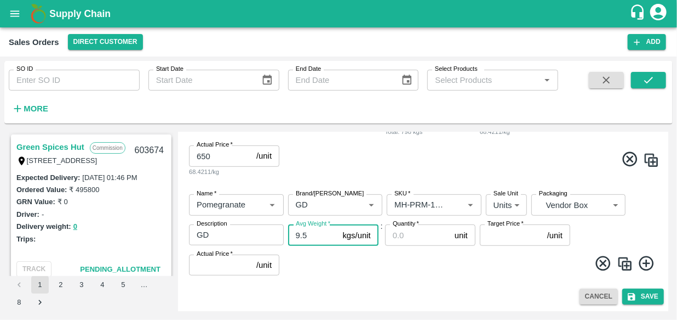
type input "9.5"
click at [422, 240] on input "Quantity   *" at bounding box center [417, 234] width 65 height 21
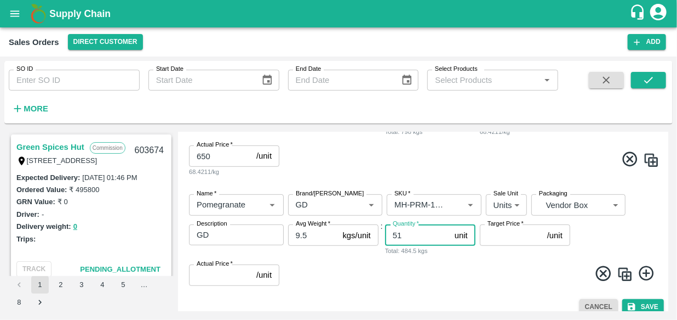
type input "51"
click at [489, 239] on input "Target Price   *" at bounding box center [511, 234] width 63 height 21
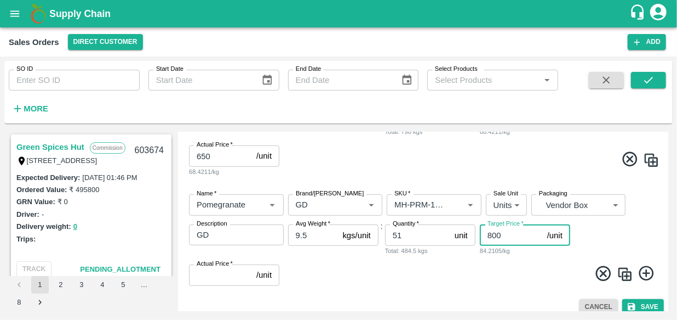
type input "800"
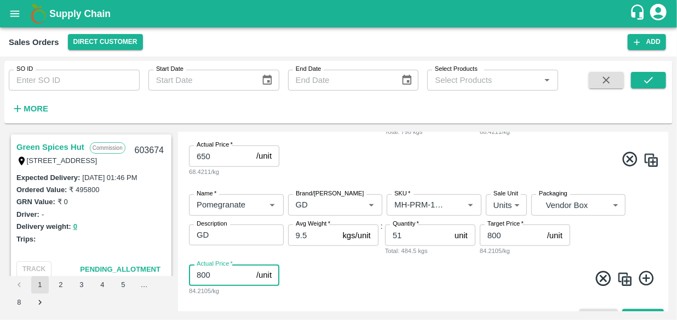
type input "800"
click at [643, 278] on icon at bounding box center [646, 278] width 15 height 15
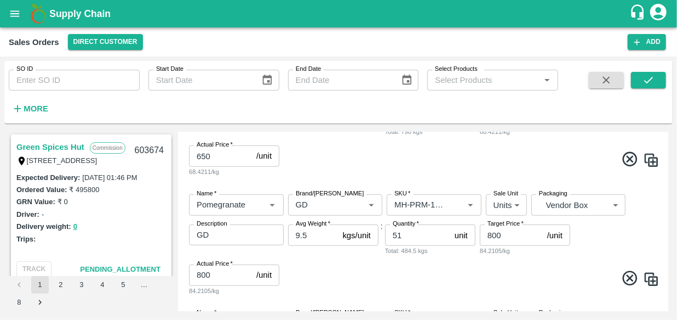
click at [460, 261] on div "Name   * Name   * Brand/[PERSON_NAME]/[PERSON_NAME]   * SKU   * Sale Unit Units…" at bounding box center [424, 244] width 482 height 119
click at [669, 292] on div "Add Sales Order DC   * Direct Customer 6 DC Sale Type   * Commission 2 Sale Typ…" at bounding box center [423, 221] width 491 height 179
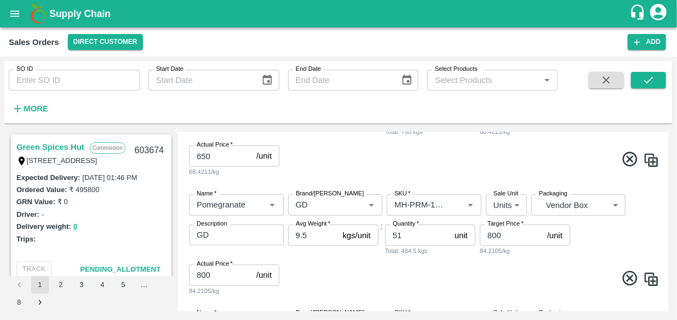
scroll to position [403, 0]
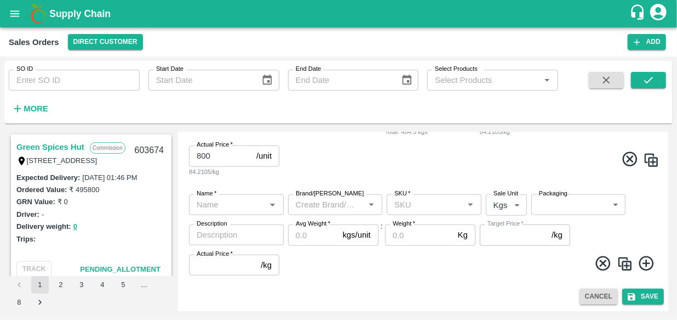
click at [234, 209] on input "Name   *" at bounding box center [227, 204] width 70 height 14
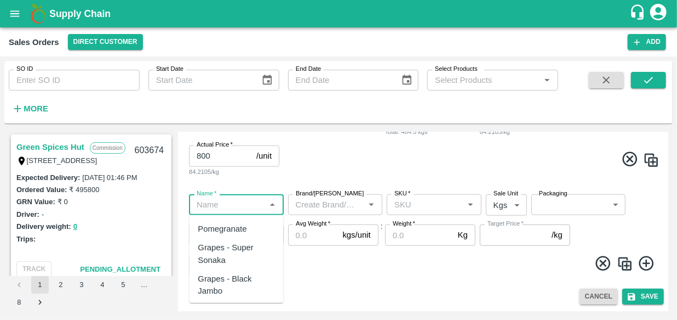
click at [235, 229] on div "Pomegranate" at bounding box center [222, 229] width 49 height 12
type input "Pomegranate"
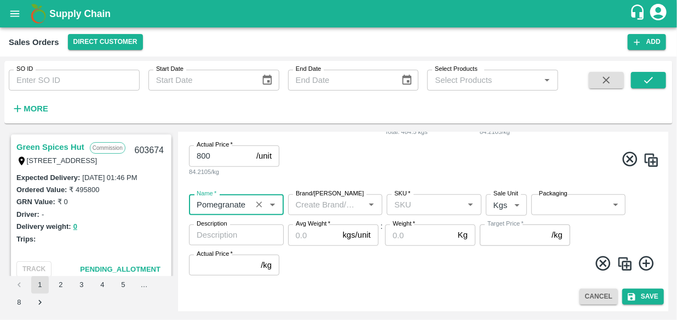
click at [350, 198] on input "Brand/[PERSON_NAME]" at bounding box center [327, 204] width 70 height 14
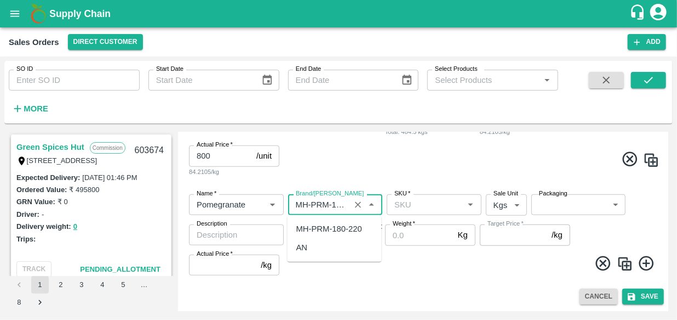
scroll to position [0, 0]
click at [350, 224] on div "MH-PRM-180-220" at bounding box center [330, 229] width 66 height 12
click at [411, 209] on input "SKU   *" at bounding box center [425, 204] width 70 height 14
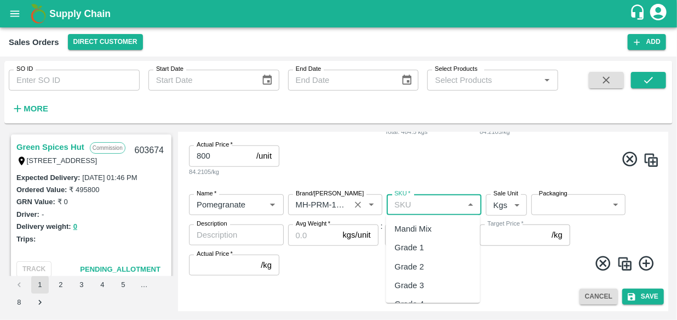
click at [340, 205] on input "Brand/[PERSON_NAME]" at bounding box center [320, 204] width 56 height 14
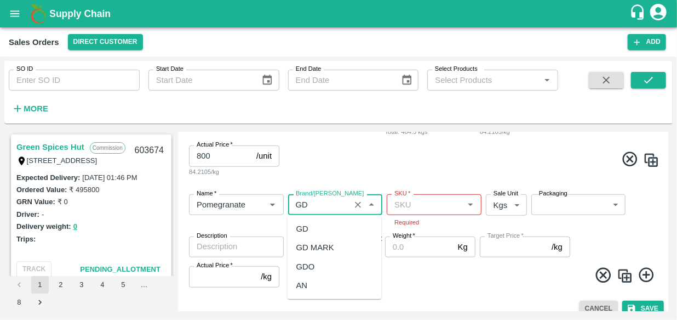
click at [307, 229] on div "GD" at bounding box center [303, 229] width 12 height 12
type input "GD"
click at [448, 201] on input "SKU   *" at bounding box center [425, 204] width 70 height 14
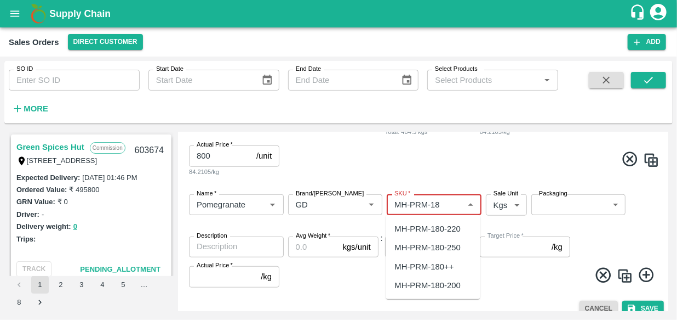
click at [449, 225] on div "MH-PRM-180-220" at bounding box center [428, 229] width 66 height 12
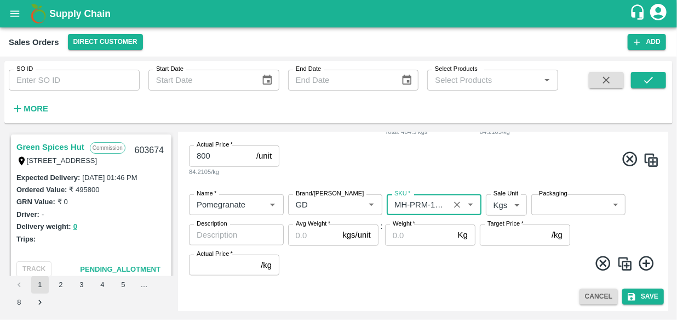
type input "MH-PRM-180-220"
click at [496, 208] on body "Supply Chain Sales Orders Direct Customer Add SO ID SO ID Start Date Start Date…" at bounding box center [338, 160] width 677 height 320
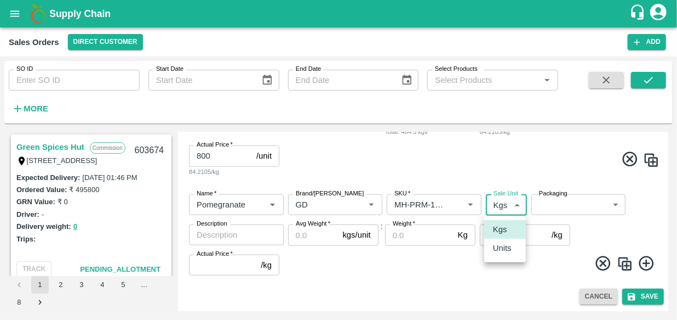
click at [499, 246] on p "Units" at bounding box center [502, 248] width 19 height 12
type input "2"
click at [580, 203] on body "Supply Chain Sales Orders Direct Customer Add SO ID SO ID Start Date Start Date…" at bounding box center [338, 160] width 677 height 320
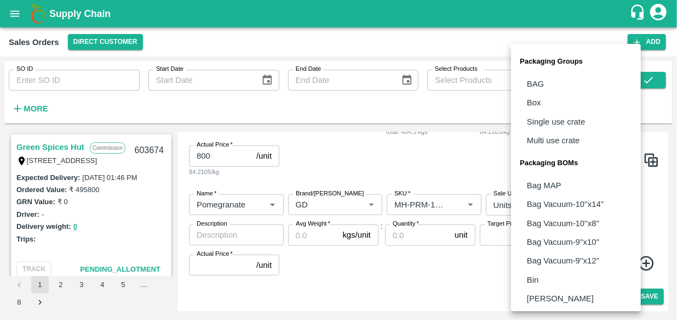
scroll to position [340, 0]
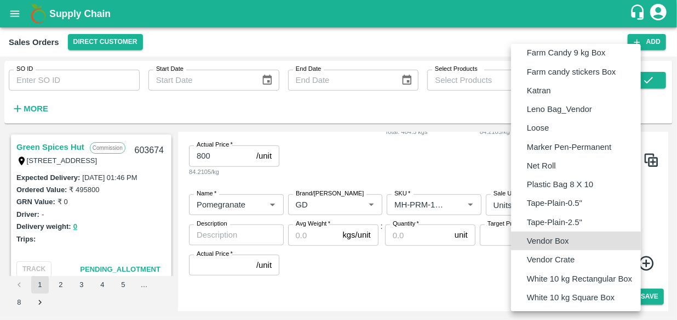
type input "BOM/276"
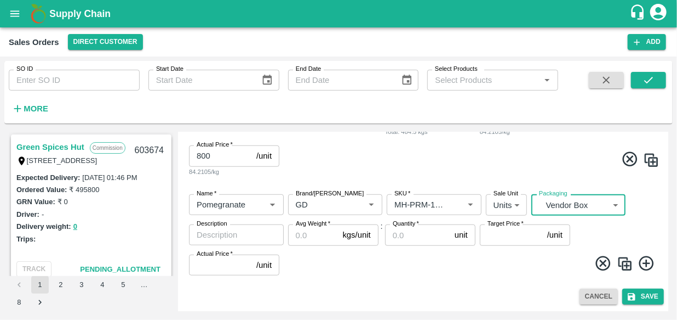
click at [258, 237] on textarea "Description" at bounding box center [236, 235] width 79 height 12
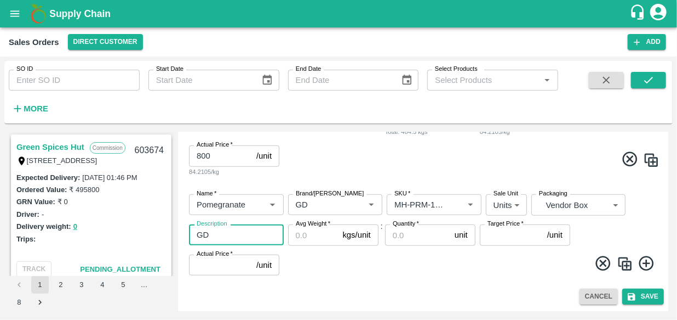
type textarea "GD"
click at [307, 235] on input "Avg Weight   *" at bounding box center [313, 234] width 50 height 21
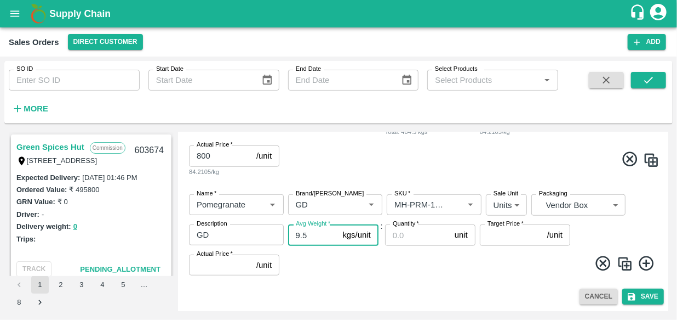
type input "9.5"
click at [401, 240] on input "Quantity   *" at bounding box center [417, 234] width 65 height 21
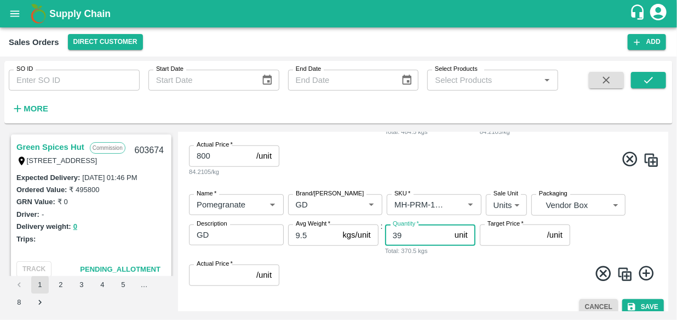
type input "39"
click at [493, 235] on input "Target Price   *" at bounding box center [511, 234] width 63 height 21
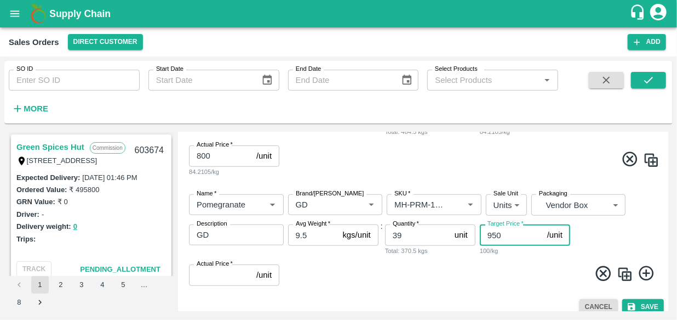
type input "950"
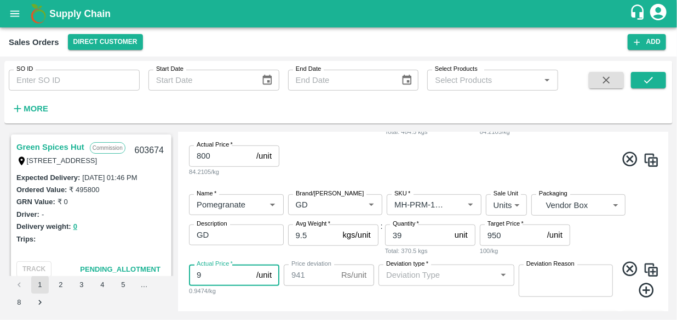
type input "95"
type input "855"
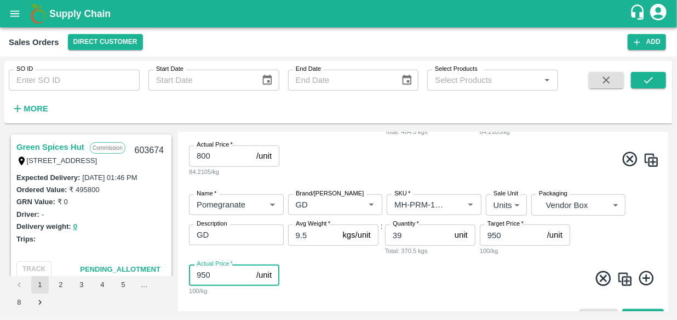
type input "950"
click at [649, 278] on icon at bounding box center [647, 278] width 18 height 18
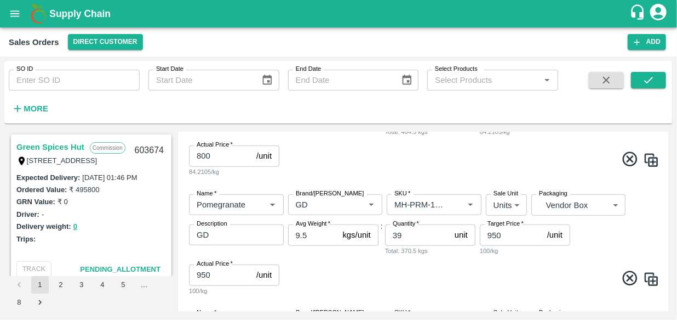
scroll to position [521, 0]
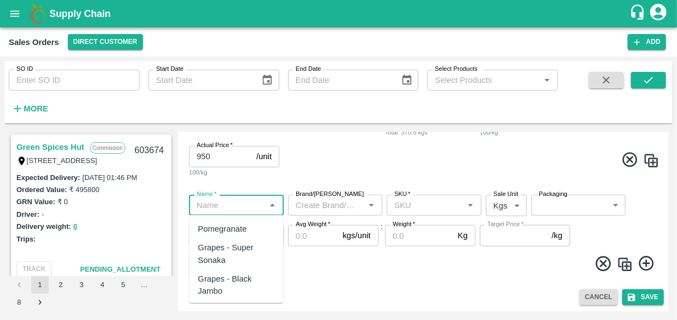
click at [250, 206] on input "Name   *" at bounding box center [227, 205] width 70 height 14
click at [242, 229] on div "Pomegranate" at bounding box center [222, 229] width 49 height 12
type input "Pomegranate"
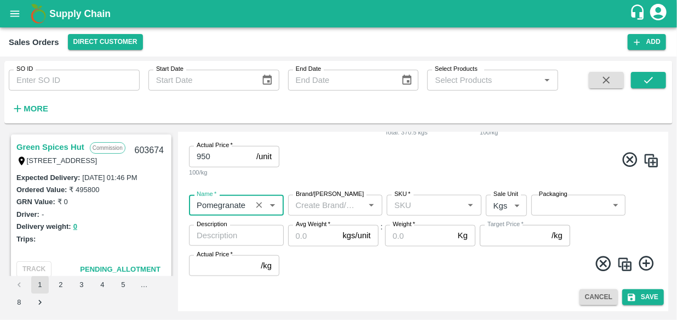
click at [339, 201] on input "Brand/[PERSON_NAME]" at bounding box center [327, 205] width 70 height 14
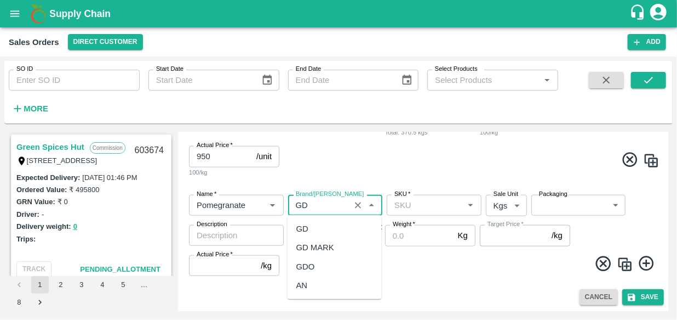
click at [301, 235] on div "GD" at bounding box center [335, 228] width 94 height 19
type input "GD"
click at [419, 208] on input "SKU   *" at bounding box center [425, 205] width 70 height 14
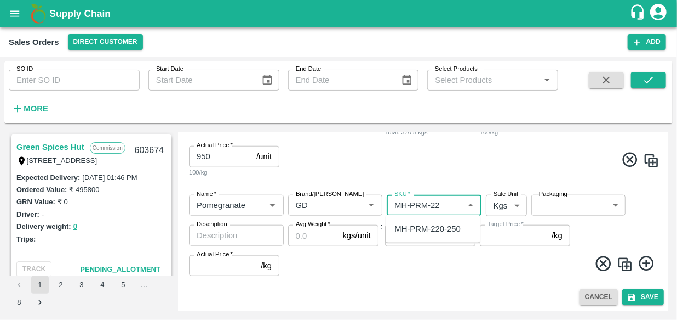
click at [434, 223] on div "MH-PRM-220-250" at bounding box center [428, 229] width 66 height 12
type input "MH-PRM-220-250"
click at [497, 206] on body "Supply Chain Sales Orders Direct Customer Add SO ID SO ID Start Date Start Date…" at bounding box center [338, 160] width 677 height 320
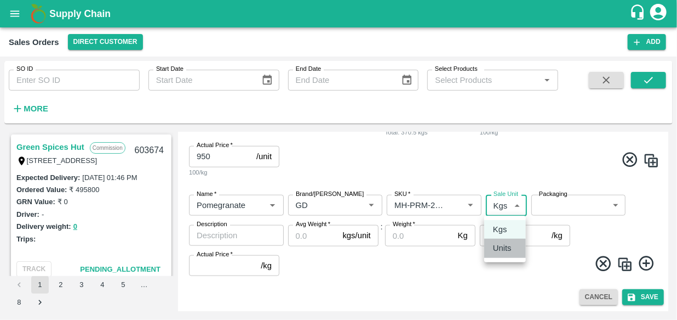
click at [504, 247] on p "Units" at bounding box center [502, 248] width 19 height 12
type input "2"
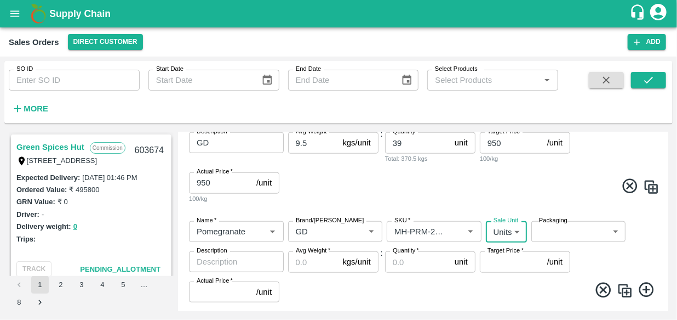
scroll to position [508, 0]
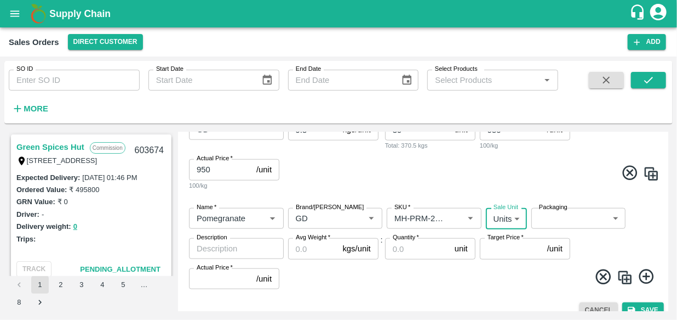
click at [565, 223] on body "Supply Chain Sales Orders Direct Customer Add SO ID SO ID Start Date Start Date…" at bounding box center [338, 160] width 677 height 320
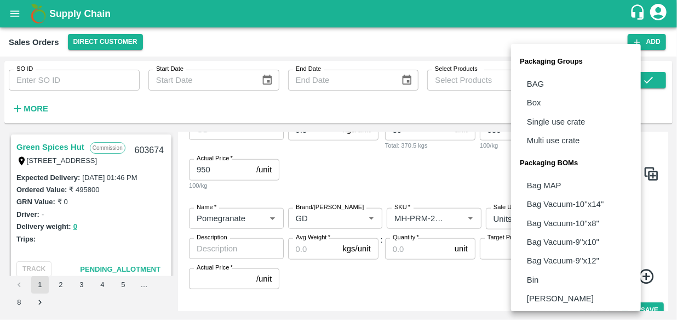
scroll to position [340, 0]
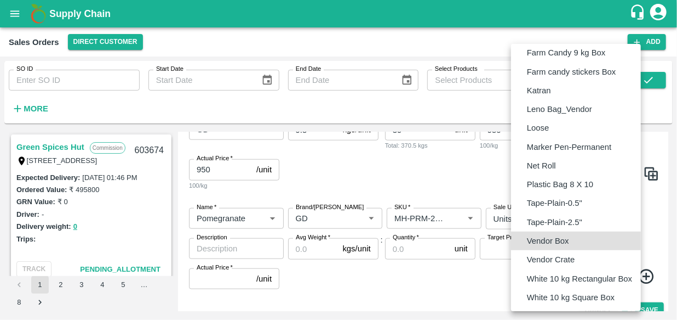
type input "BOM/276"
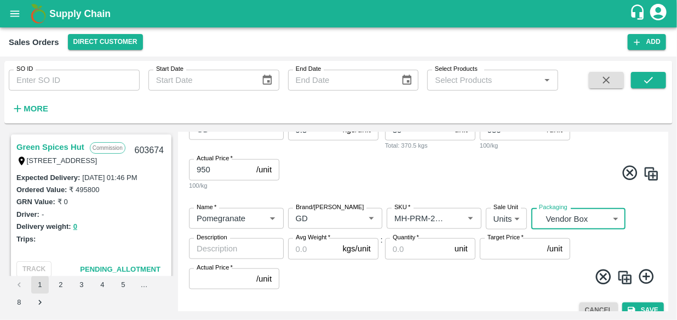
click at [247, 249] on textarea "Description" at bounding box center [236, 249] width 79 height 12
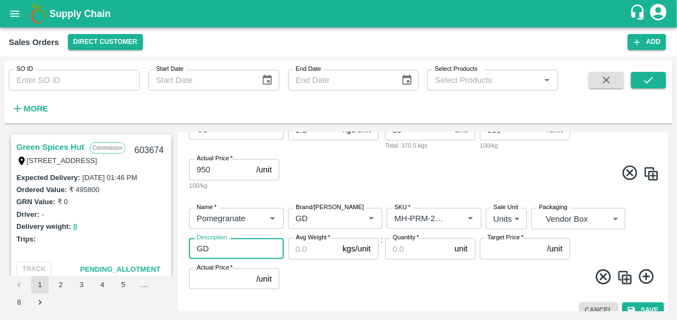
type textarea "GD"
click at [306, 253] on input "Avg Weight   *" at bounding box center [313, 248] width 50 height 21
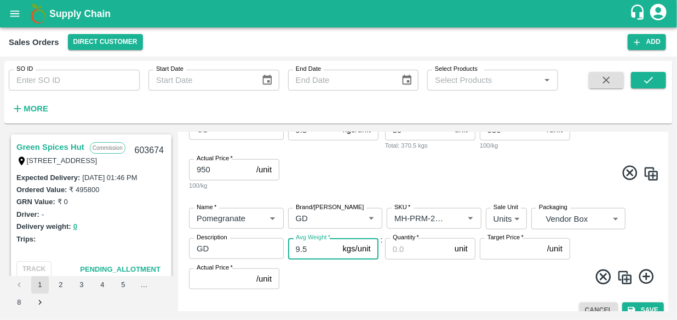
type input "9.5"
click at [412, 252] on input "Quantity   *" at bounding box center [417, 248] width 65 height 21
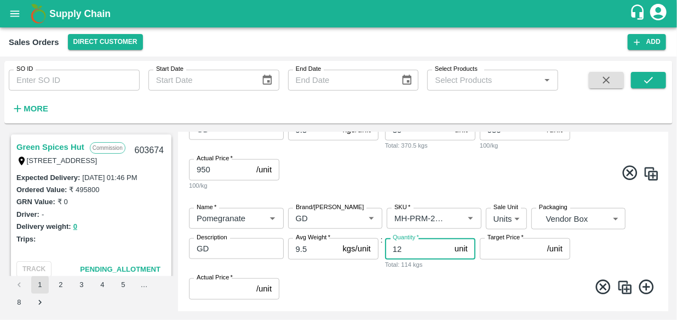
type input "12"
click at [512, 242] on input "Target Price   *" at bounding box center [511, 248] width 63 height 21
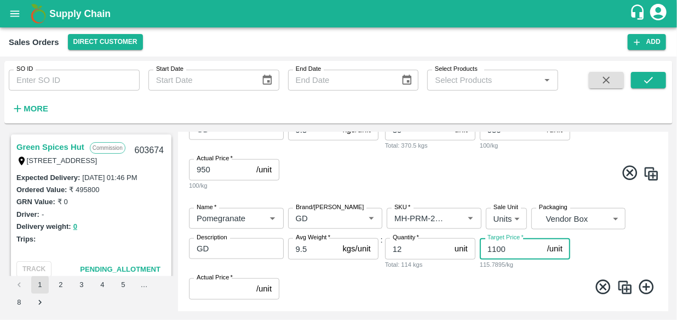
type input "1100"
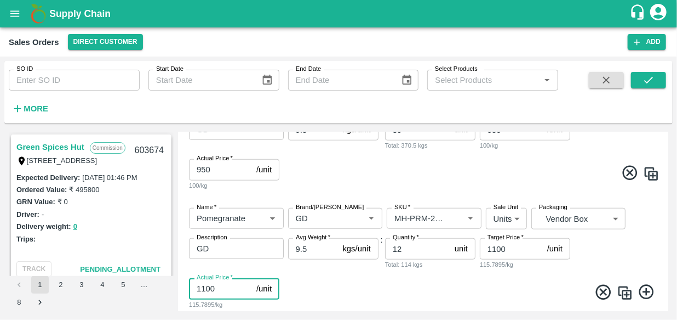
type input "1100"
click at [643, 291] on icon at bounding box center [646, 291] width 15 height 15
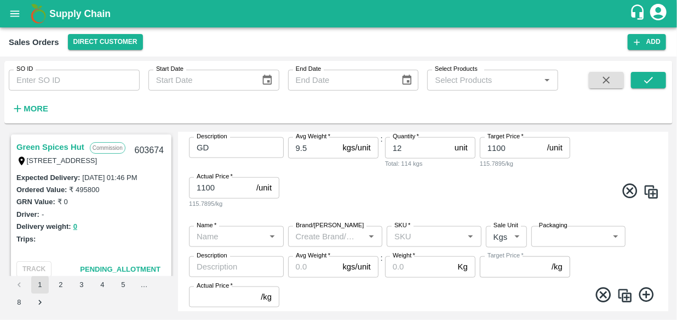
scroll to position [641, 0]
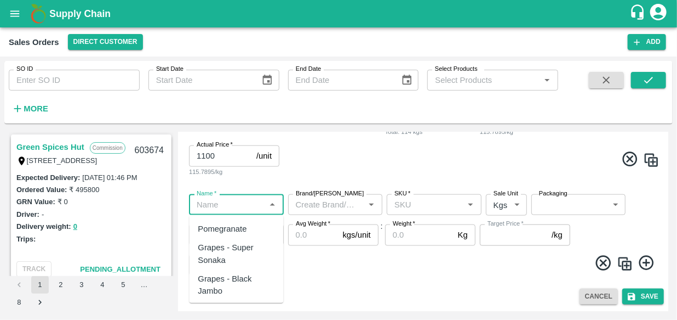
click at [238, 207] on input "Name   *" at bounding box center [227, 204] width 70 height 14
click at [241, 225] on div "Pomegranate" at bounding box center [222, 229] width 49 height 12
type input "Pomegranate"
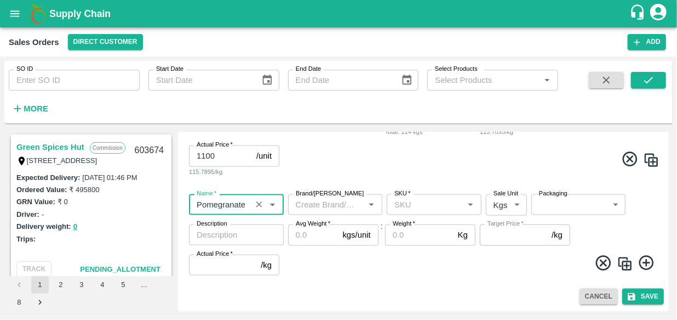
click at [330, 204] on input "Brand/[PERSON_NAME]" at bounding box center [327, 204] width 70 height 14
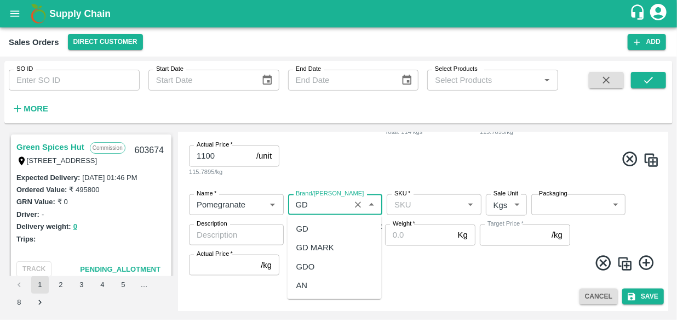
click at [303, 230] on div "GD" at bounding box center [303, 229] width 12 height 12
type input "GD"
click at [439, 203] on input "SKU   *" at bounding box center [425, 204] width 70 height 14
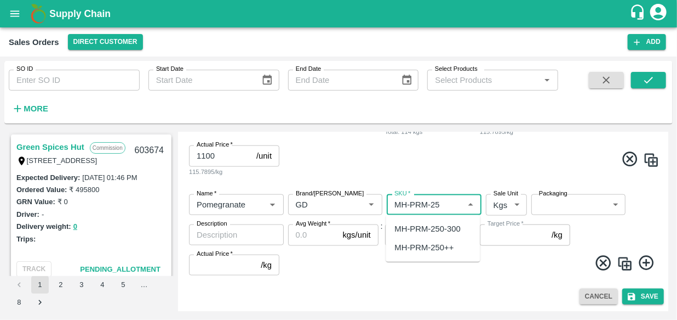
click at [444, 227] on div "MH-PRM-250-300" at bounding box center [428, 229] width 66 height 12
type input "MH-PRM-250-300"
click at [498, 206] on body "Supply Chain Sales Orders Direct Customer Add SO ID SO ID Start Date Start Date…" at bounding box center [338, 160] width 677 height 320
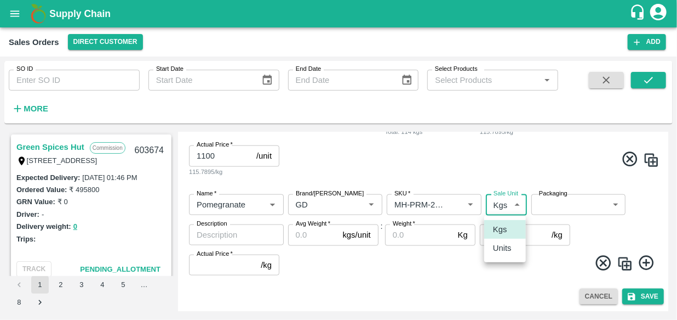
click at [504, 248] on p "Units" at bounding box center [502, 248] width 19 height 12
type input "2"
click at [562, 208] on body "Supply Chain Sales Orders Direct Customer Add SO ID SO ID Start Date Start Date…" at bounding box center [338, 160] width 677 height 320
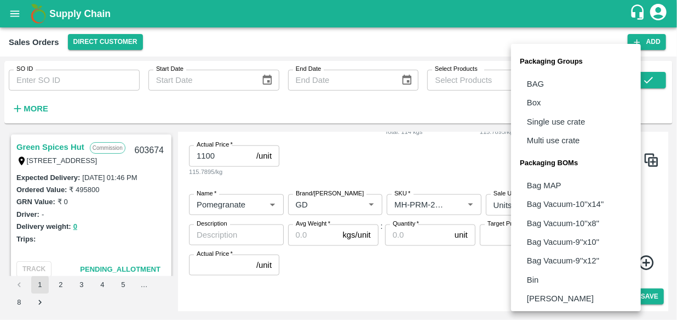
scroll to position [340, 0]
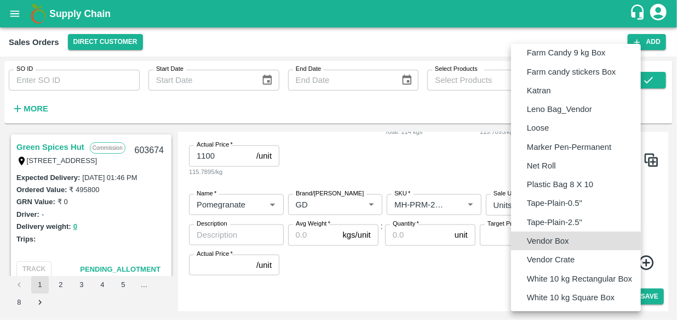
type input "BOM/276"
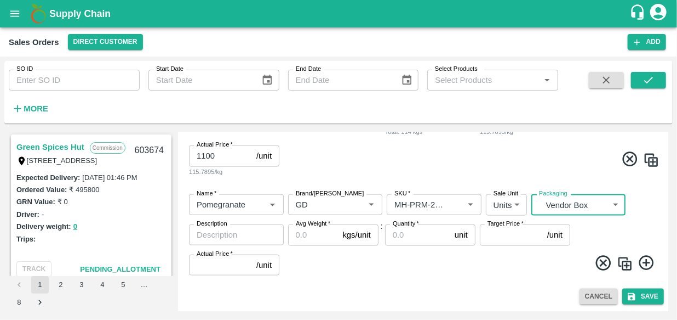
click at [257, 234] on textarea "Description" at bounding box center [236, 235] width 79 height 12
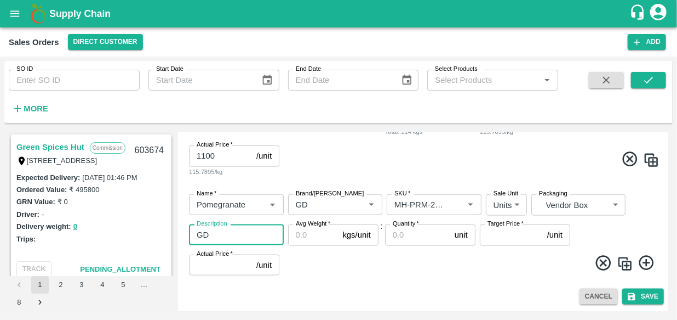
type textarea "GD"
click at [307, 243] on input "Avg Weight   *" at bounding box center [313, 234] width 50 height 21
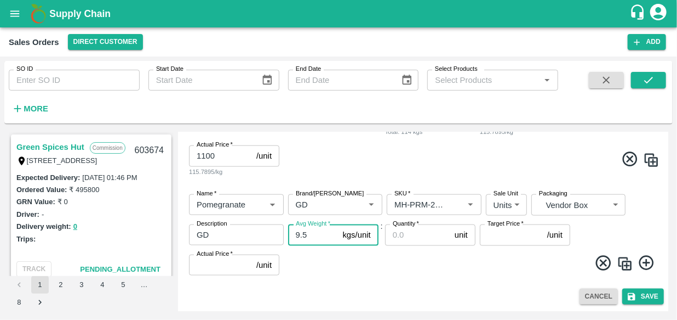
type input "9.5"
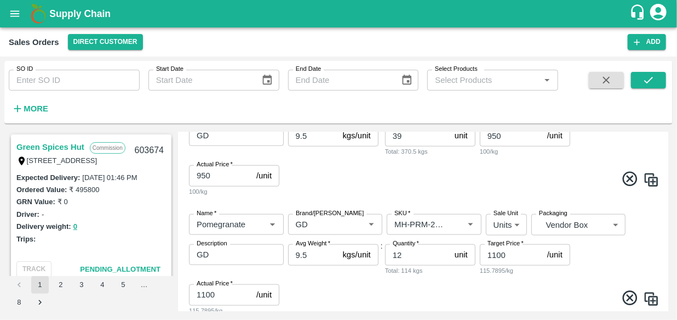
scroll to position [501, 0]
click at [521, 203] on div "Name   * Name   * Brand/[PERSON_NAME]/[PERSON_NAME]   * SKU   * Sale Unit Units…" at bounding box center [424, 146] width 482 height 119
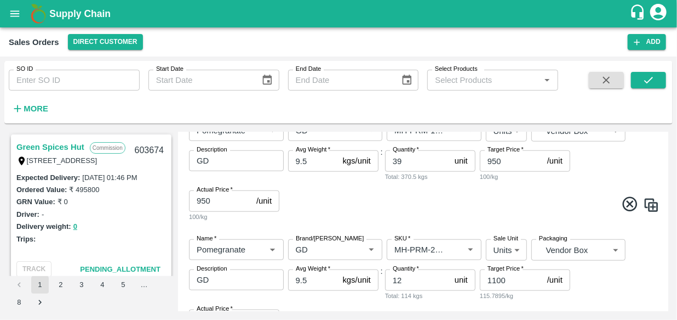
scroll to position [477, 0]
drag, startPoint x: 521, startPoint y: 203, endPoint x: 570, endPoint y: 199, distance: 48.9
click at [570, 199] on span at bounding box center [471, 205] width 378 height 21
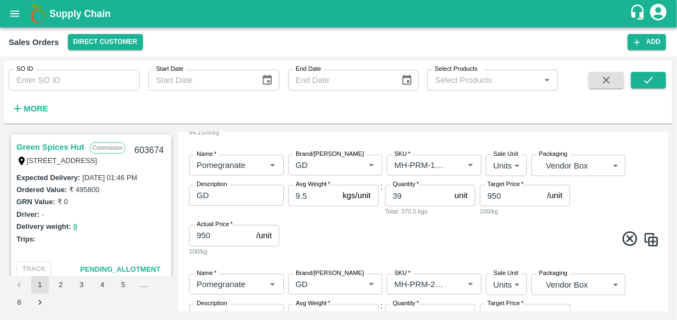
scroll to position [441, 0]
drag, startPoint x: 570, startPoint y: 199, endPoint x: 607, endPoint y: 214, distance: 39.8
click at [607, 214] on div "Name   * Name   * Brand/[PERSON_NAME]/[PERSON_NAME]   * SKU   * Sale Unit Units…" at bounding box center [424, 206] width 482 height 119
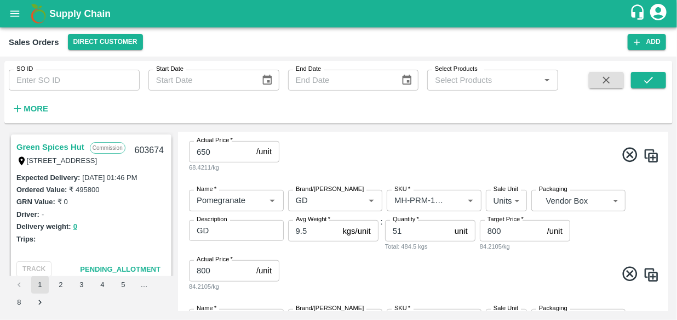
scroll to position [266, 0]
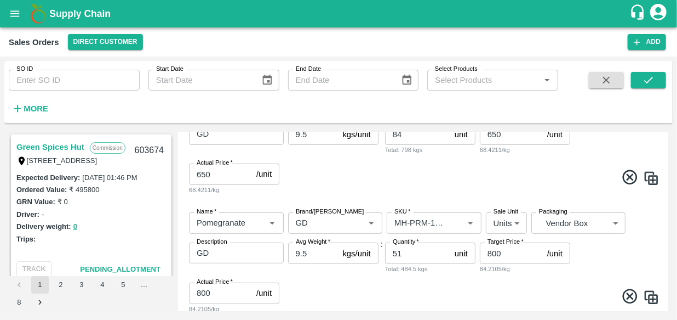
click at [665, 170] on div "Add Sales Order DC   * Direct Customer 6 DC Sale Type   * Commission 2 Sale Typ…" at bounding box center [423, 221] width 491 height 179
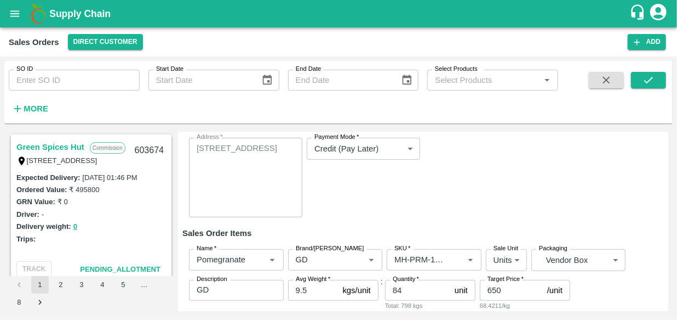
click at [669, 230] on div "Add Sales Order DC   * Direct Customer 6 DC Sale Type   * Commission 2 Sale Typ…" at bounding box center [423, 221] width 491 height 179
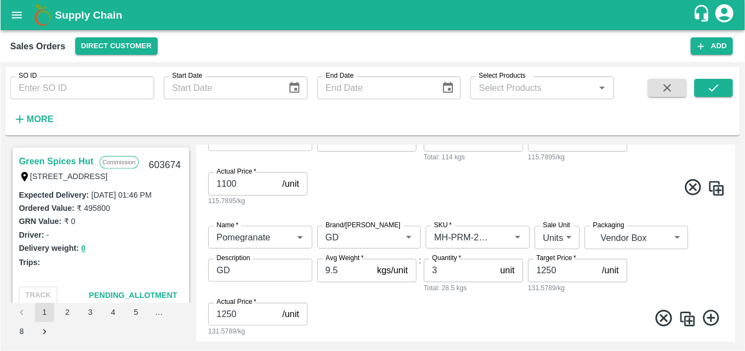
scroll to position [660, 0]
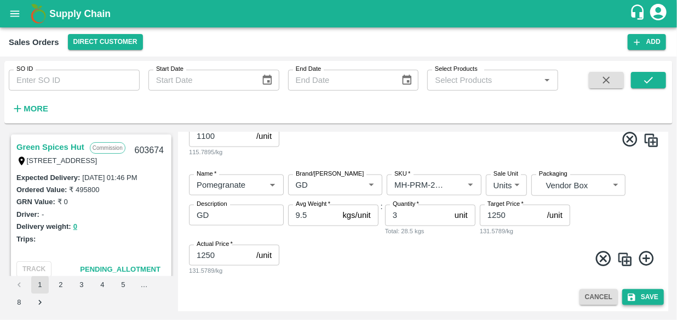
click at [652, 300] on button "Save" at bounding box center [644, 297] width 42 height 16
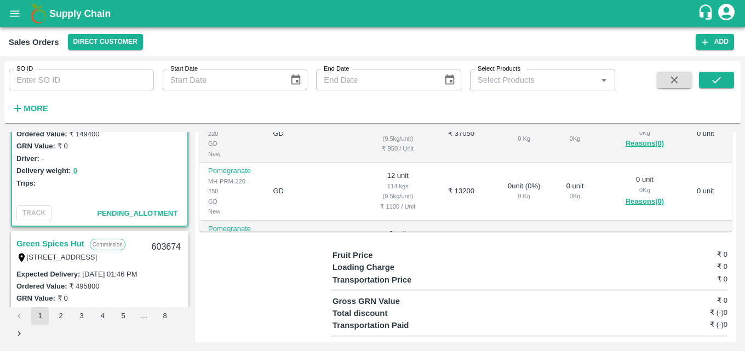
scroll to position [55, 0]
click at [65, 244] on link "Green Spices Hut" at bounding box center [50, 244] width 68 height 14
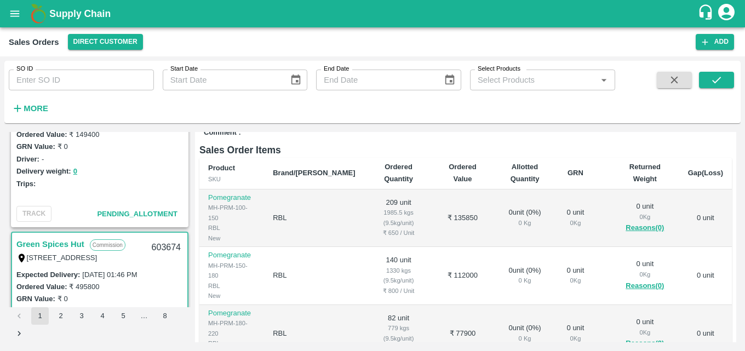
scroll to position [184, 0]
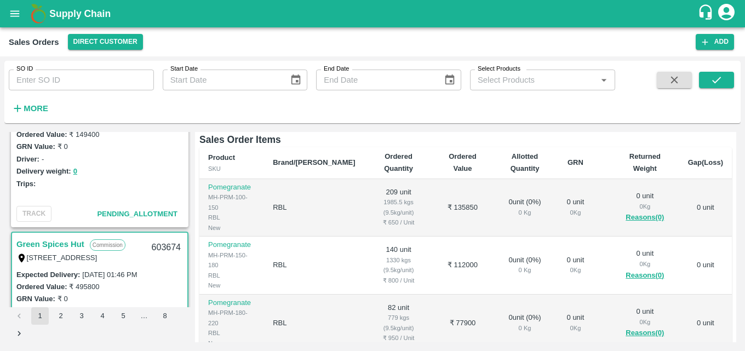
click at [734, 280] on div "Regular Sale Green Spices Hut - 603674 + Create Ticket Record Arrival More [PER…" at bounding box center [465, 237] width 541 height 210
click at [738, 286] on div "Green Spices Hut Commission [STREET_ADDRESS] 603676 Expected Delivery : [DATE] …" at bounding box center [372, 237] width 737 height 219
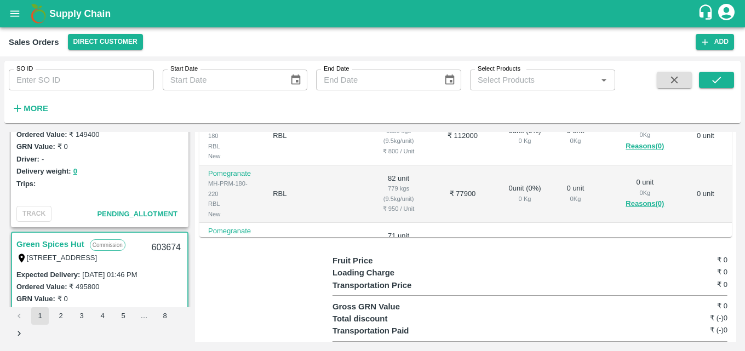
scroll to position [0, 0]
click at [733, 149] on div "Regular Sale Green Spices Hut - 603674 + Create Ticket Record Arrival More [PER…" at bounding box center [465, 237] width 541 height 210
click at [737, 149] on div "Green Spices Hut Commission [STREET_ADDRESS] 603676 Expected Delivery : [DATE] …" at bounding box center [372, 237] width 737 height 219
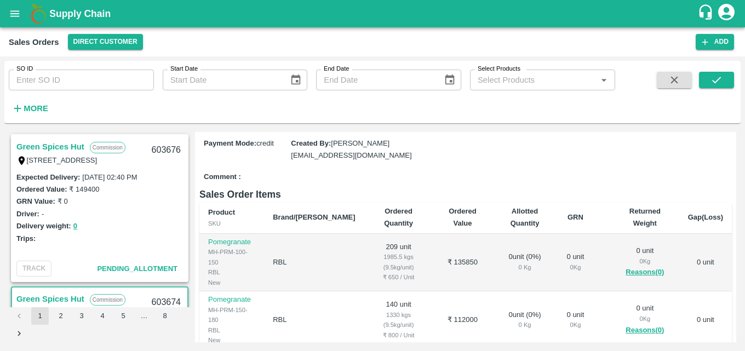
click at [71, 149] on link "Green Spices Hut" at bounding box center [50, 147] width 68 height 14
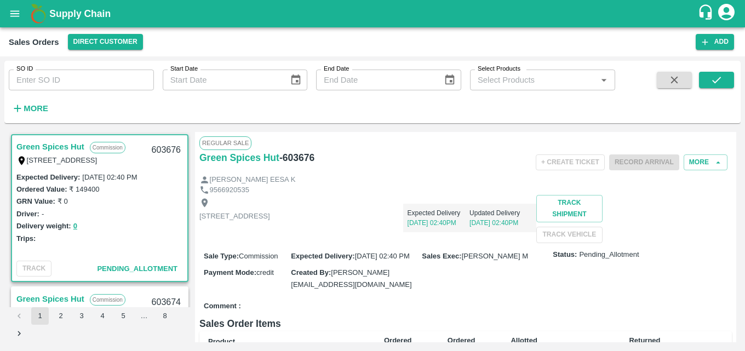
click at [737, 251] on div "Green Spices Hut Commission [STREET_ADDRESS] 603676 Expected Delivery : [DATE] …" at bounding box center [372, 237] width 737 height 219
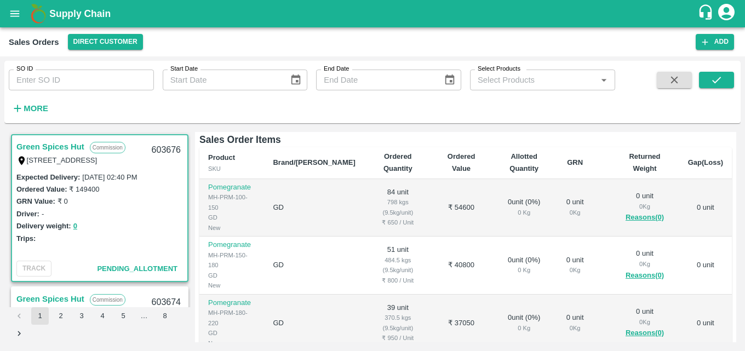
click at [737, 287] on div "Green Spices Hut Commission [STREET_ADDRESS] 603676 Expected Delivery : [DATE] …" at bounding box center [372, 237] width 737 height 219
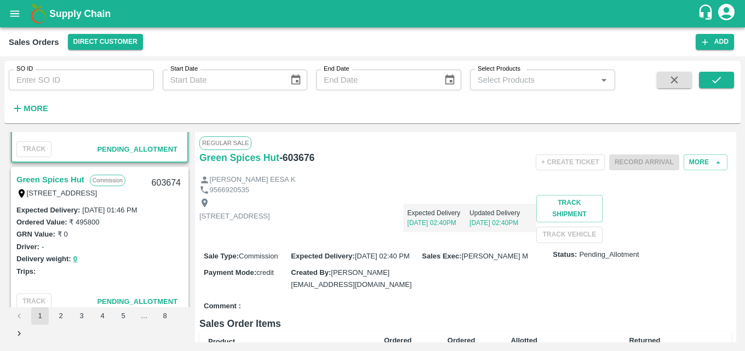
scroll to position [120, 0]
click at [67, 181] on link "Green Spices Hut" at bounding box center [50, 179] width 68 height 14
